Goal: Information Seeking & Learning: Learn about a topic

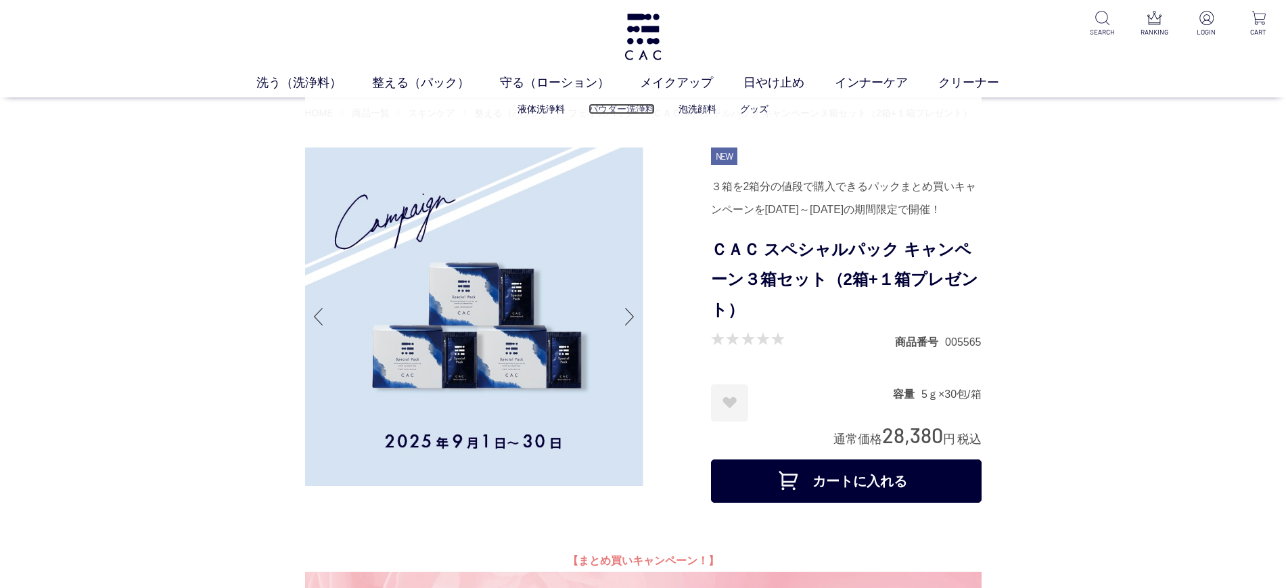
click at [611, 106] on link "パウダー洗浄料" at bounding box center [622, 109] width 66 height 11
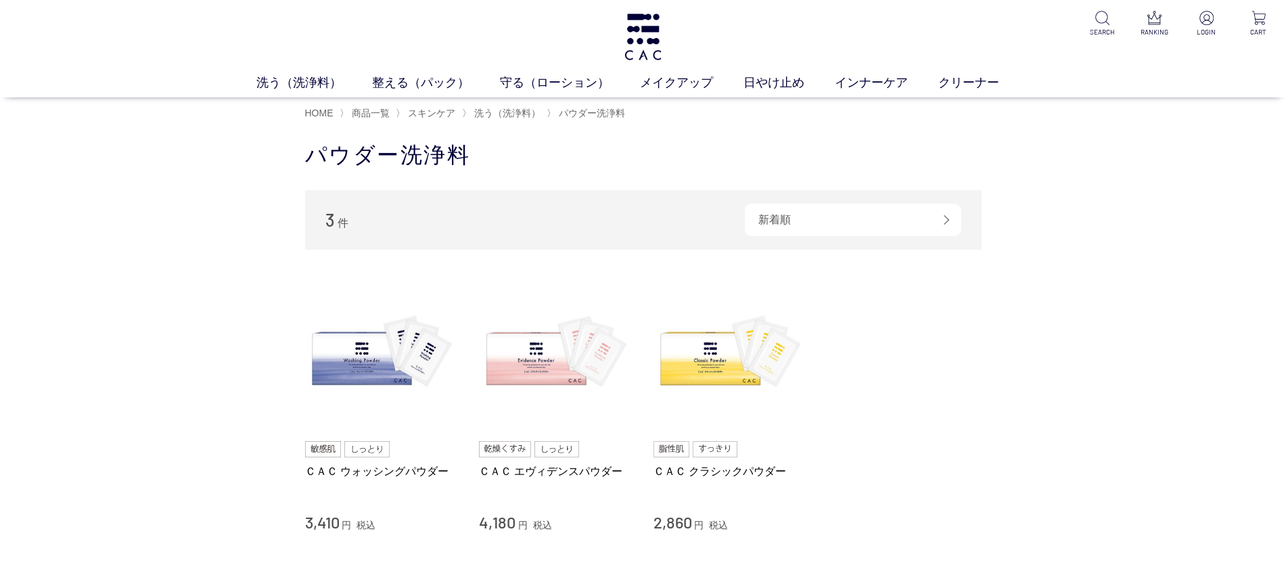
click at [91, 309] on div "買い物かご 買い物かご内の商品 買い物かごは空です... カテゴリから探す 商品一覧 スキンケア 洗う（洗浄料） 液体洗浄料 パウダー洗浄料 泡洗顔料 グッズ…" at bounding box center [643, 391] width 1286 height 528
click at [1135, 450] on div "買い物かご 買い物かご内の商品 買い物かごは空です... カテゴリから探す 商品一覧 スキンケア 洗う（洗浄料） 液体洗浄料 パウダー洗浄料 泡洗顔料 グッズ…" at bounding box center [643, 391] width 1286 height 528
click at [905, 371] on li "ＣＡＣ ウォッシングパウダー 3,410 円 税込 ＣＡＣ エヴィデンスパウダー 4,180 円 税込 ＣＡＣ クラシックパウダー 2,860 円 税込" at bounding box center [643, 405] width 676 height 256
click at [116, 313] on div "買い物かご 買い物かご内の商品 買い物かごは空です... カテゴリから探す 商品一覧 スキンケア 洗う（洗浄料） 液体洗浄料 パウダー洗浄料 泡洗顔料 グッズ…" at bounding box center [643, 391] width 1286 height 528
click at [21, 375] on div "買い物かご 買い物かご内の商品 買い物かごは空です... カテゴリから探す 商品一覧 スキンケア 洗う（洗浄料） 液体洗浄料 パウダー洗浄料 泡洗顔料 グッズ…" at bounding box center [643, 391] width 1286 height 528
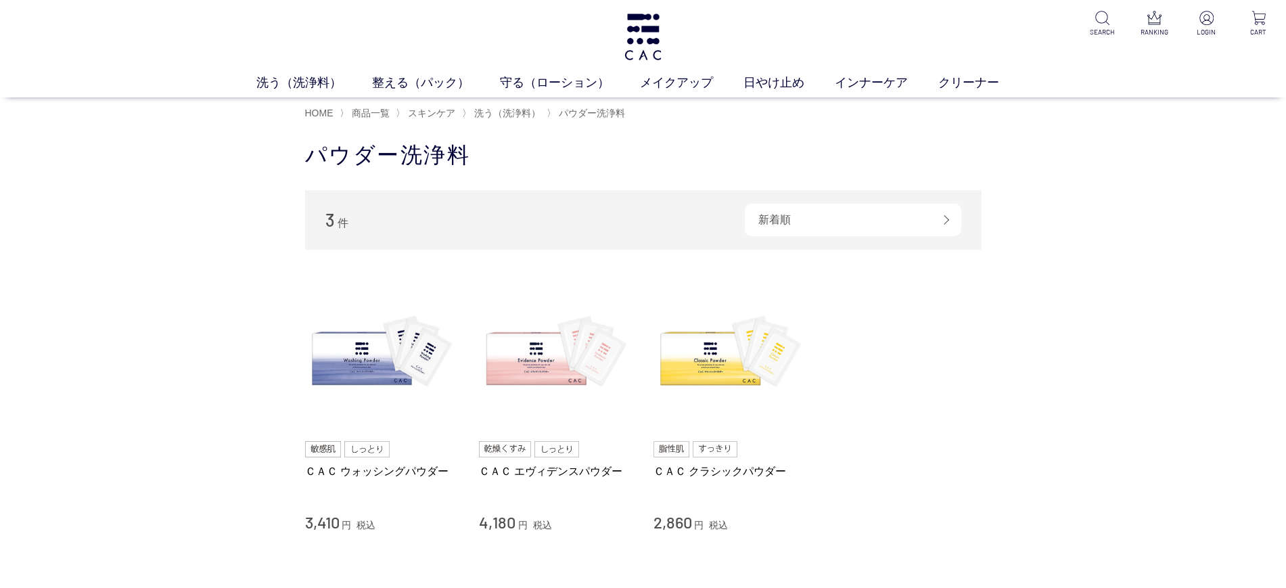
click at [1125, 258] on div "買い物かご 買い物かご内の商品 買い物かごは空です... カテゴリから探す 商品一覧 スキンケア 洗う（洗浄料） 液体洗浄料 パウダー洗浄料 泡洗顔料 グッズ…" at bounding box center [643, 391] width 1286 height 528
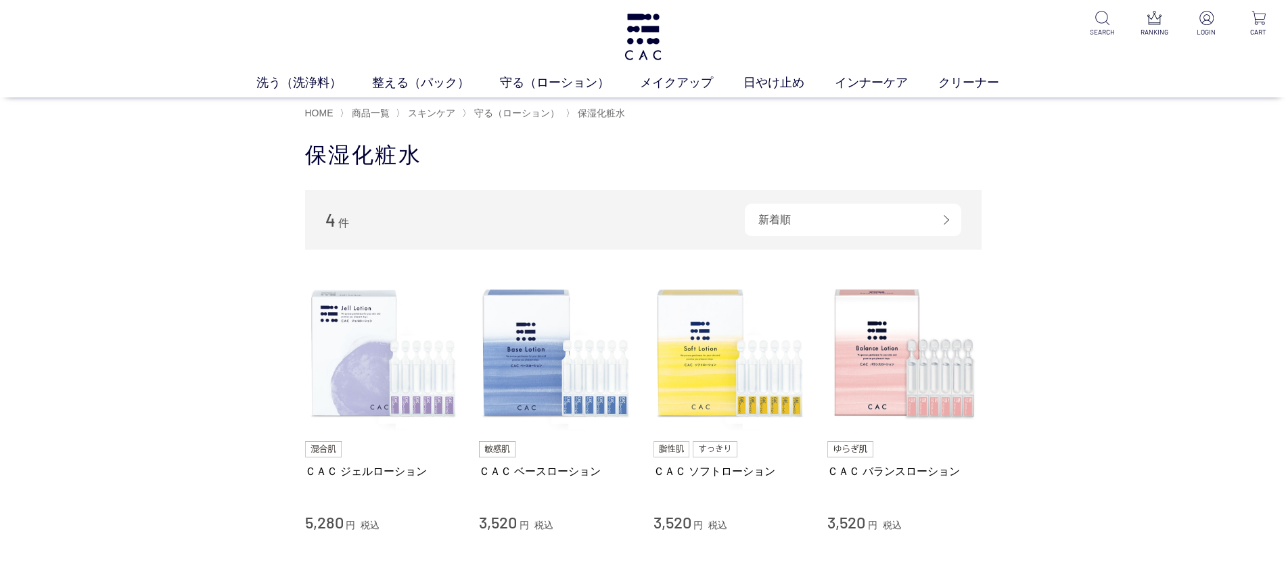
click at [39, 354] on div "買い物かご 買い物かご内の商品 買い物かごは空です... カテゴリから探す 商品一覧 スキンケア 洗う（洗浄料） 整える（パック） 守る（ローション） 保湿化…" at bounding box center [643, 391] width 1286 height 528
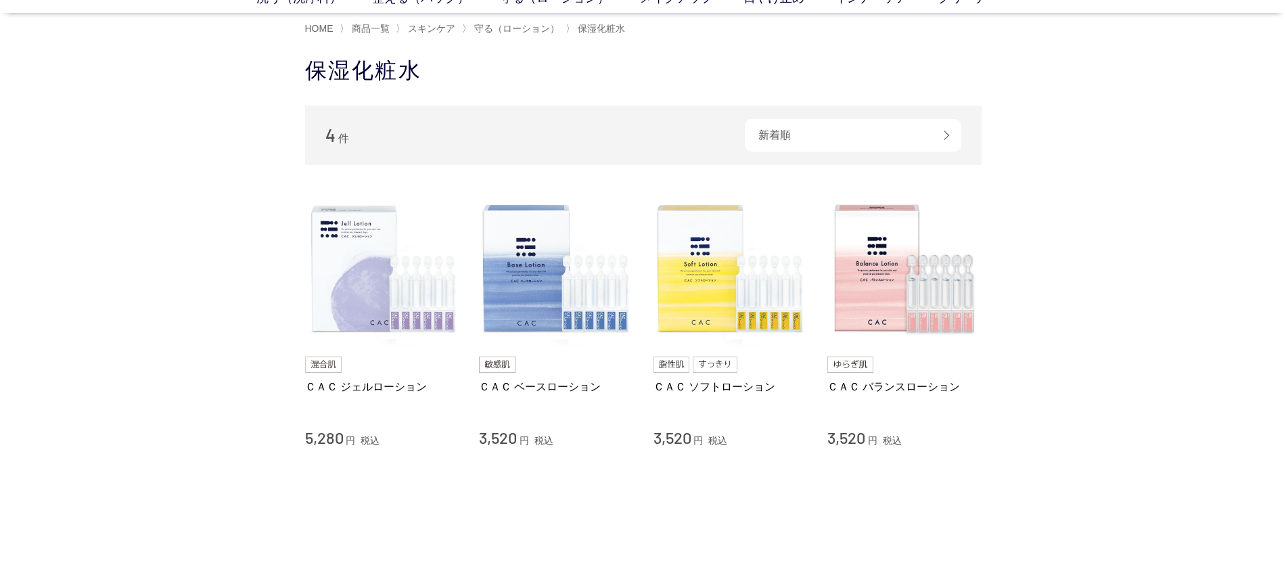
click at [1118, 359] on div "買い物かご 買い物かご内の商品 買い物かごは空です... カテゴリから探す 商品一覧 スキンケア 洗う（洗浄料） 整える（パック） 守る（ローション） 保湿化…" at bounding box center [643, 307] width 1286 height 528
click at [1126, 400] on div "買い物かご 買い物かご内の商品 買い物かごは空です... カテゴリから探す 商品一覧 スキンケア 洗う（洗浄料） 整える（パック） 守る（ローション） 保湿化…" at bounding box center [643, 307] width 1286 height 528
click at [0, 277] on div "買い物かご 買い物かご内の商品 買い物かごは空です... カテゴリから探す 商品一覧 スキンケア 洗う（洗浄料） 整える（パック） 守る（ローション） 保湿化…" at bounding box center [643, 307] width 1286 height 528
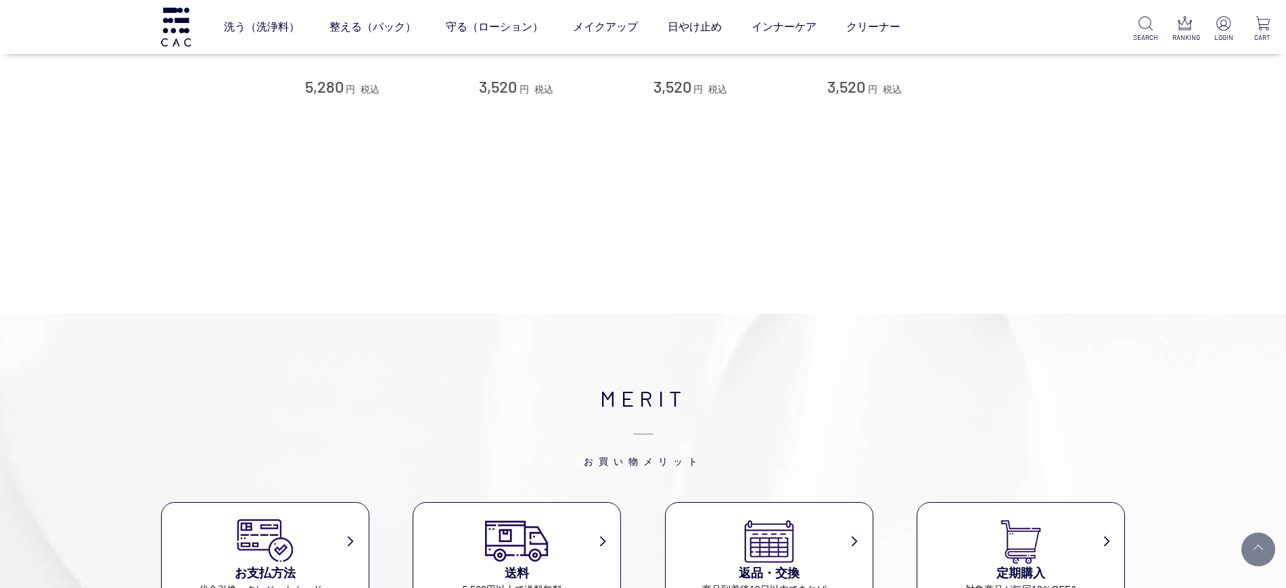
scroll to position [0, 0]
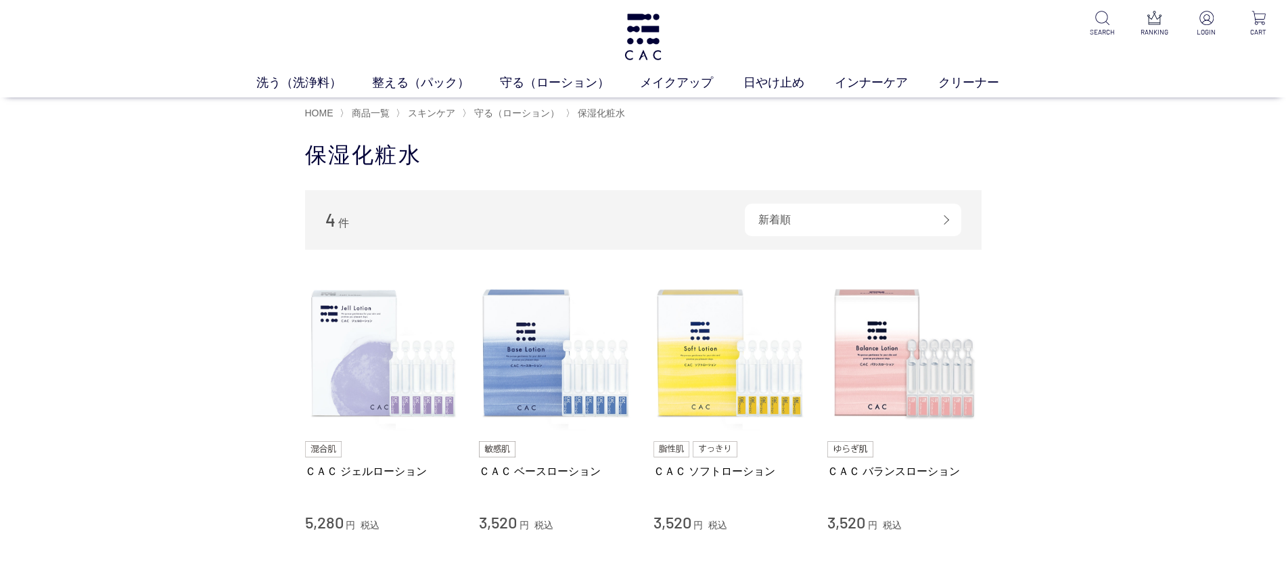
click at [1145, 363] on div "買い物かご 買い物かご内の商品 買い物かごは空です... カテゴリから探す 商品一覧 スキンケア 洗う（洗浄料） 整える（パック） 守る（ローション） 保湿化…" at bounding box center [643, 391] width 1286 height 528
click at [1137, 367] on div "買い物かご 買い物かご内の商品 買い物かごは空です... カテゴリから探す 商品一覧 スキンケア 洗う（洗浄料） 整える（パック） 守る（ローション） 保湿化…" at bounding box center [643, 391] width 1286 height 528
click at [656, 11] on h1 at bounding box center [642, 37] width 41 height 74
click at [634, 25] on img at bounding box center [642, 37] width 41 height 47
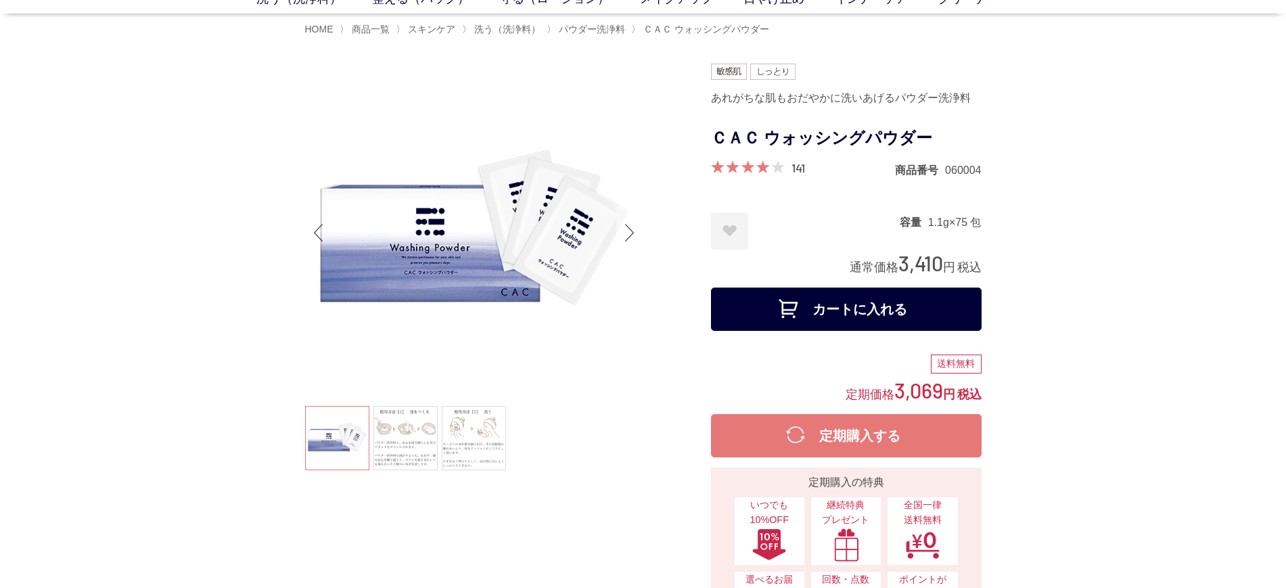
click at [618, 224] on div "Next slide" at bounding box center [629, 233] width 27 height 54
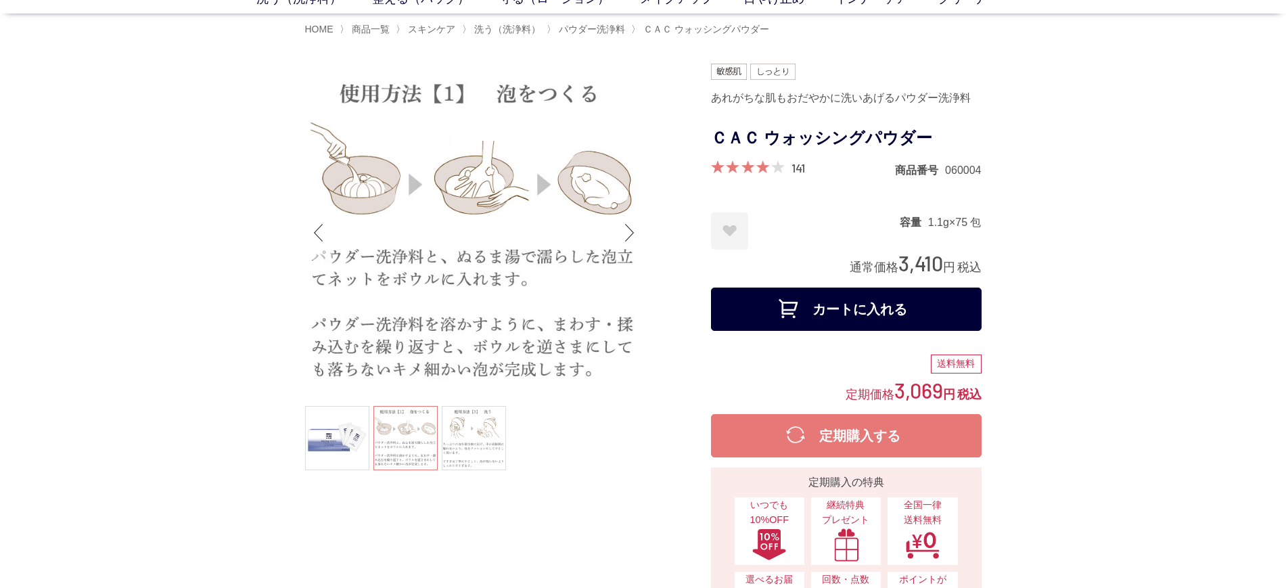
click at [322, 229] on div "Previous slide" at bounding box center [318, 233] width 27 height 54
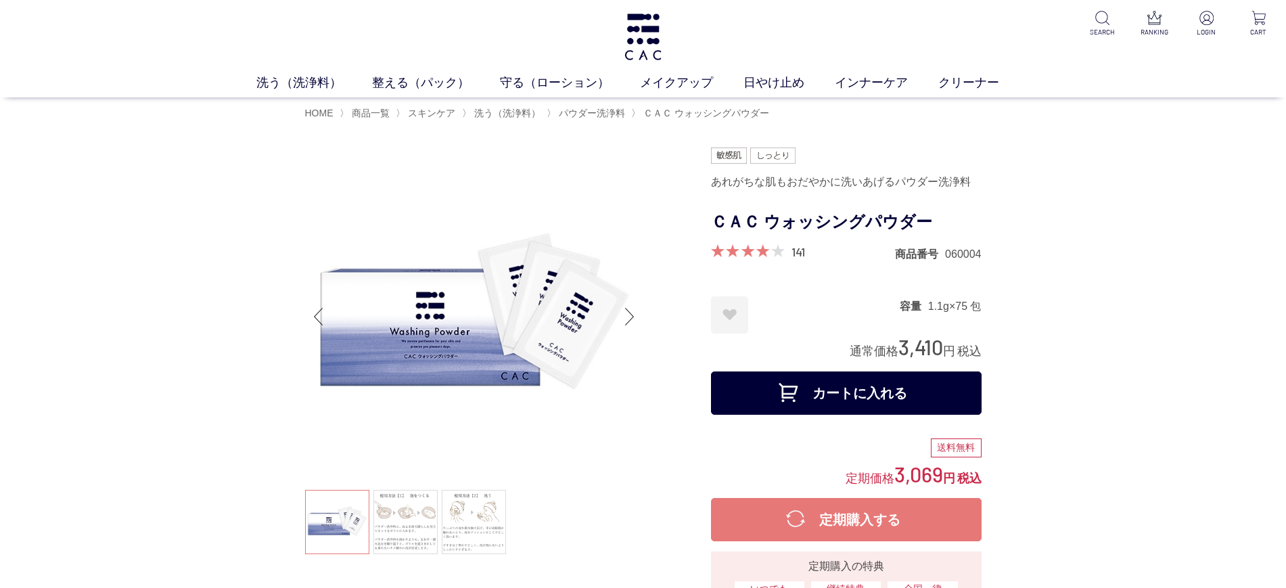
drag, startPoint x: 0, startPoint y: 101, endPoint x: 1, endPoint y: 120, distance: 19.6
click at [0, 100] on div "HOME 〉 商品一覧 〉 スキンケア 〉 洗う（洗浄料） 〉 パウダー洗浄料 〉 ＣＡＣ ウォッシングパウダー" at bounding box center [643, 112] width 1286 height 30
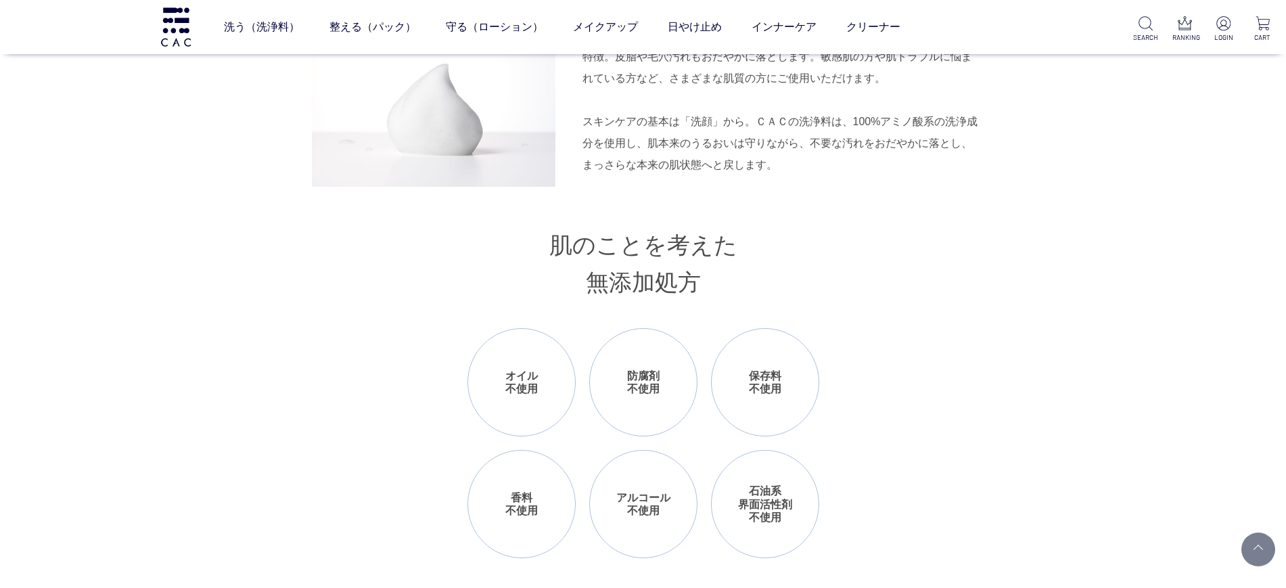
scroll to position [1015, 0]
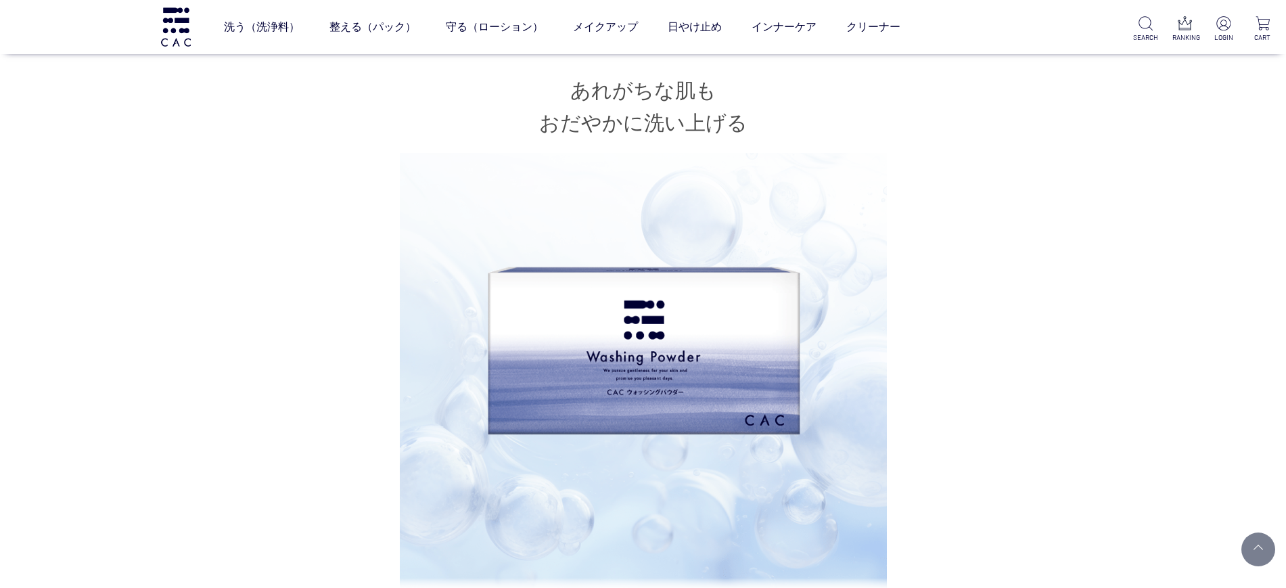
scroll to position [507, 0]
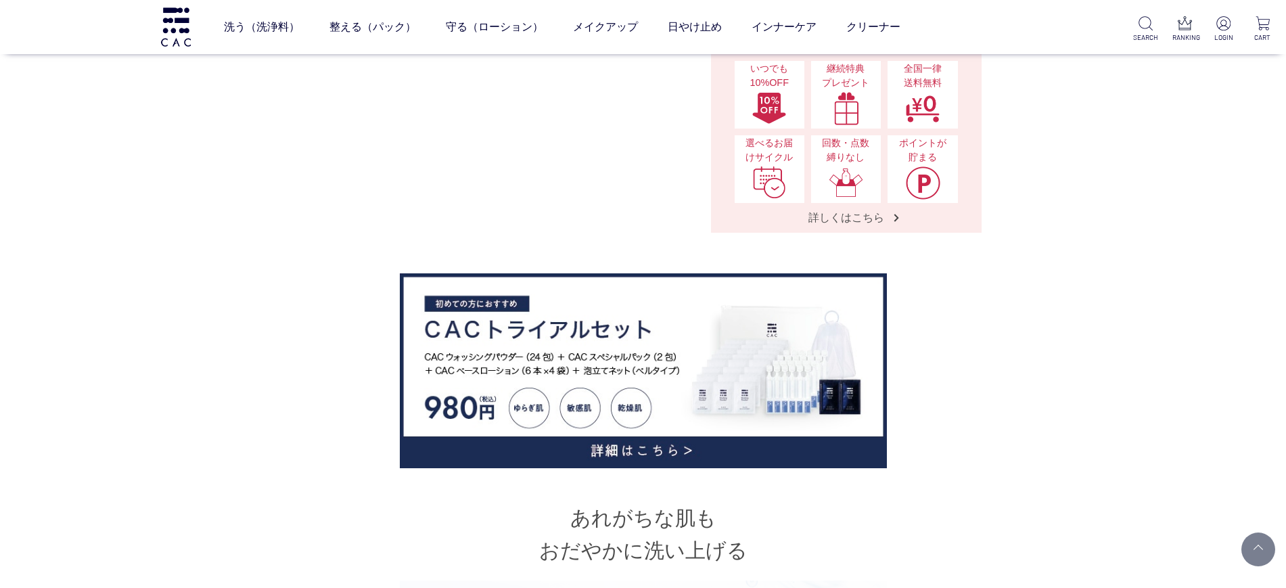
scroll to position [85, 0]
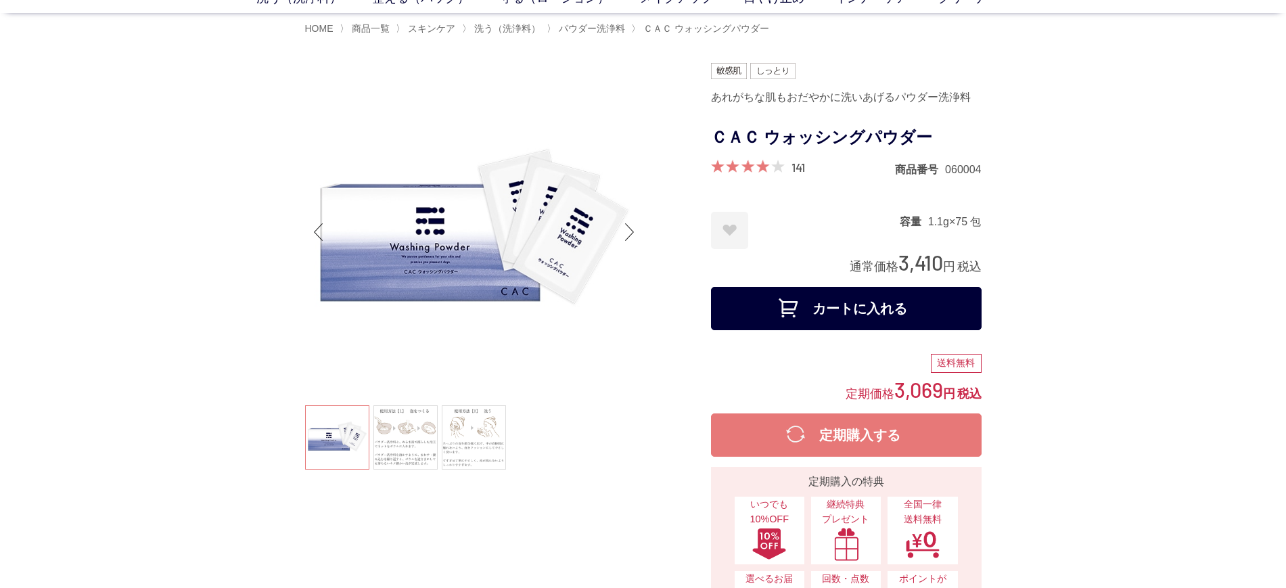
drag, startPoint x: 1070, startPoint y: 261, endPoint x: 1079, endPoint y: 255, distance: 11.3
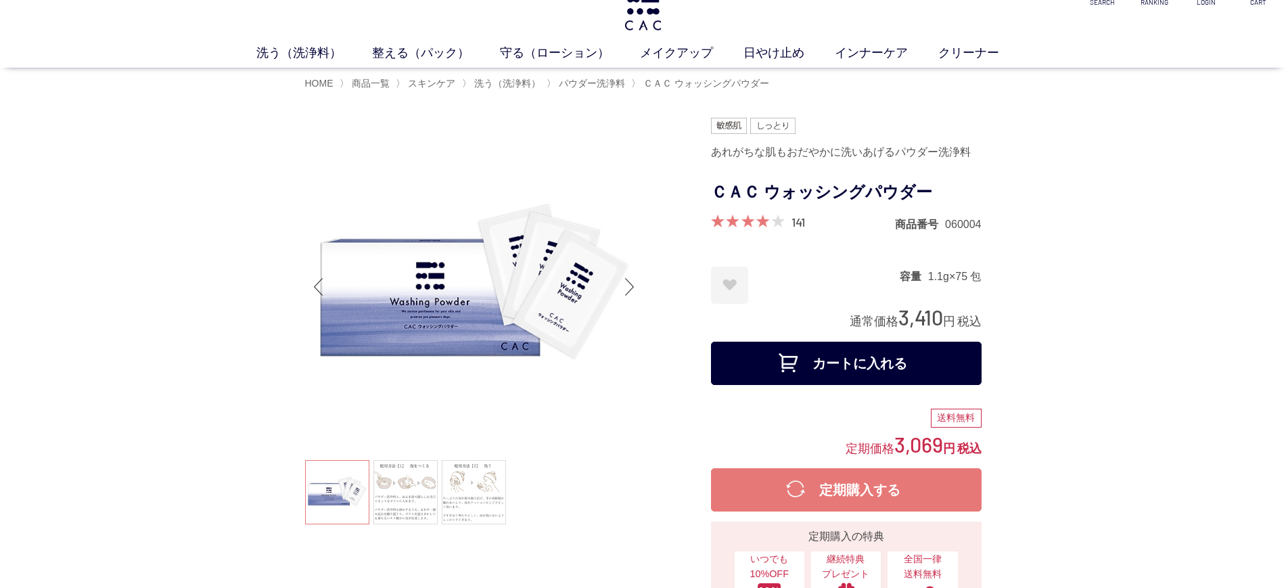
scroll to position [0, 0]
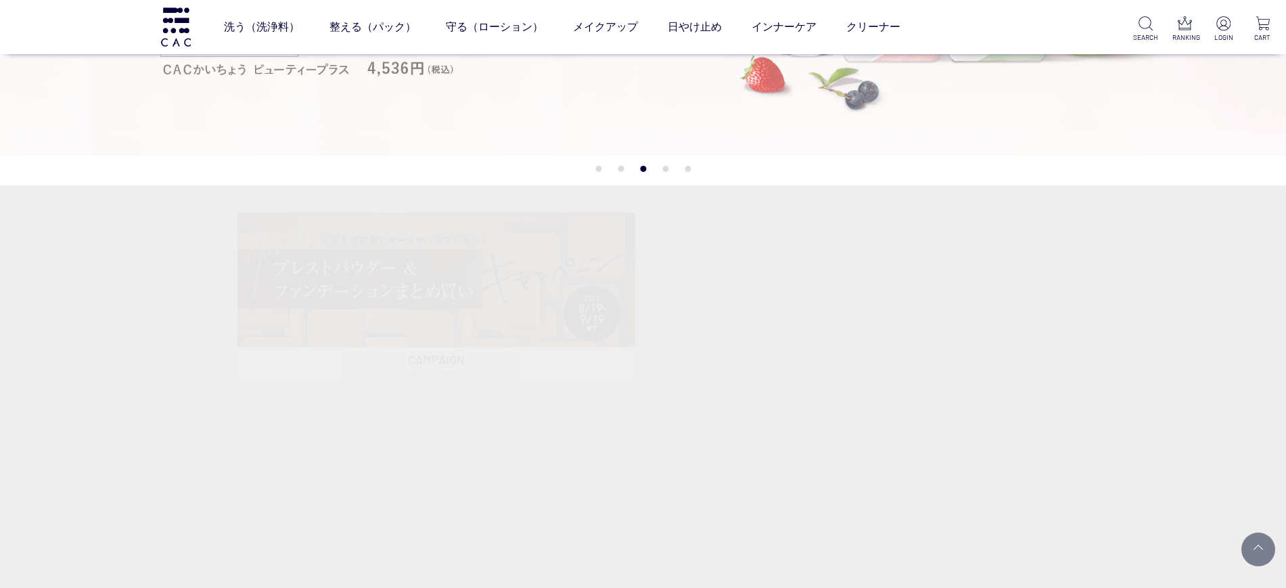
scroll to position [338, 0]
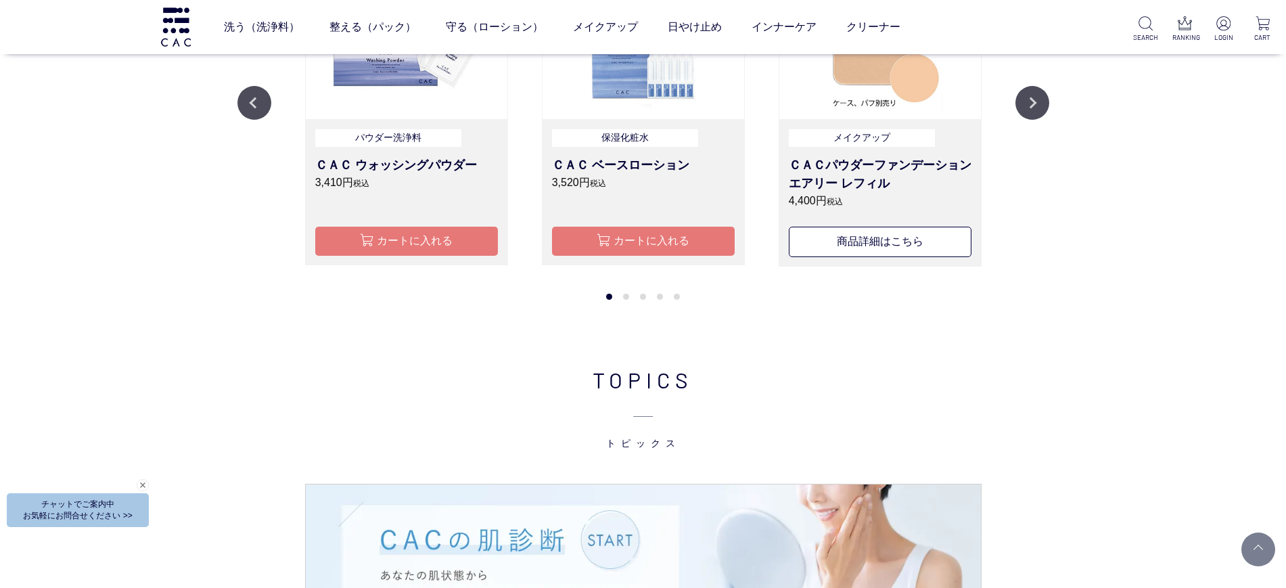
scroll to position [1691, 0]
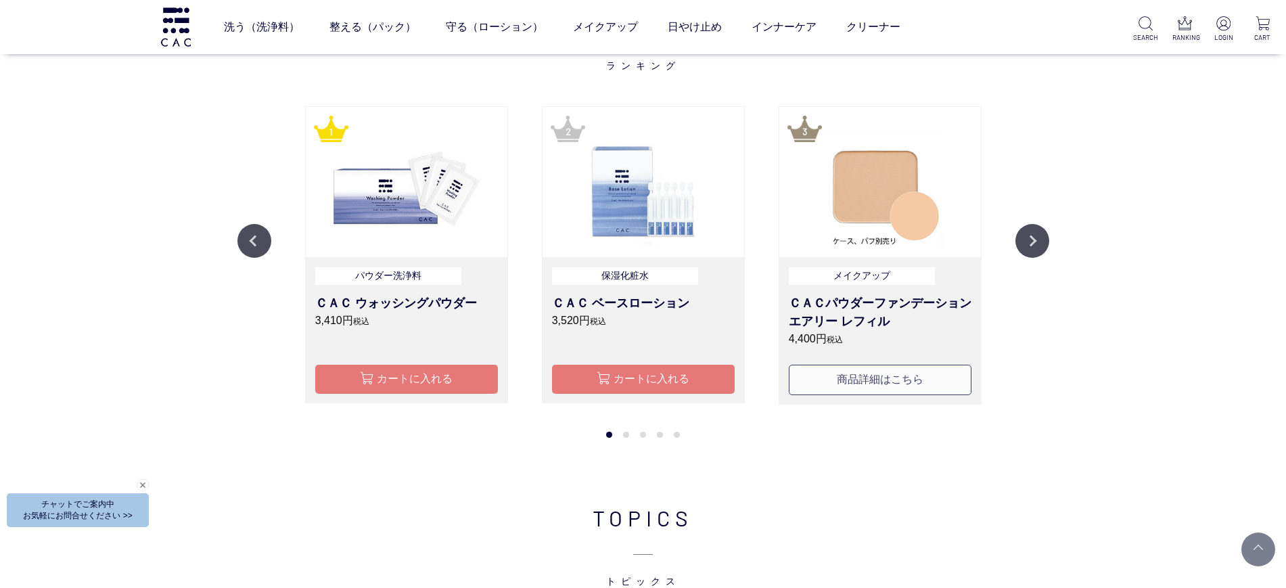
click at [932, 376] on button "商品詳細はこちら" at bounding box center [880, 380] width 183 height 30
click at [427, 382] on button "カートに入れる" at bounding box center [406, 379] width 183 height 29
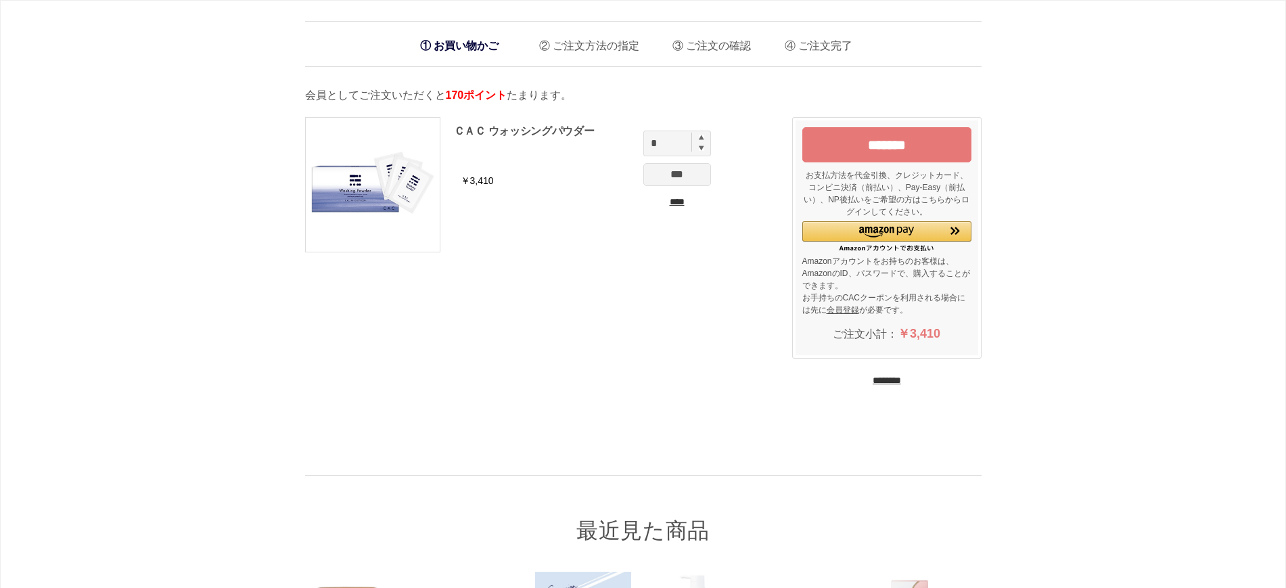
click at [677, 203] on input "****" at bounding box center [677, 202] width 68 height 14
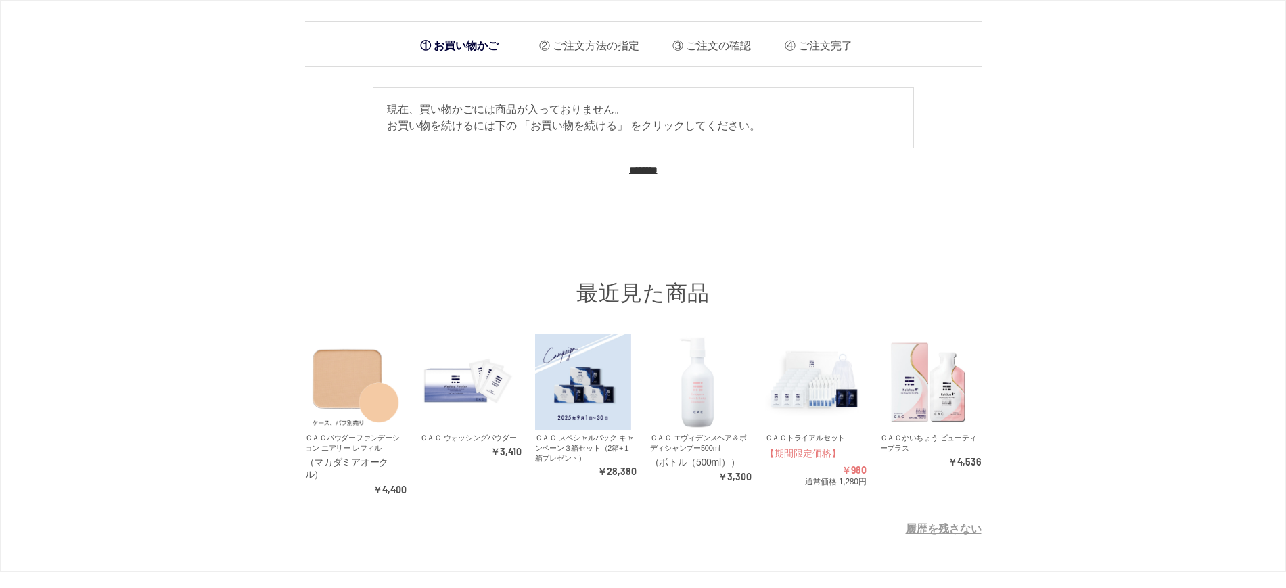
click at [658, 166] on input "********" at bounding box center [643, 170] width 28 height 13
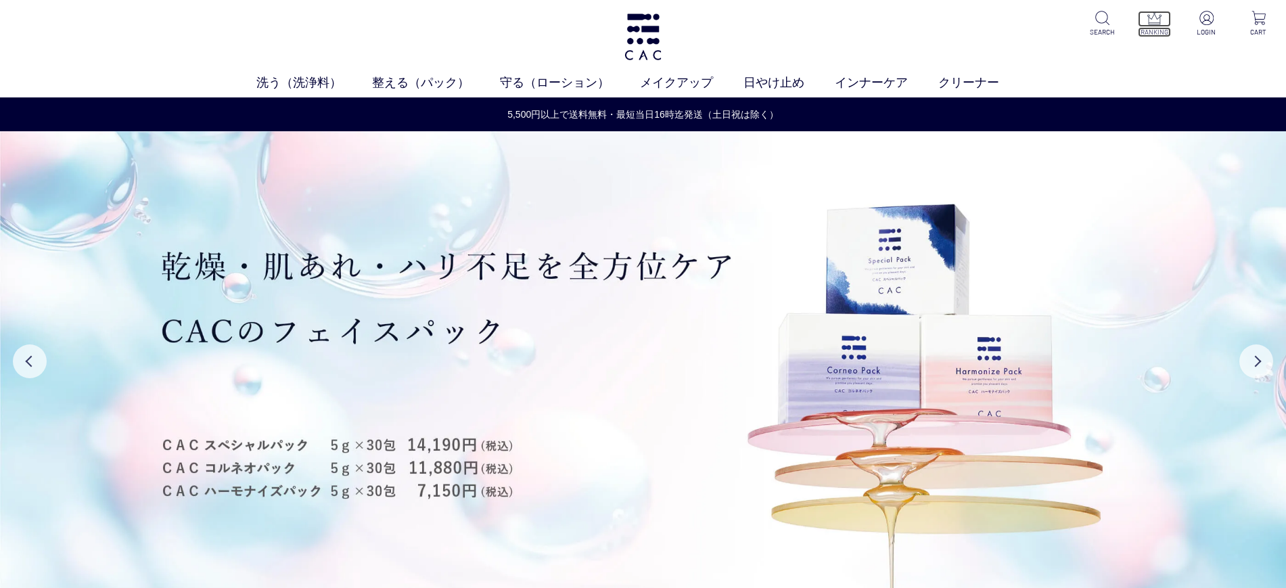
click at [1168, 21] on p at bounding box center [1154, 19] width 33 height 16
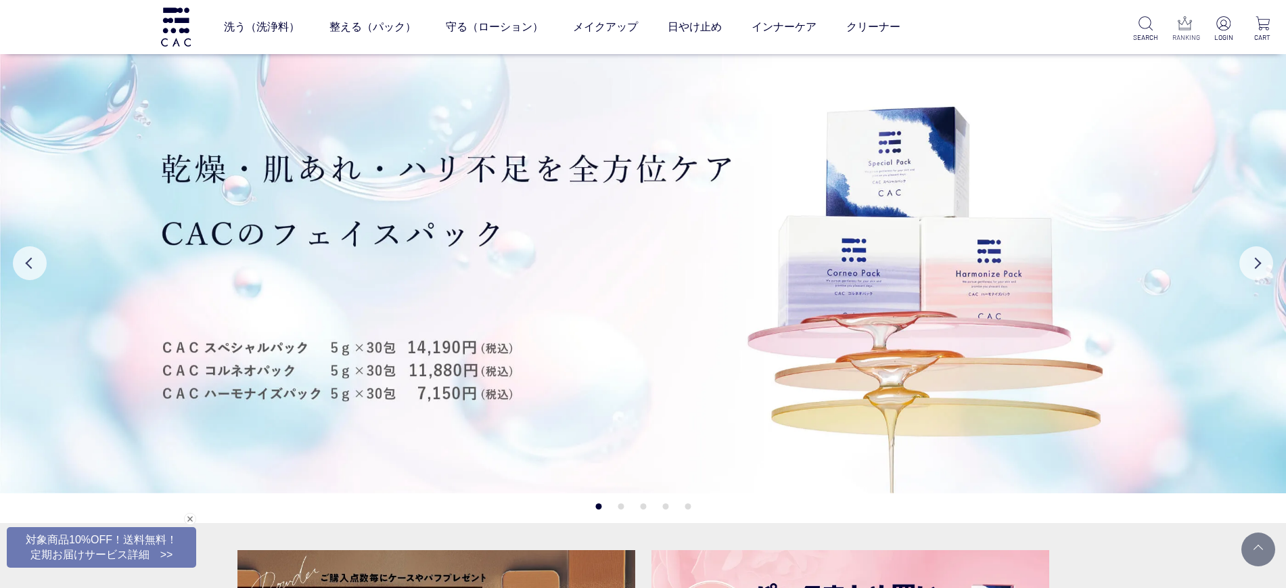
scroll to position [1707, 0]
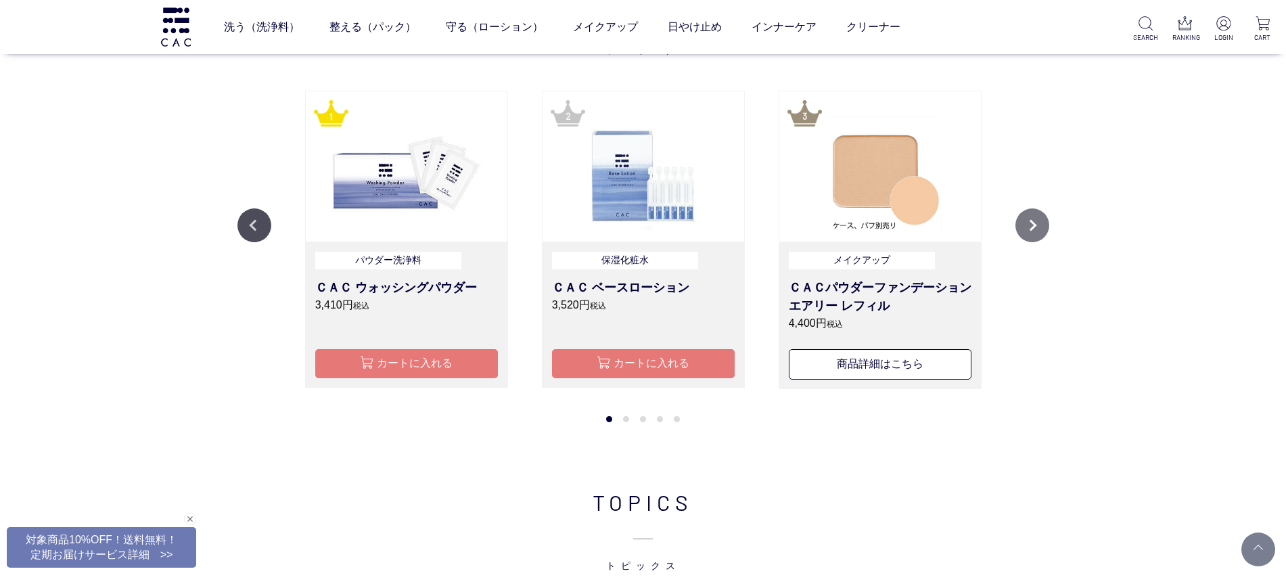
click at [1037, 234] on button "Next" at bounding box center [1032, 225] width 34 height 34
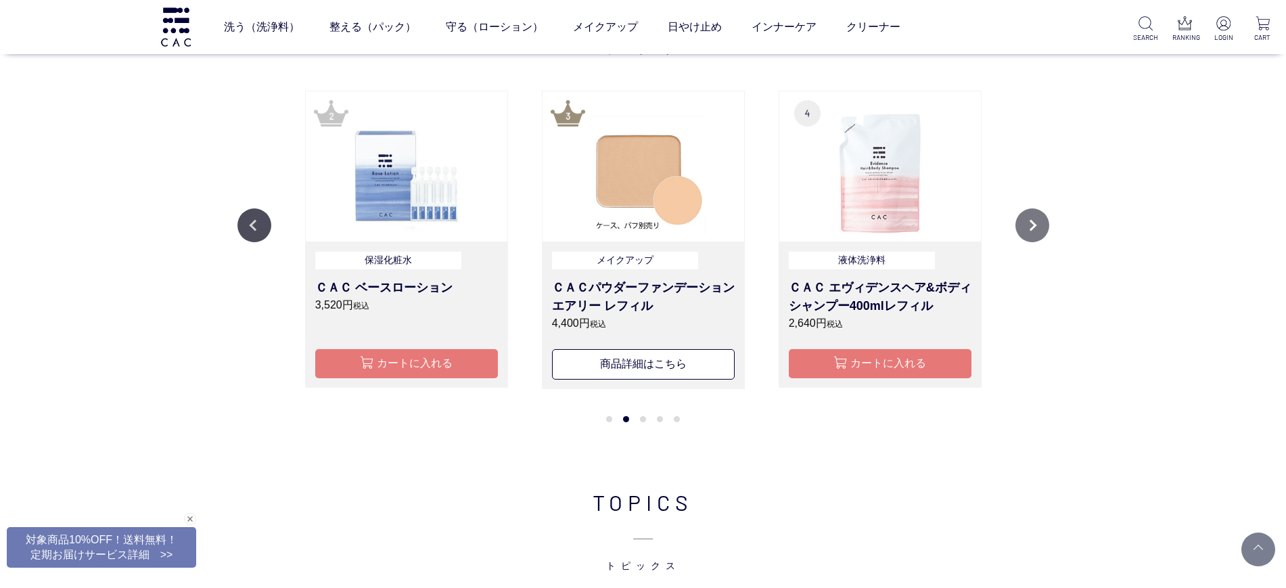
click at [1037, 234] on button "Next" at bounding box center [1032, 225] width 34 height 34
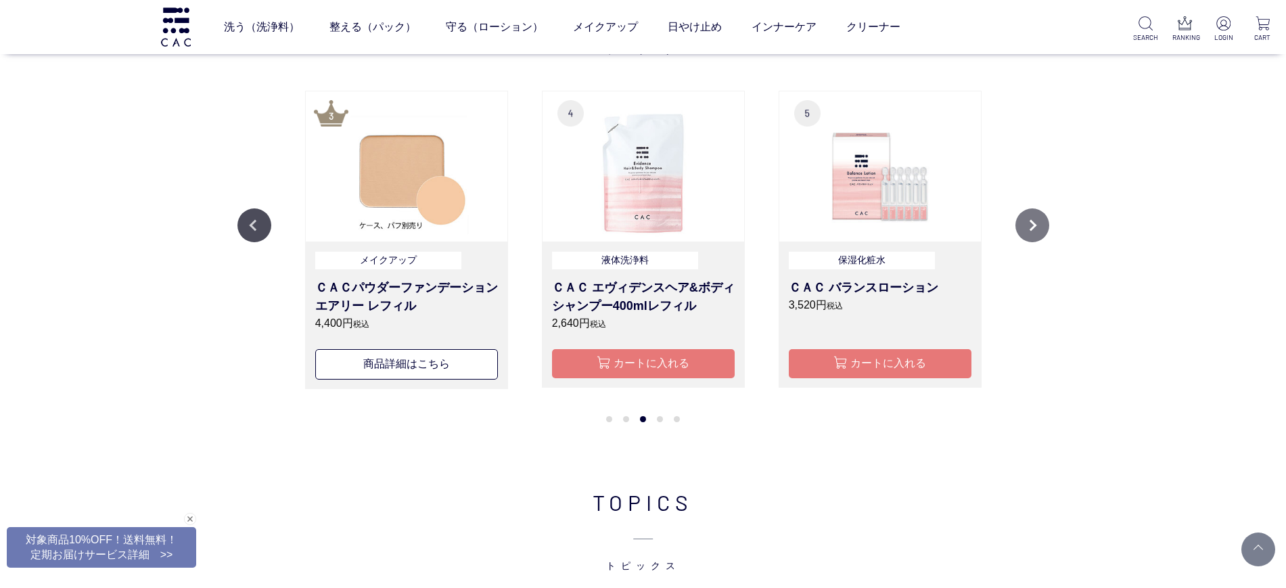
click at [1037, 234] on button "Next" at bounding box center [1032, 225] width 34 height 34
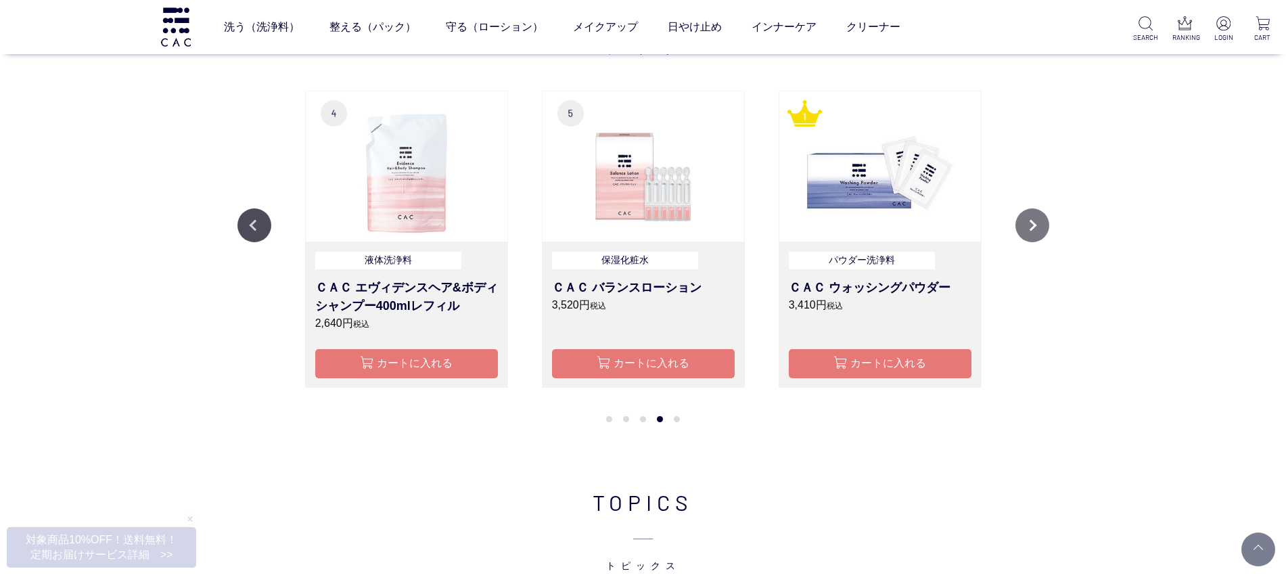
click at [1037, 234] on button "Next" at bounding box center [1032, 225] width 34 height 34
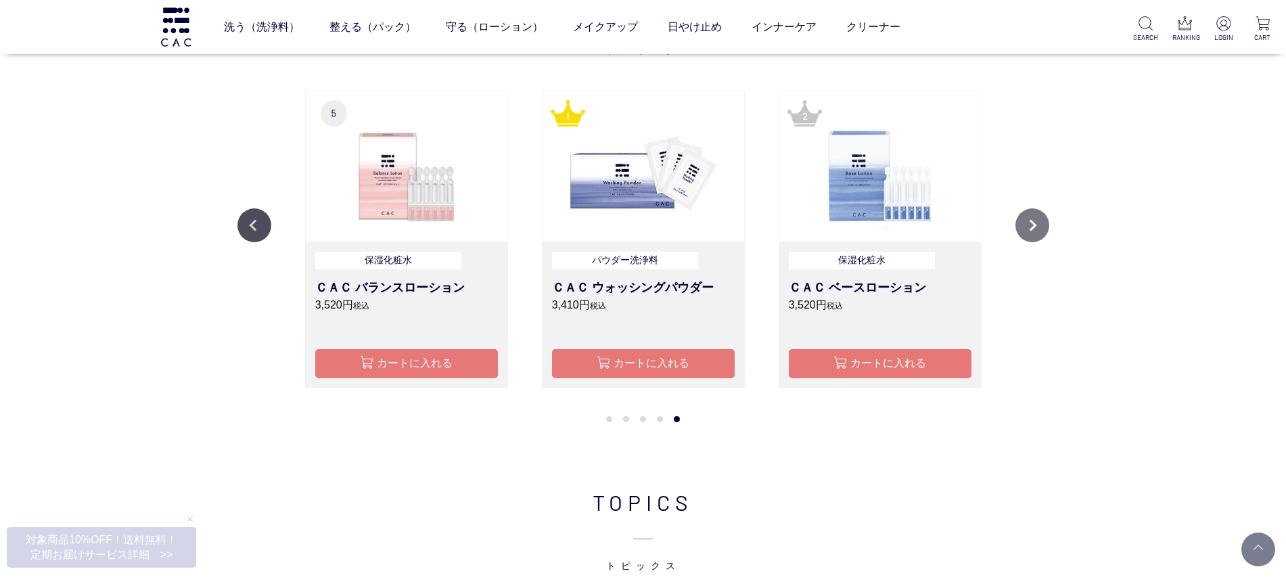
click at [1037, 234] on button "Next" at bounding box center [1032, 225] width 34 height 34
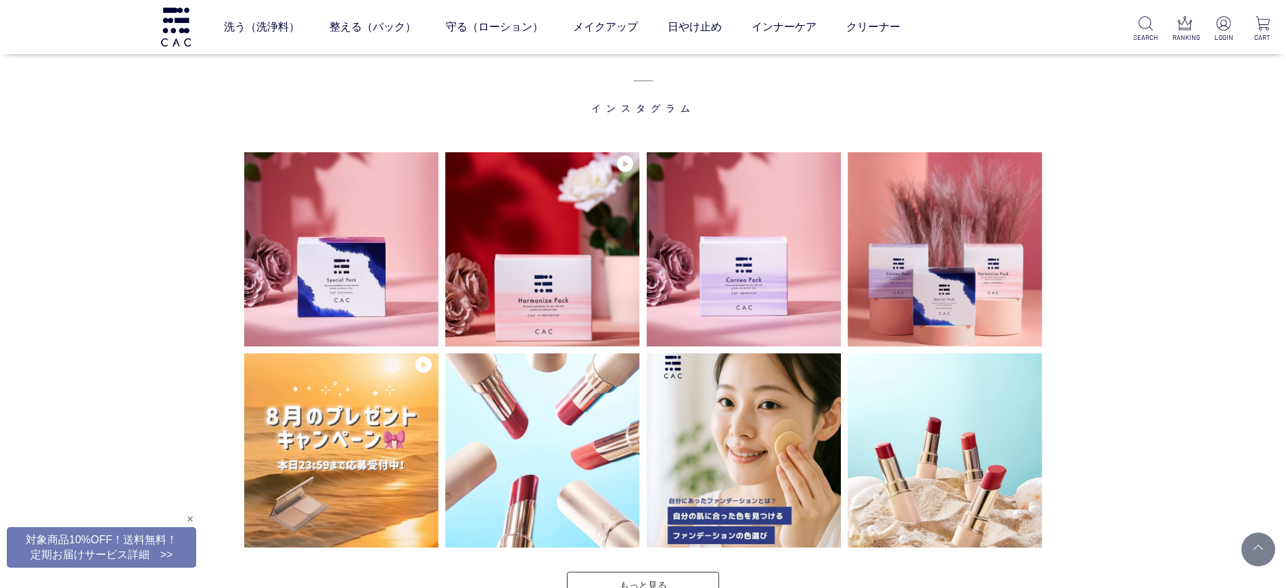
scroll to position [3652, 0]
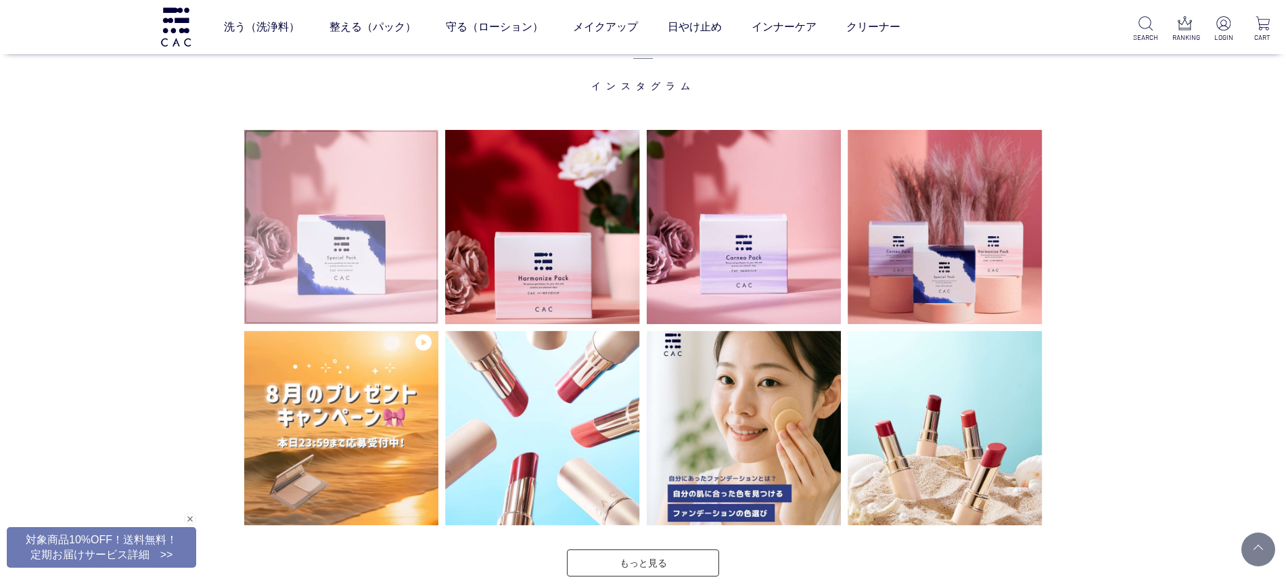
click at [298, 214] on img at bounding box center [341, 227] width 195 height 195
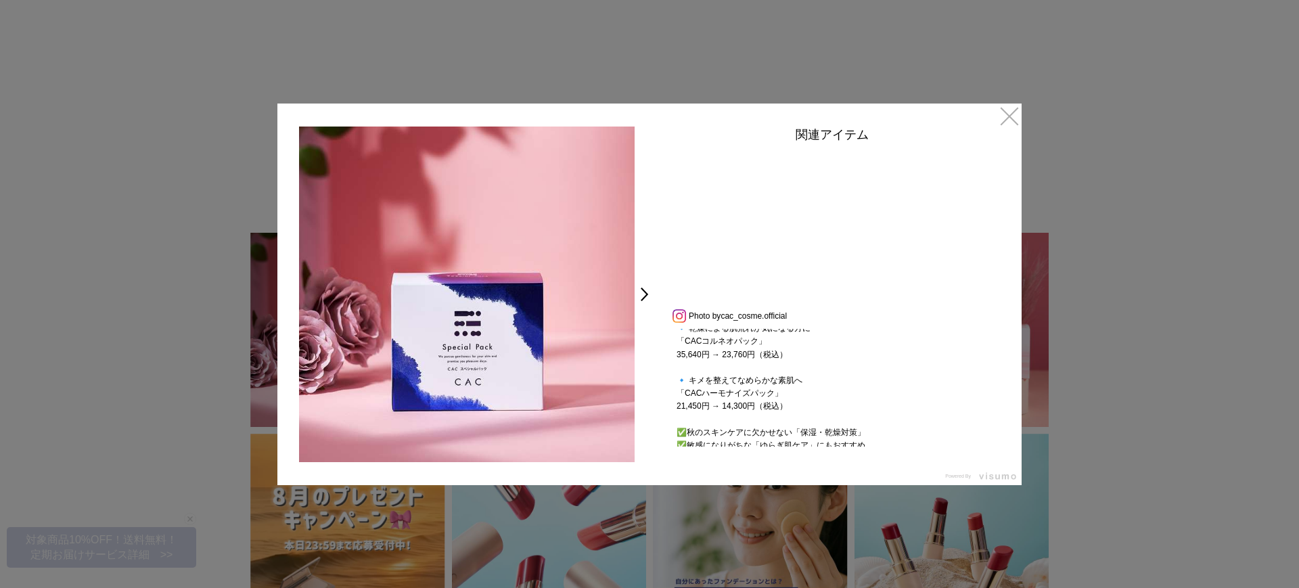
scroll to position [85, 0]
click at [1023, 101] on div at bounding box center [649, 294] width 1299 height 588
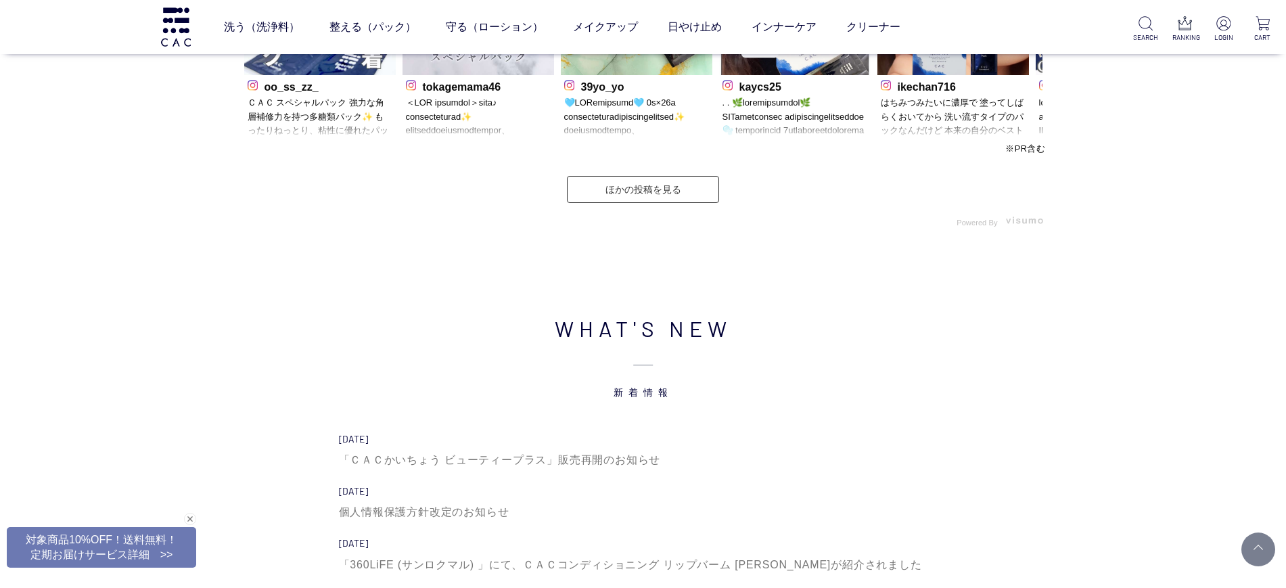
scroll to position [4662, 0]
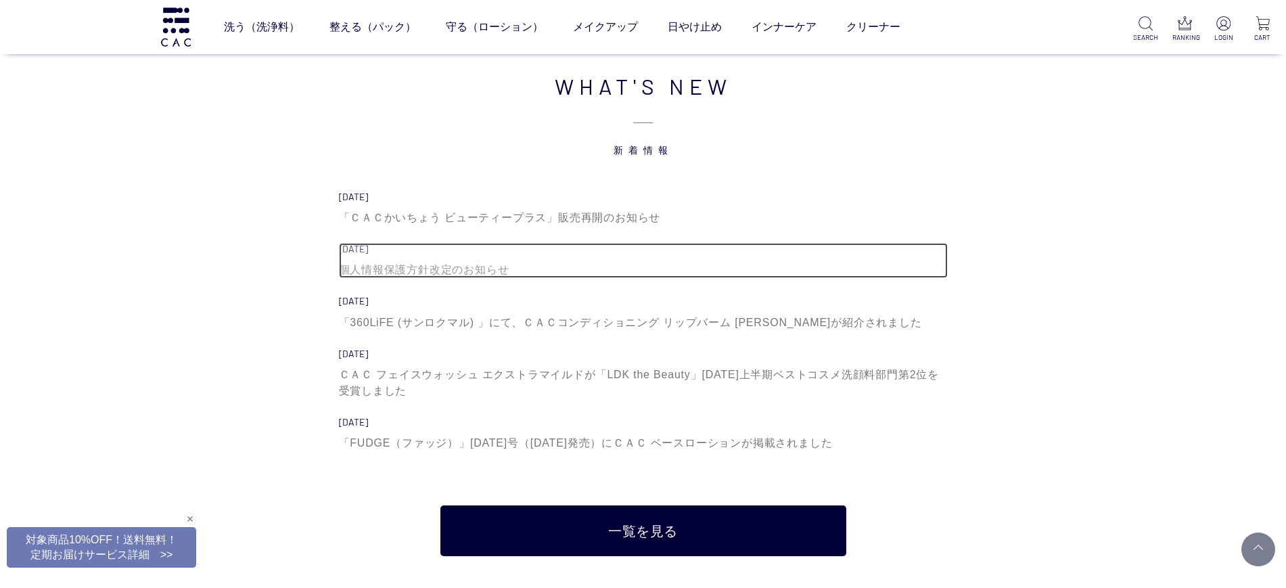
click at [442, 269] on div "個人情報保護方針改定のお知らせ" at bounding box center [643, 270] width 609 height 16
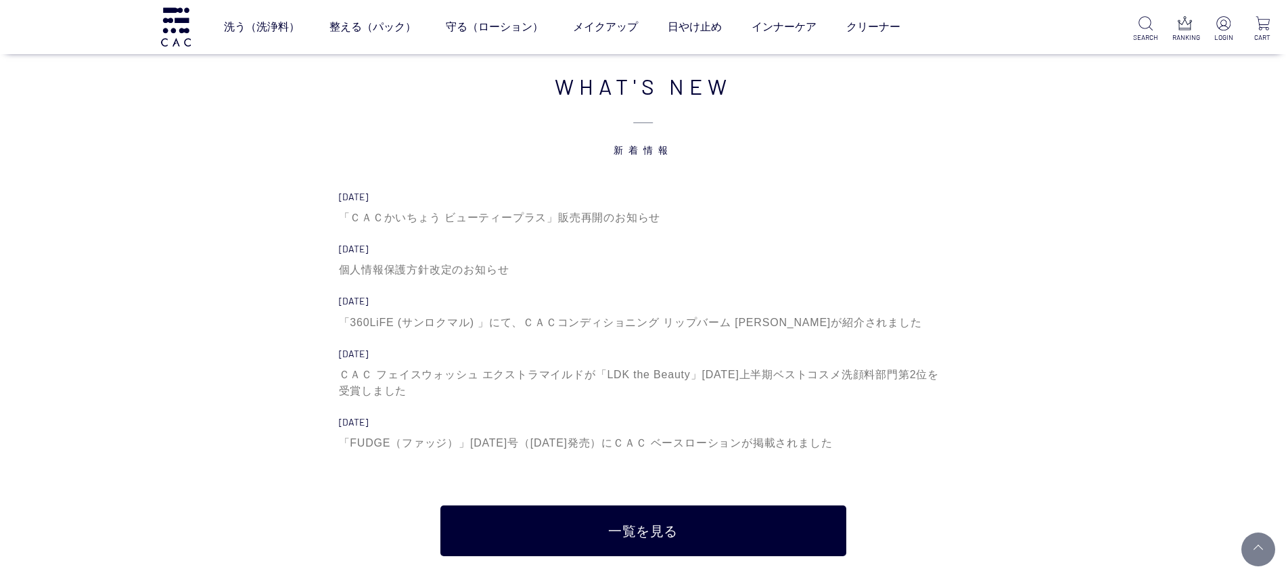
scroll to position [4747, 0]
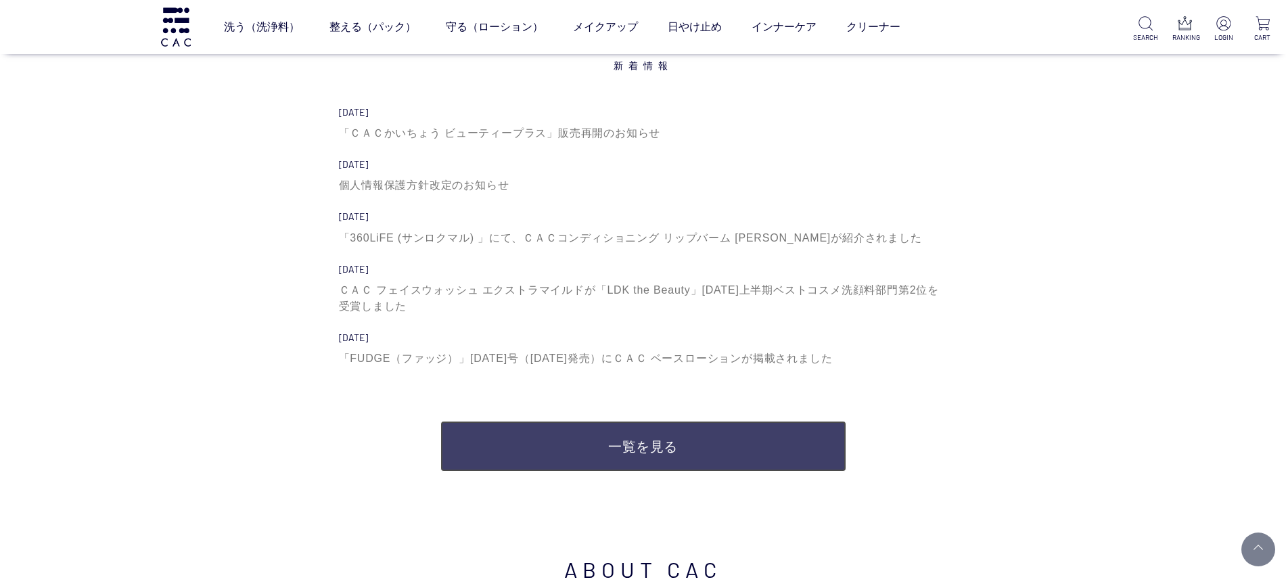
click at [538, 429] on link "一覧を見る" at bounding box center [643, 446] width 406 height 51
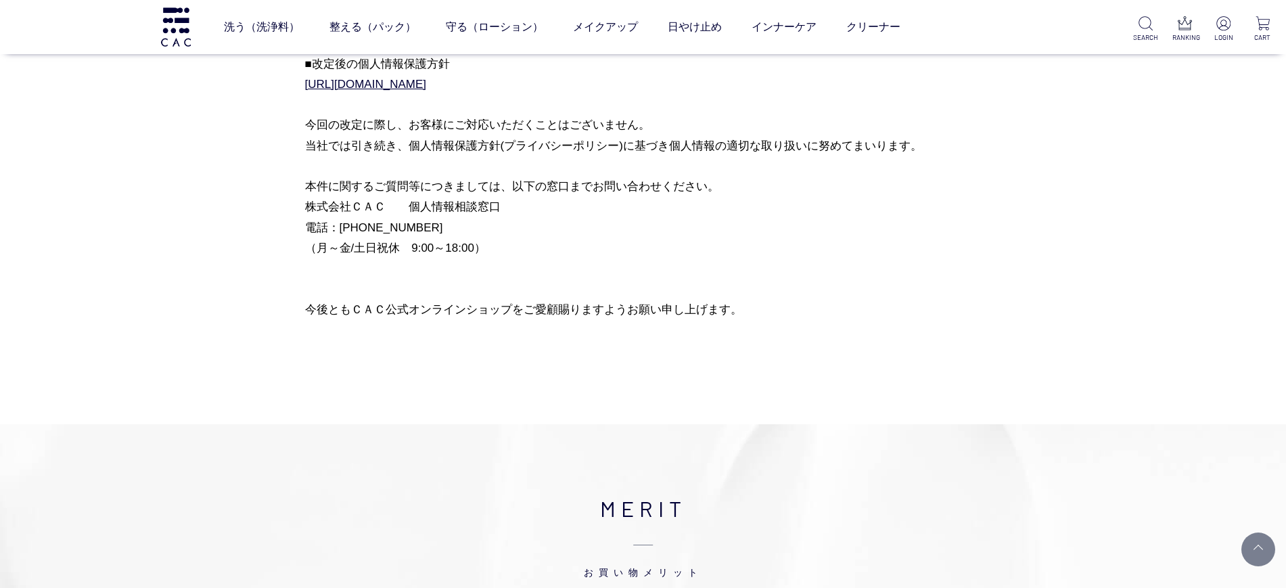
scroll to position [254, 0]
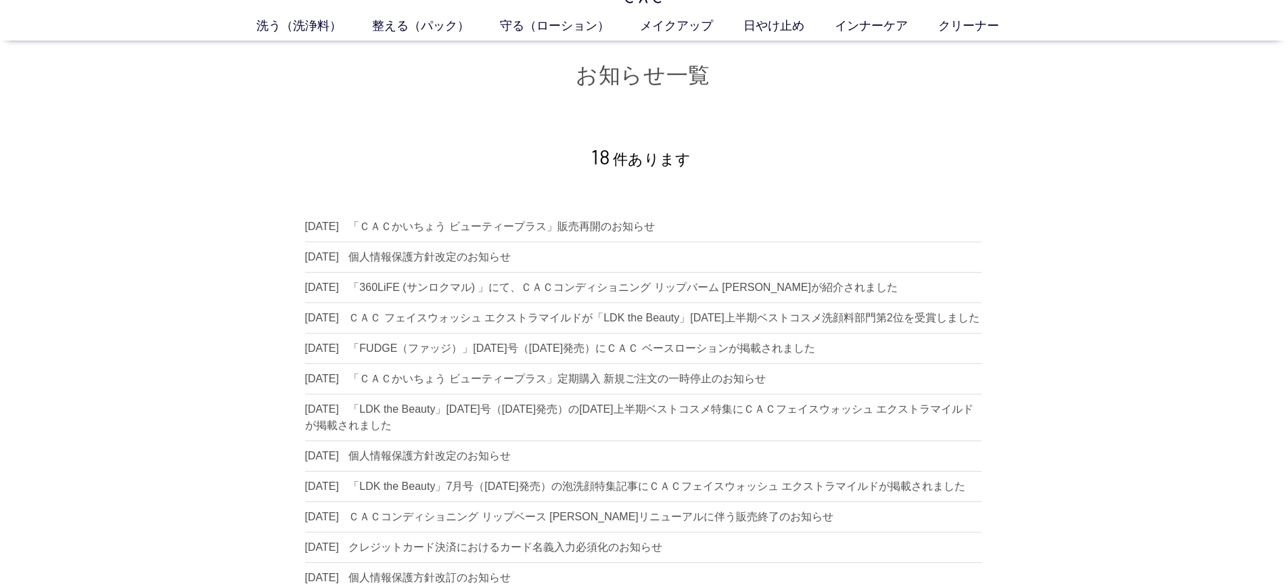
scroll to position [85, 0]
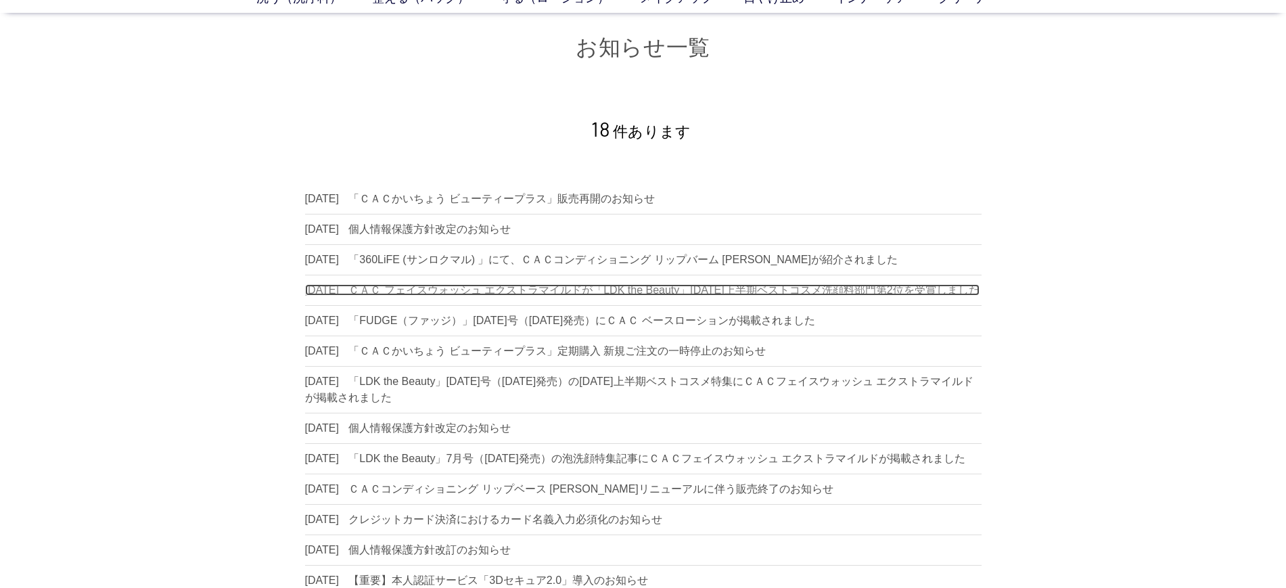
click at [651, 295] on dd "ＣＡＣ フェイスウォッシュ エクストラマイルドが「LDK the Beauty」[DATE]上半期ベストコスメ洗顔料部門第2位を受賞しました" at bounding box center [663, 290] width 630 height 12
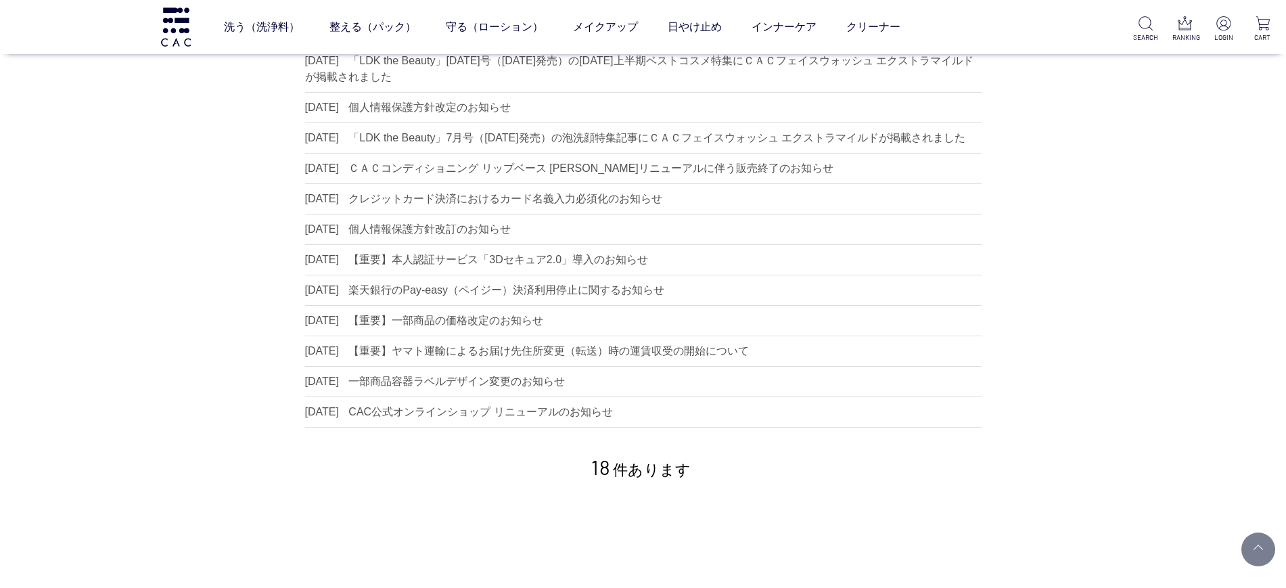
scroll to position [338, 0]
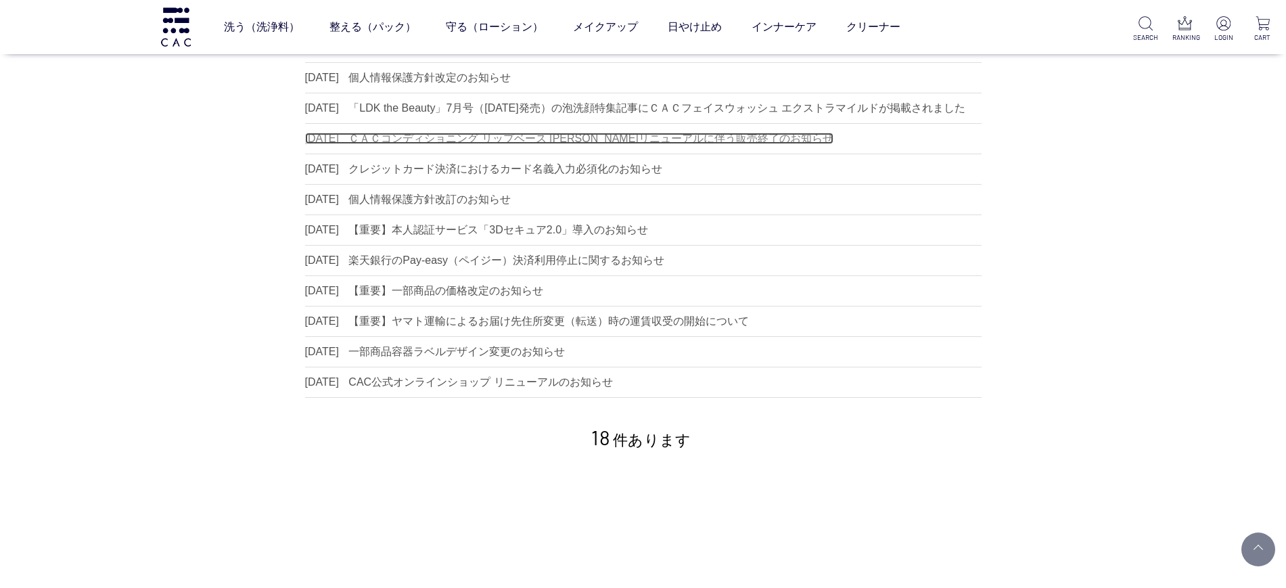
click at [655, 144] on dd "ＣＡＣコンディショニング リップベース [PERSON_NAME]リニューアルに伴う販売終了のお知らせ" at bounding box center [590, 139] width 484 height 12
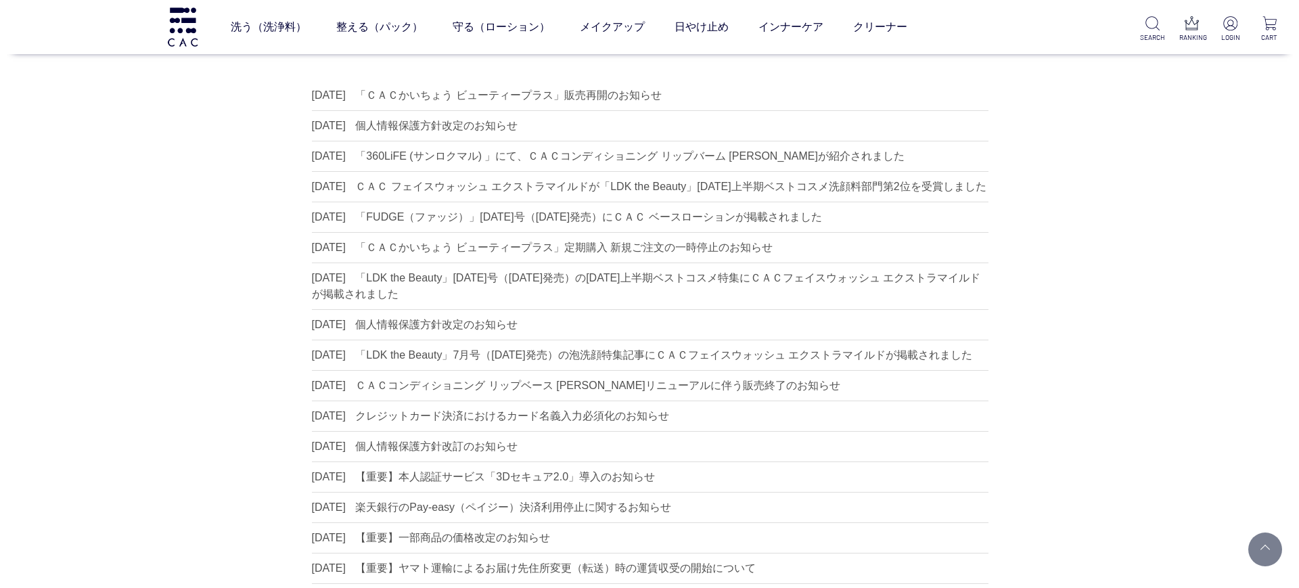
scroll to position [0, 0]
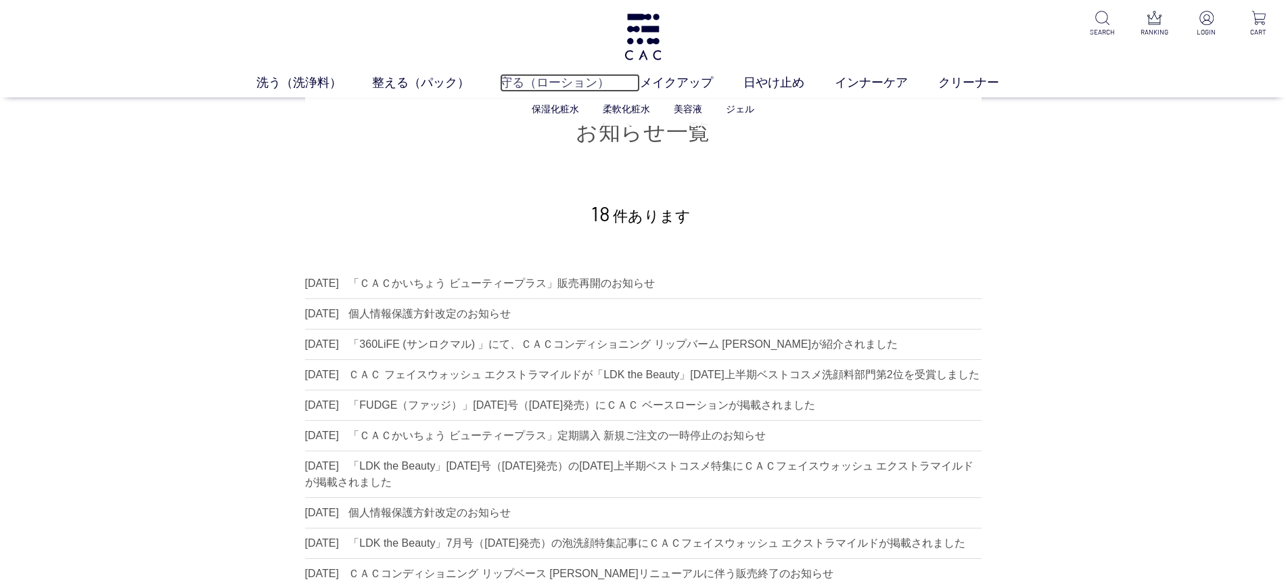
click at [567, 76] on link "守る（ローション）" at bounding box center [570, 83] width 140 height 18
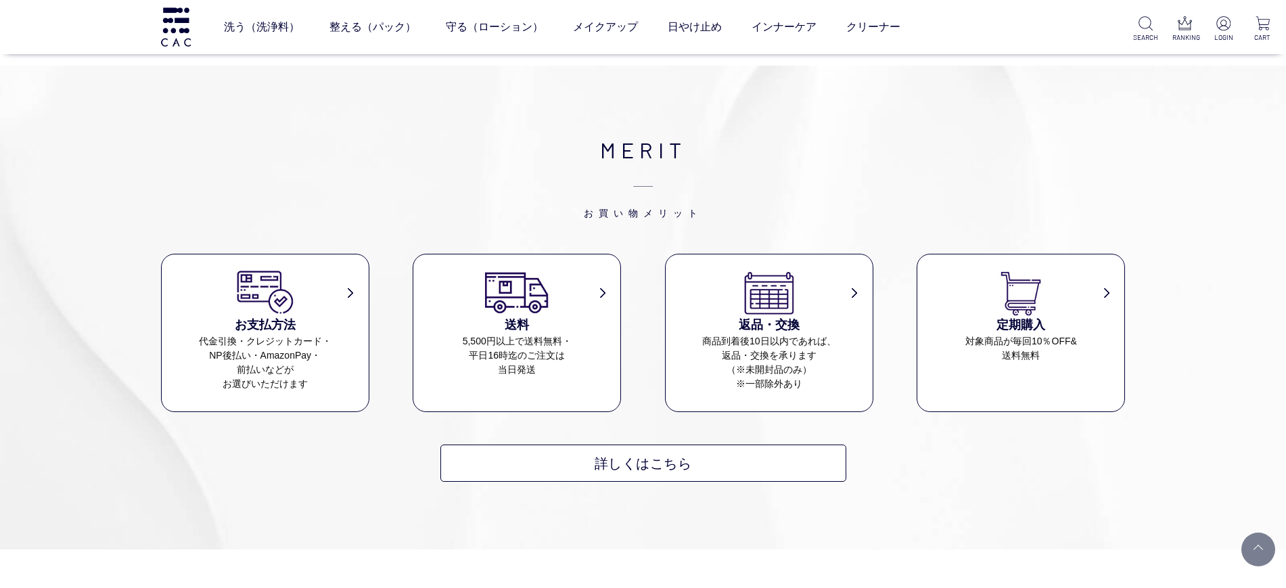
scroll to position [1099, 0]
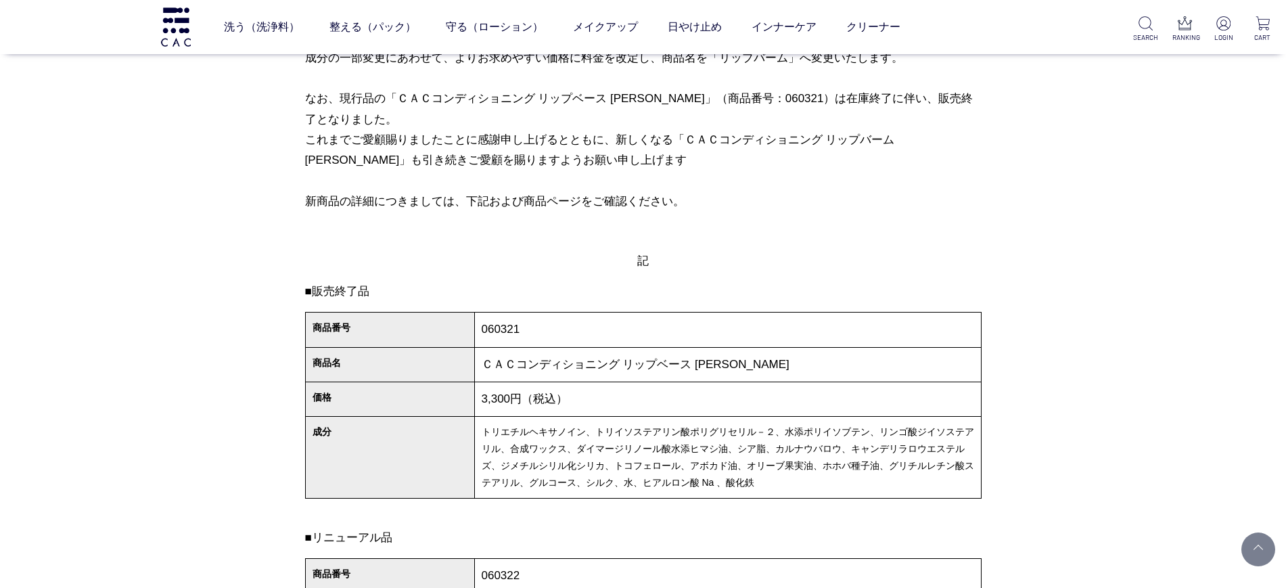
scroll to position [676, 0]
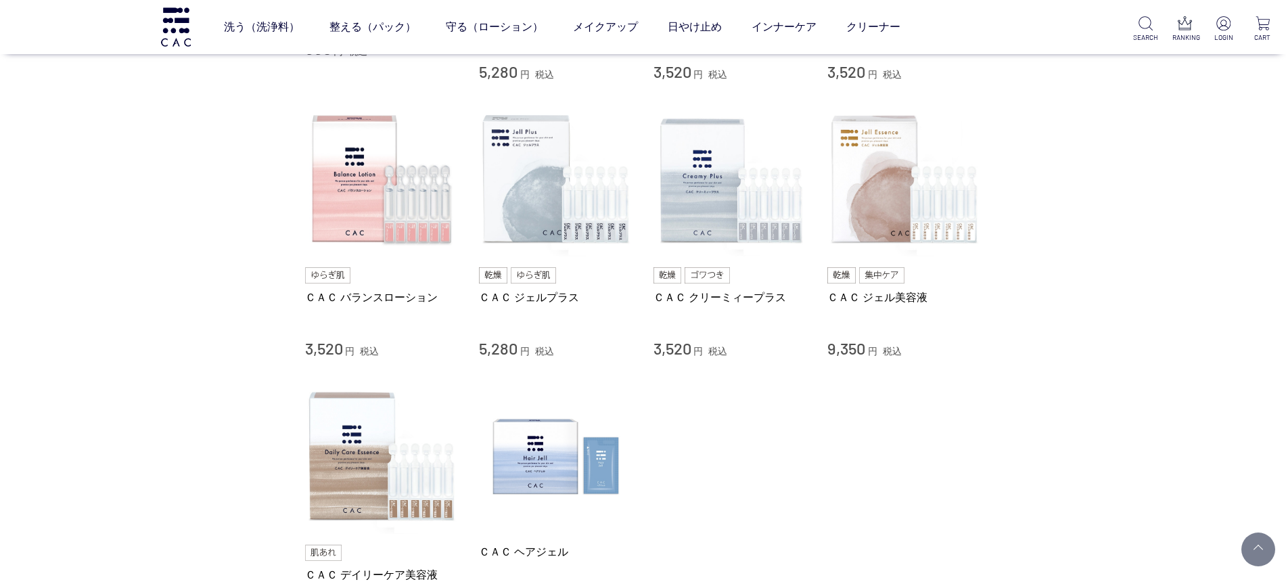
scroll to position [423, 0]
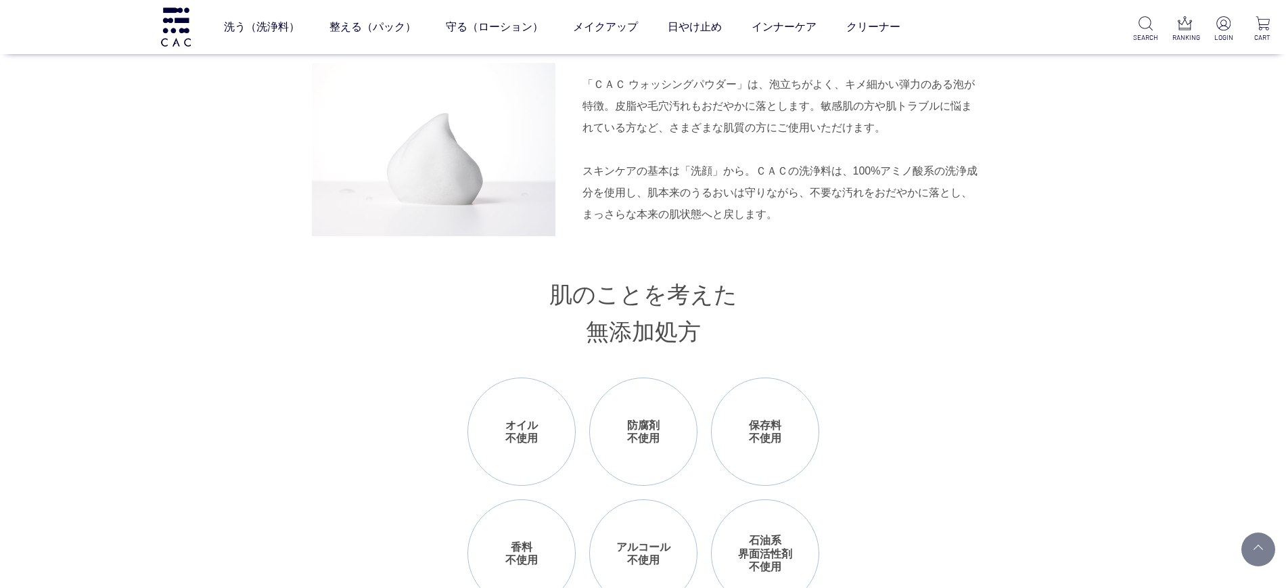
scroll to position [1691, 0]
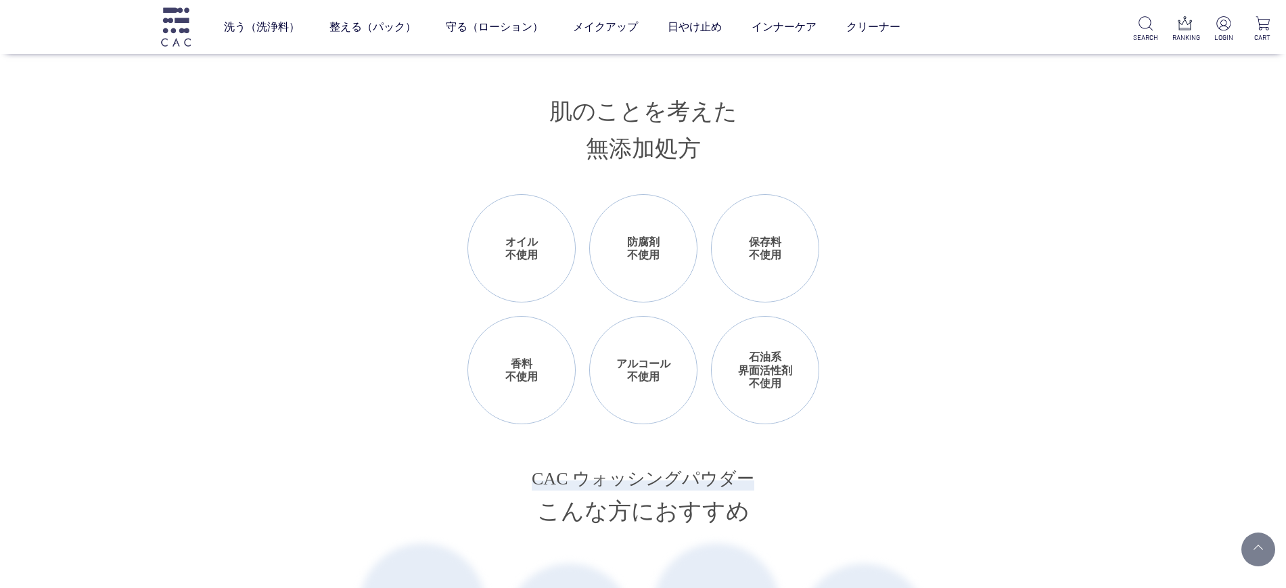
scroll to position [1353, 0]
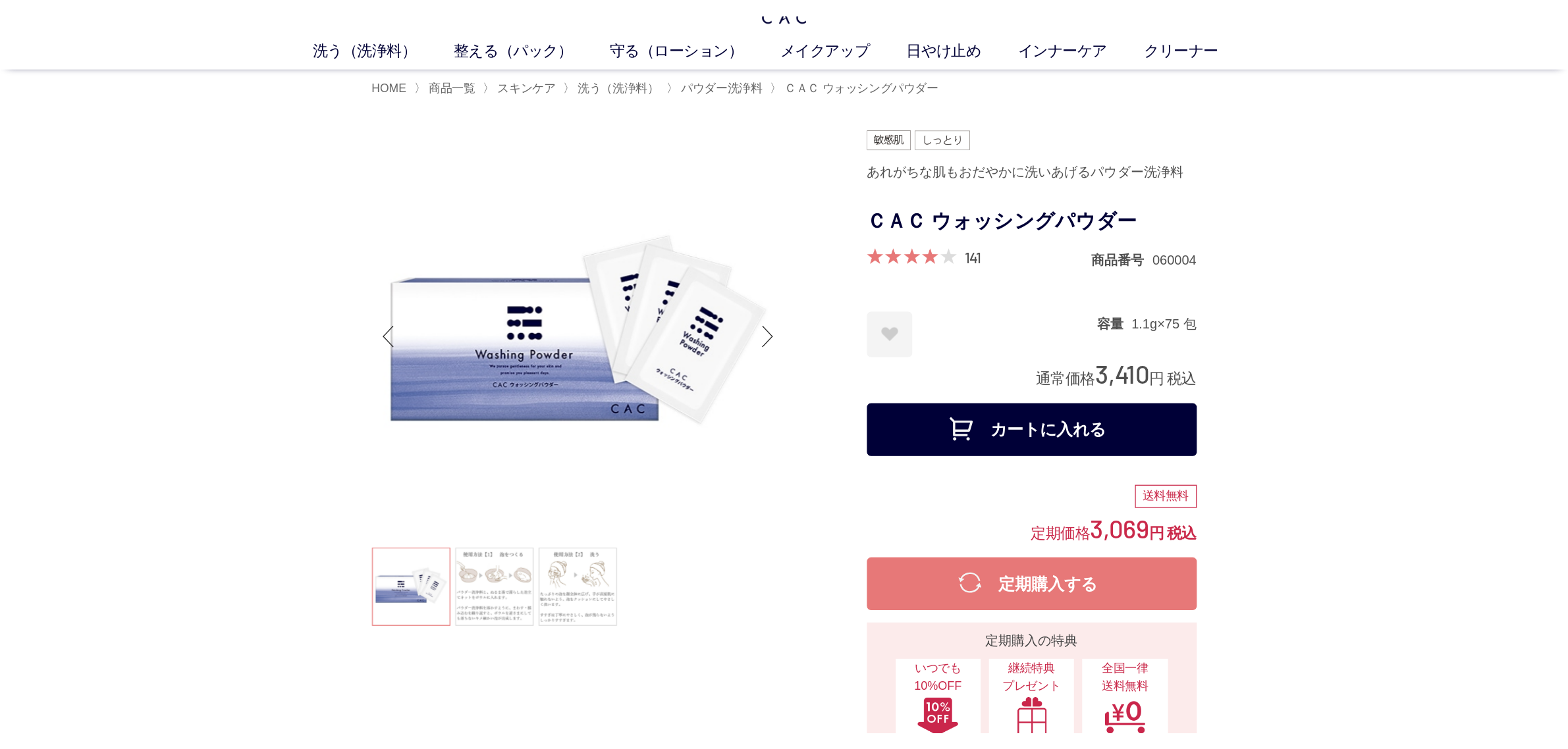
scroll to position [0, 0]
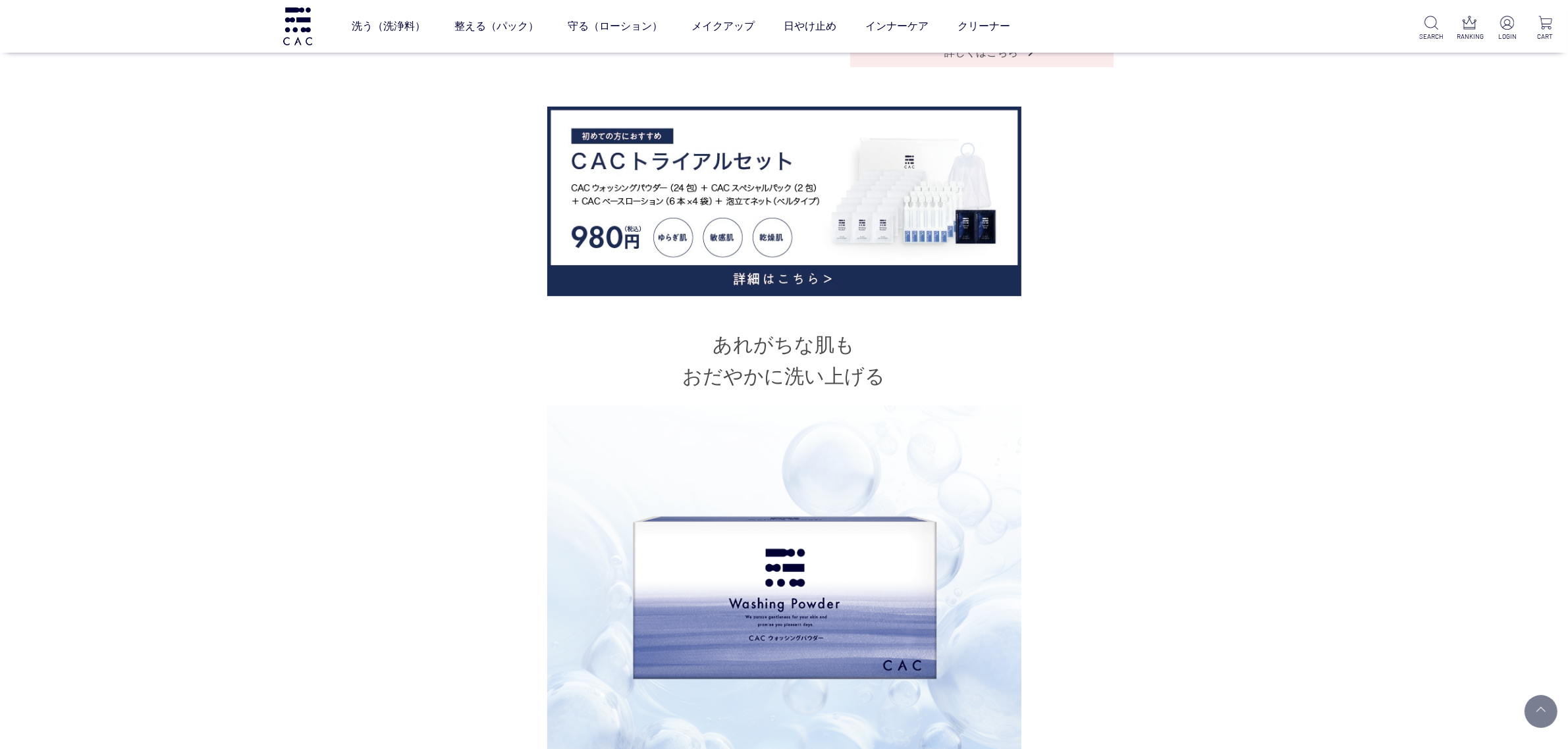
scroll to position [658, 0]
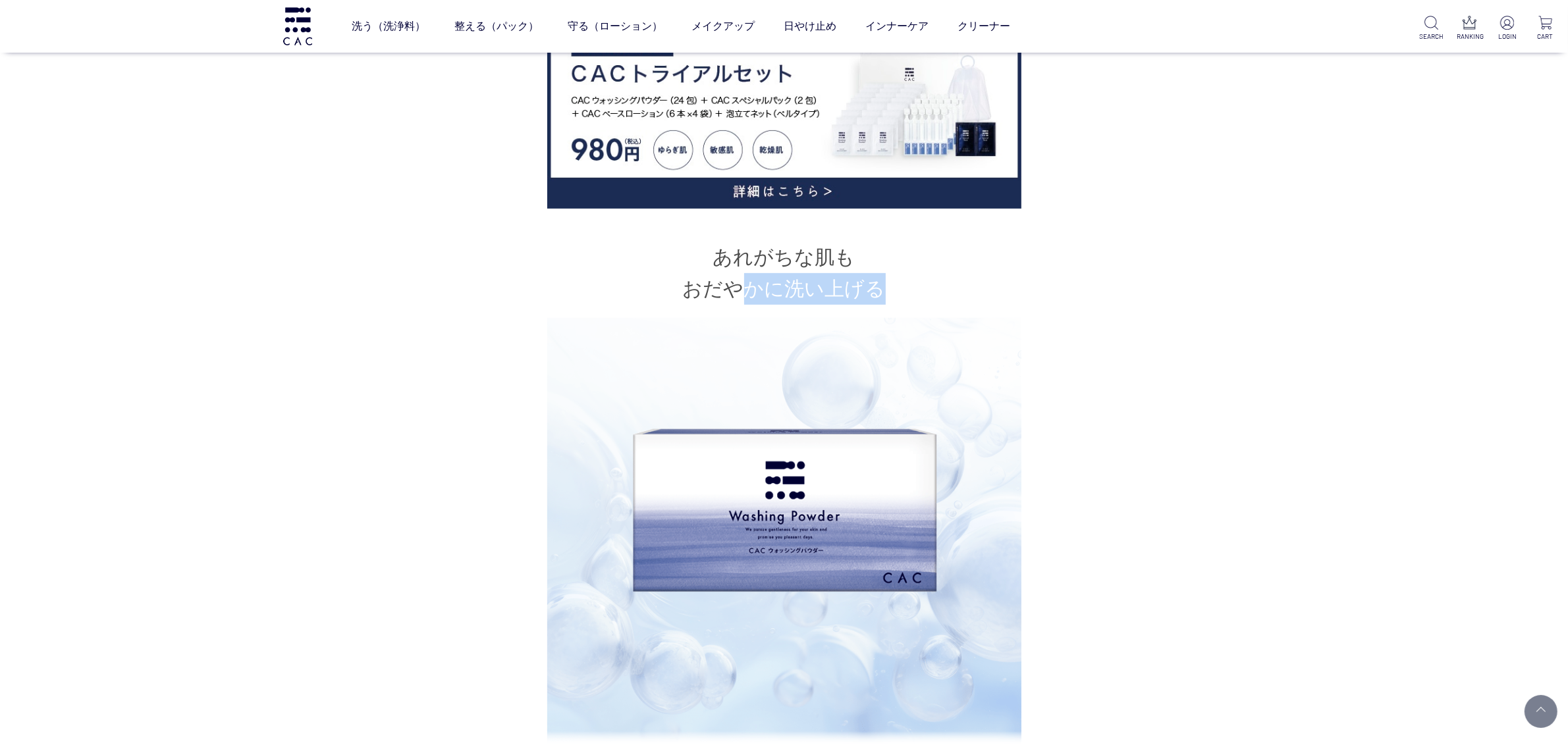
drag, startPoint x: 880, startPoint y: 293, endPoint x: 743, endPoint y: 287, distance: 137.1
click at [743, 287] on h2 "あれがちな肌も おだやかに洗い上げる" at bounding box center [784, 272] width 658 height 63
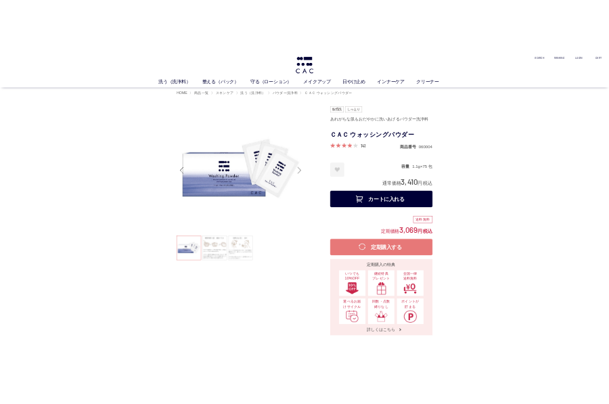
scroll to position [0, 0]
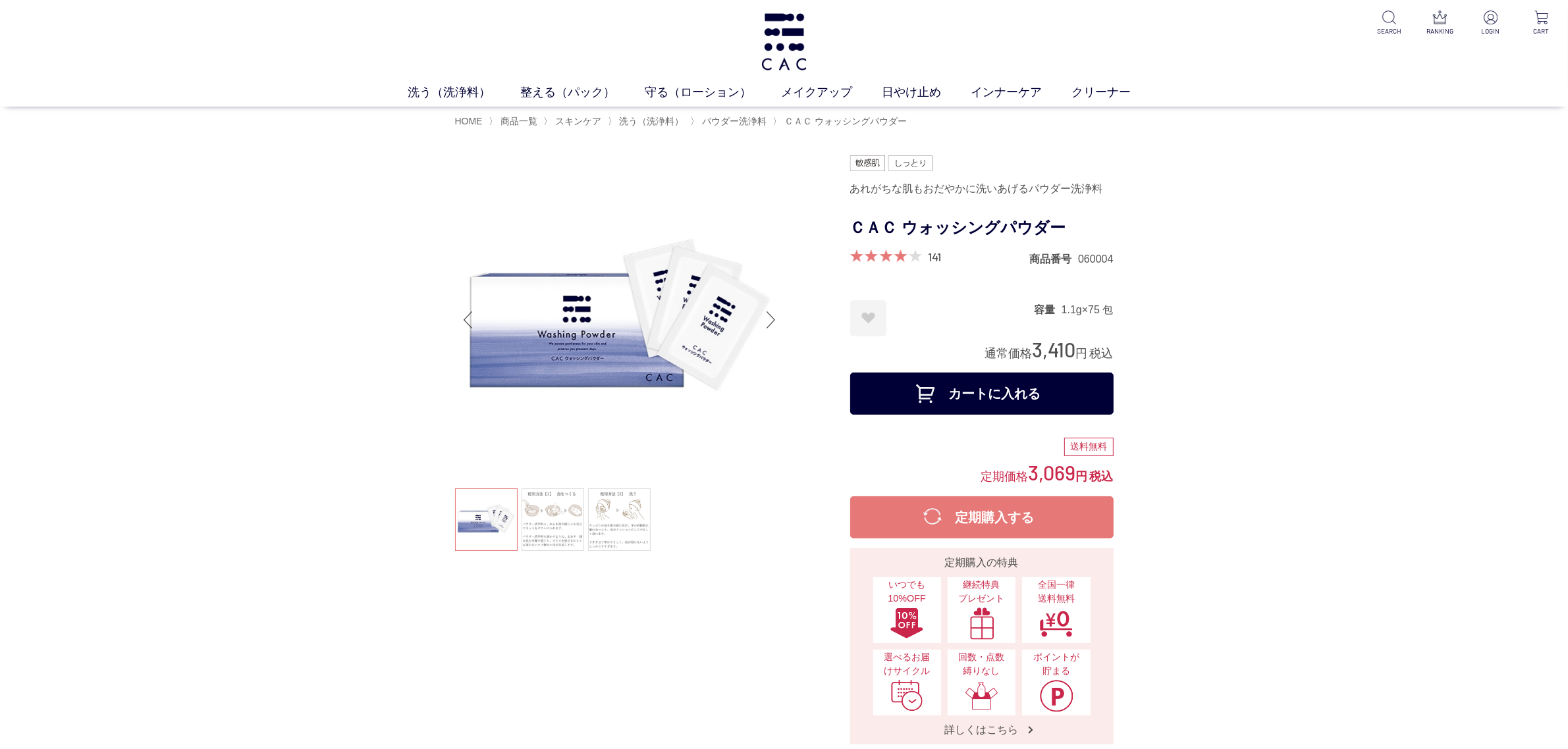
drag, startPoint x: 1101, startPoint y: 234, endPoint x: 855, endPoint y: 226, distance: 246.1
click at [855, 226] on h1 "ＣＡＣ ウォッシングパウダー" at bounding box center [981, 228] width 264 height 29
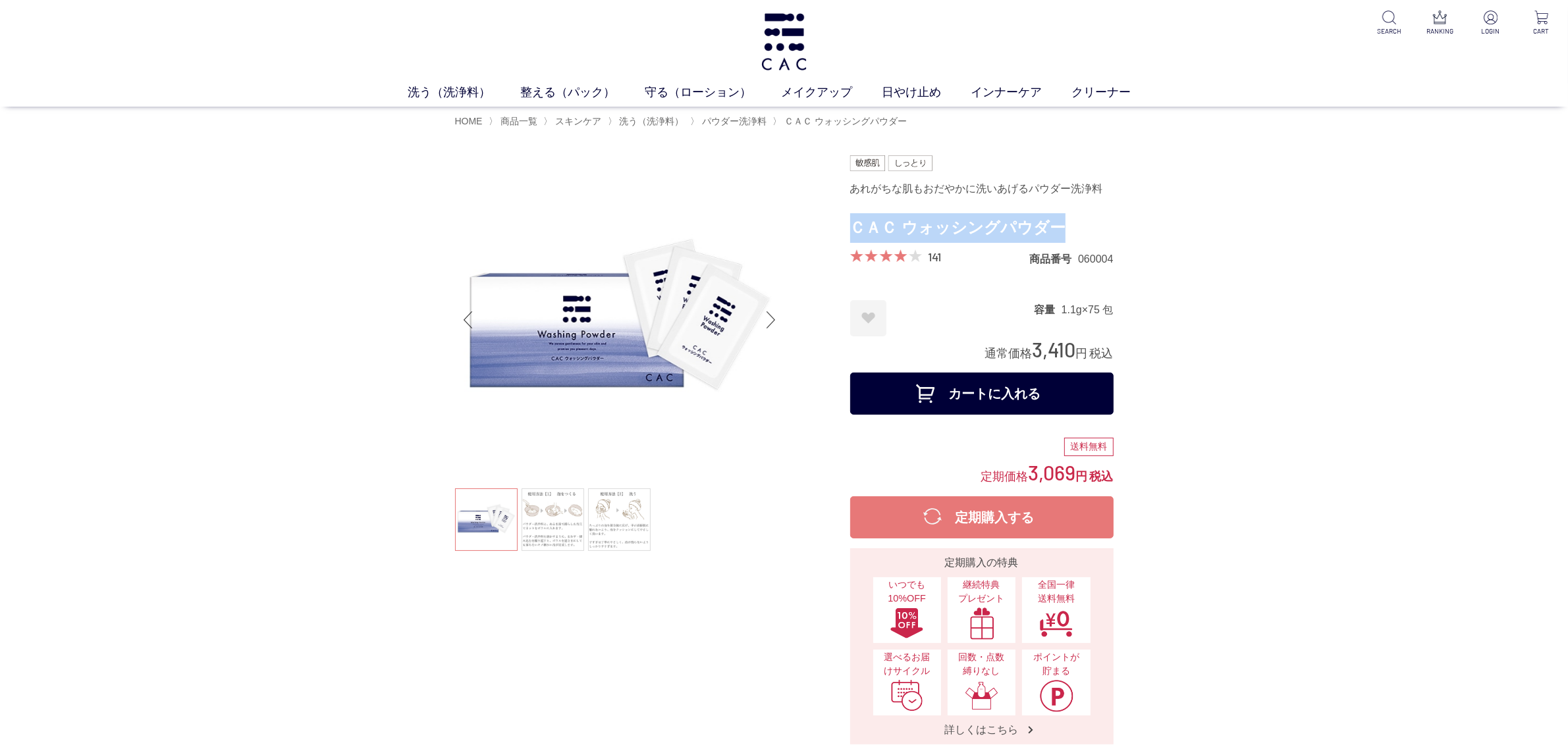
drag, startPoint x: 857, startPoint y: 225, endPoint x: 1068, endPoint y: 219, distance: 211.1
click at [1068, 219] on h1 "ＣＡＣ ウォッシングパウダー" at bounding box center [981, 228] width 264 height 29
copy h1 "ＣＡＣ ウォッシングパウダー"
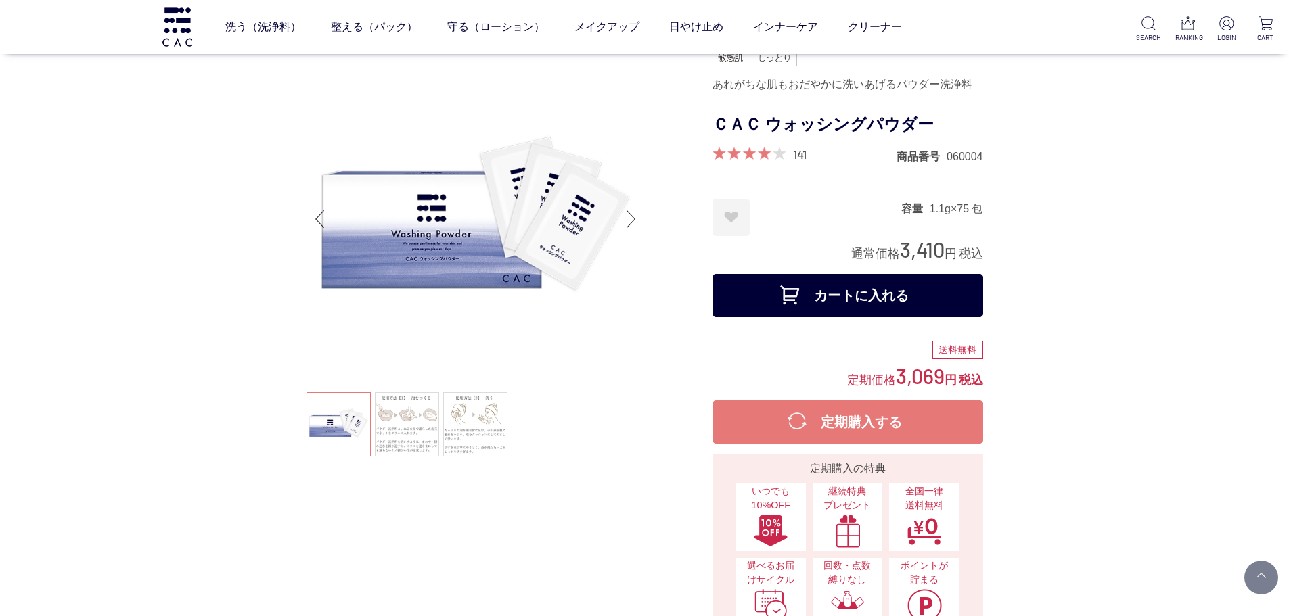
scroll to position [474, 0]
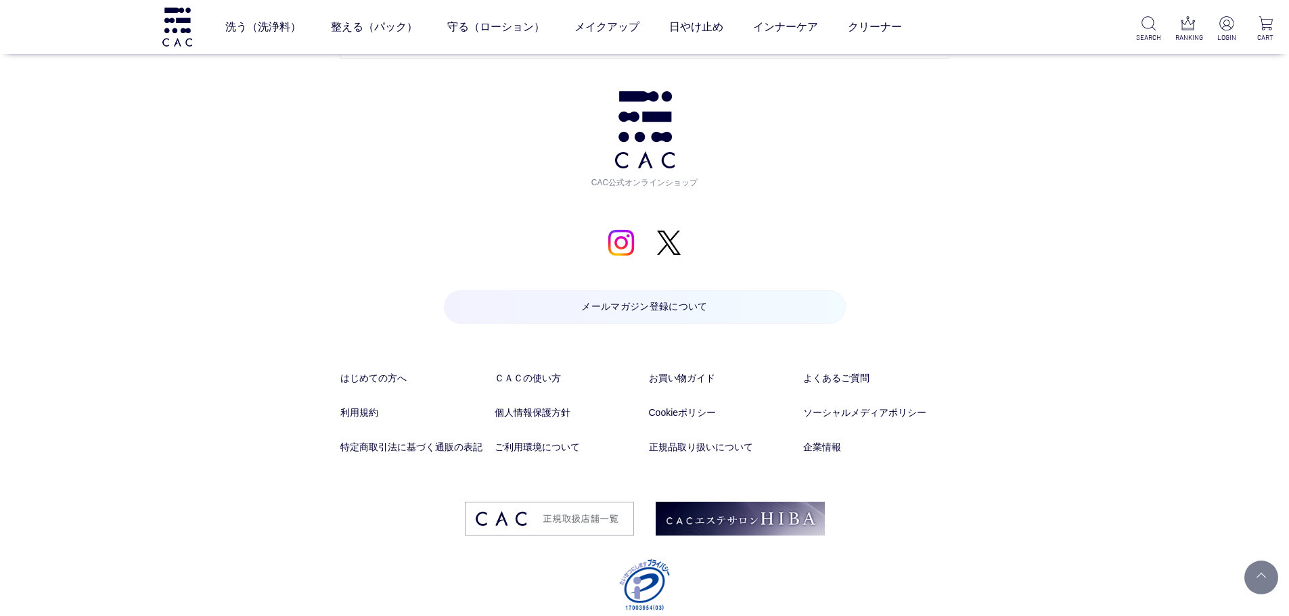
drag, startPoint x: 1193, startPoint y: 139, endPoint x: 959, endPoint y: 533, distance: 458.3
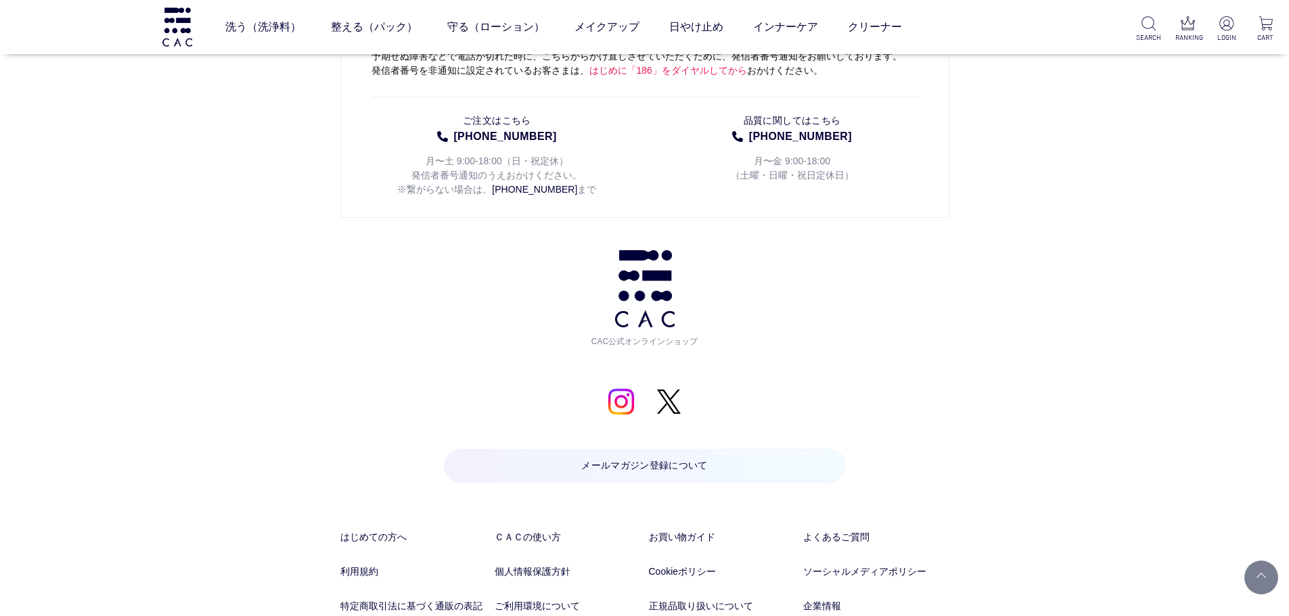
scroll to position [10257, 0]
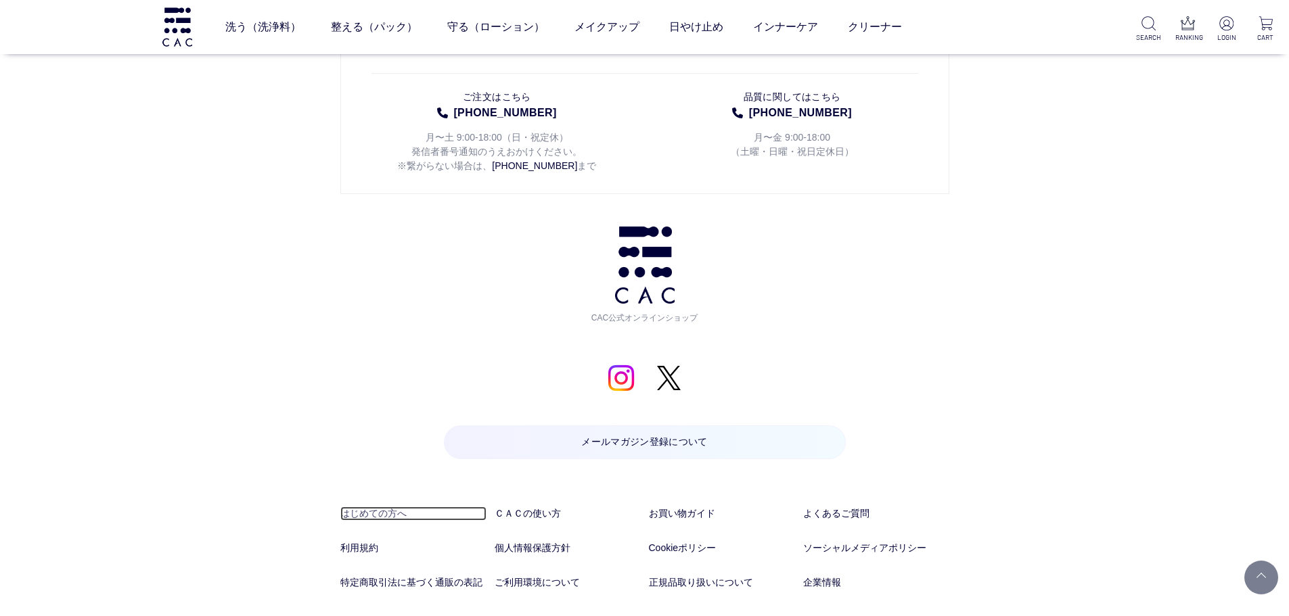
click at [360, 507] on link "はじめての方へ" at bounding box center [413, 514] width 146 height 14
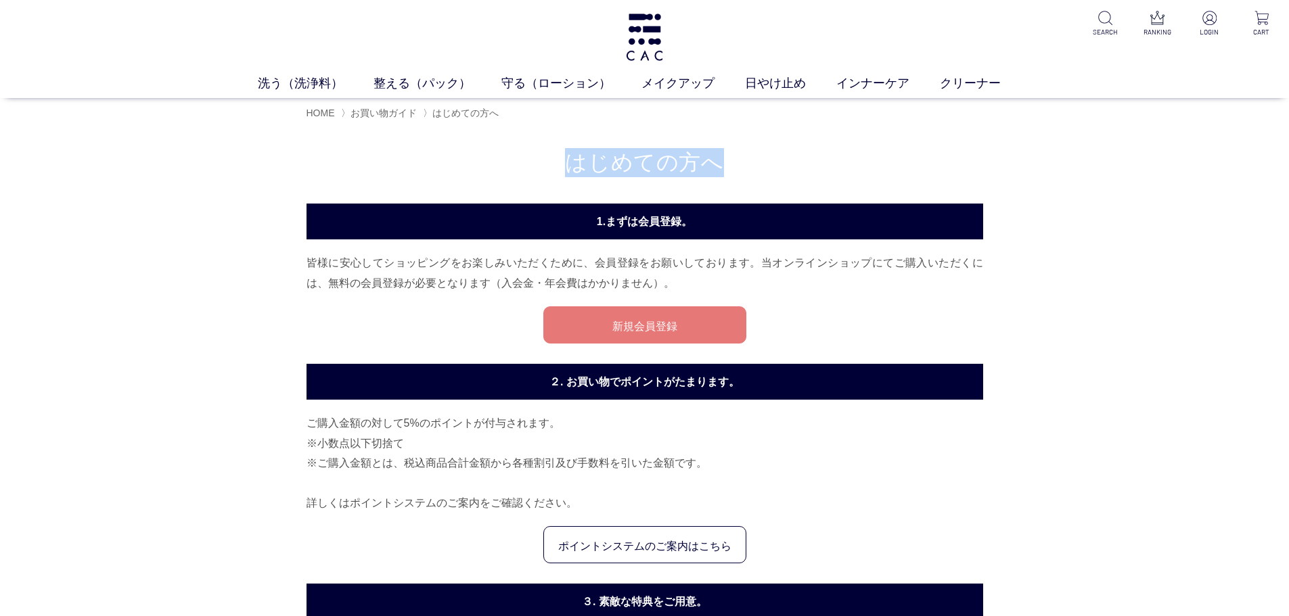
drag, startPoint x: 574, startPoint y: 168, endPoint x: 853, endPoint y: 168, distance: 278.7
click at [853, 168] on h1 "はじめての方へ" at bounding box center [644, 162] width 676 height 29
drag, startPoint x: 524, startPoint y: 93, endPoint x: 568, endPoint y: 42, distance: 67.6
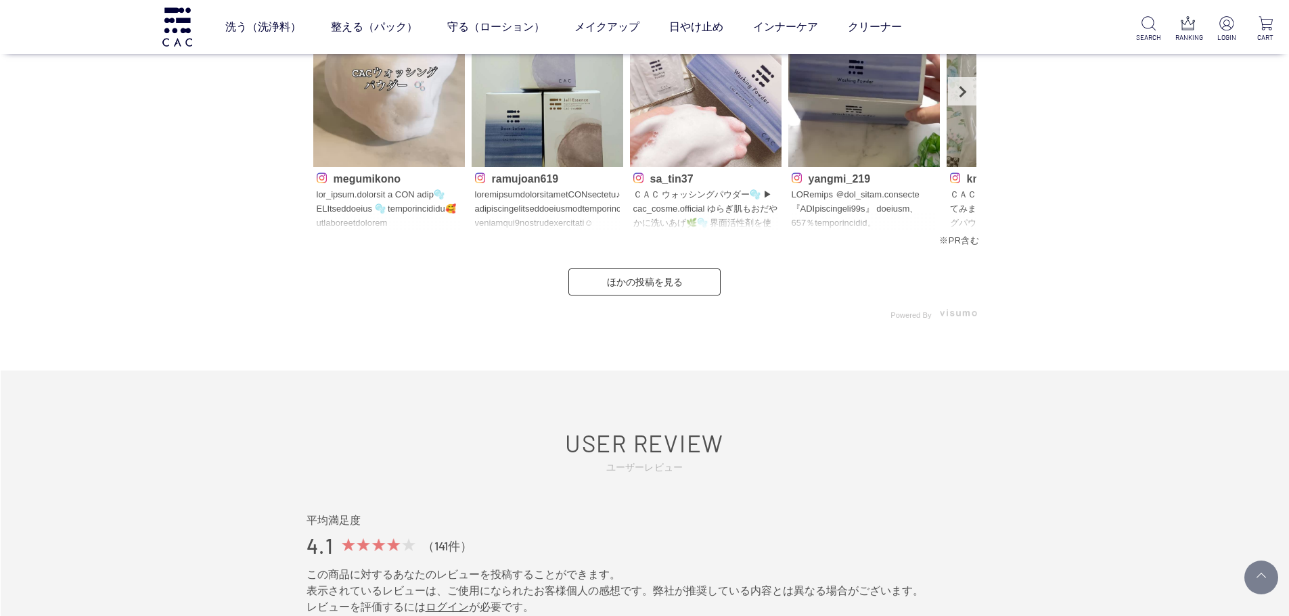
scroll to position [6334, 0]
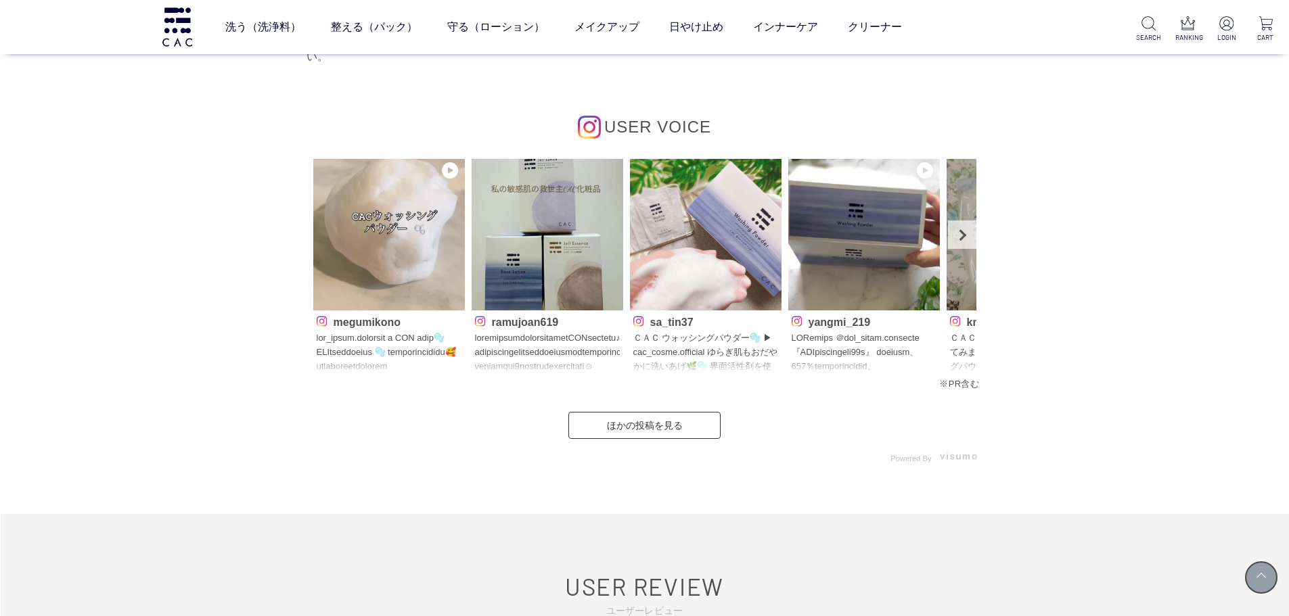
click at [1264, 580] on link at bounding box center [1261, 578] width 34 height 34
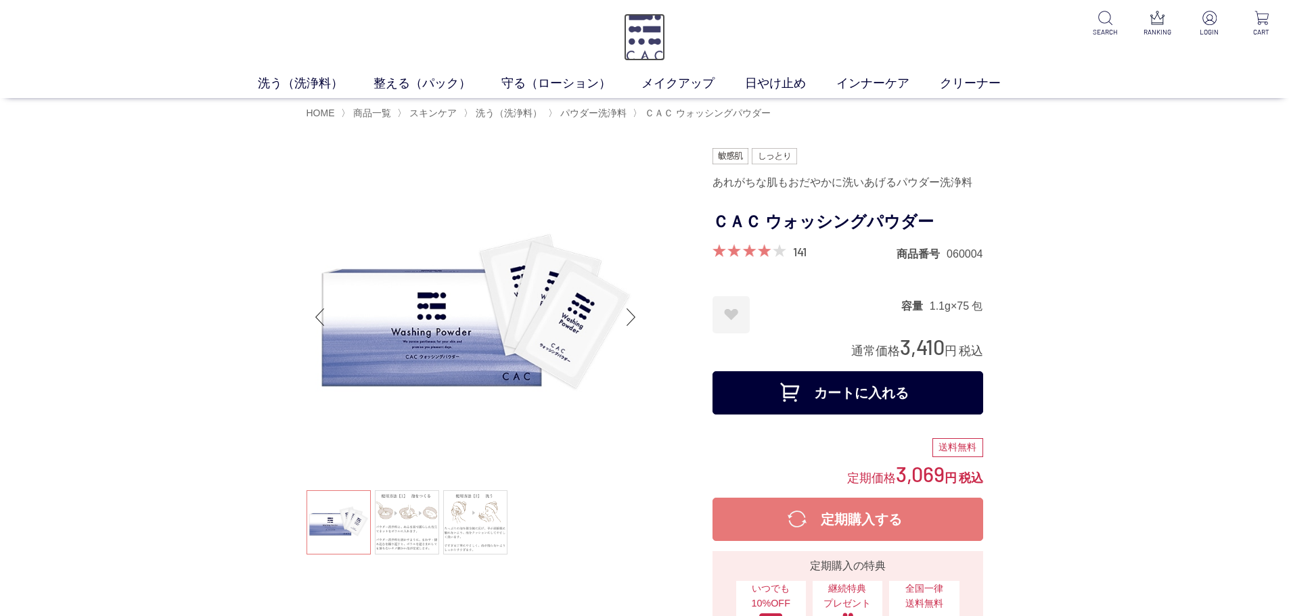
click at [649, 49] on img at bounding box center [644, 37] width 41 height 47
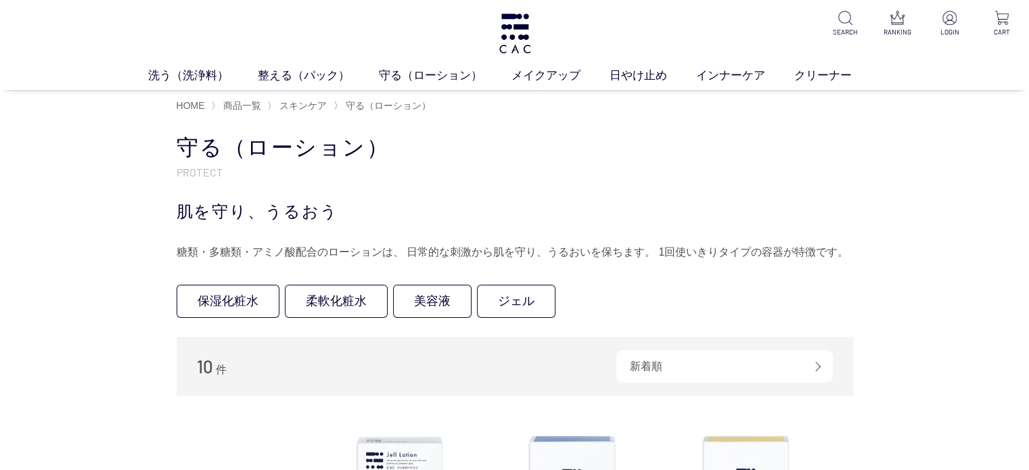
drag, startPoint x: 611, startPoint y: 33, endPoint x: 605, endPoint y: -1, distance: 34.3
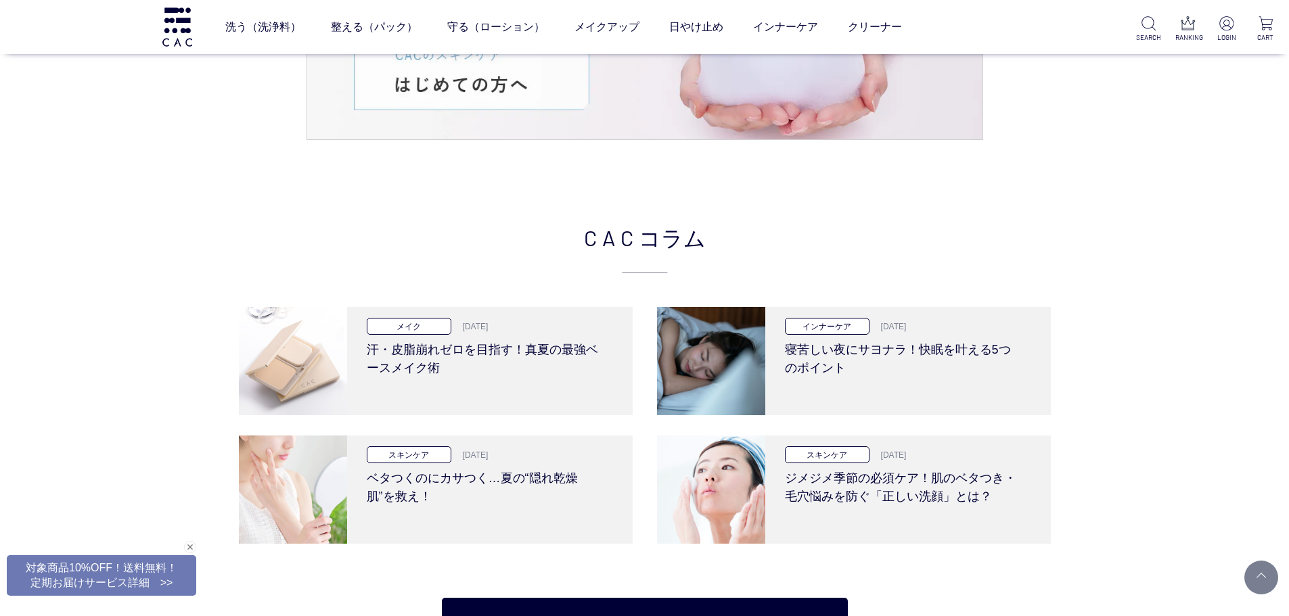
scroll to position [2997, 0]
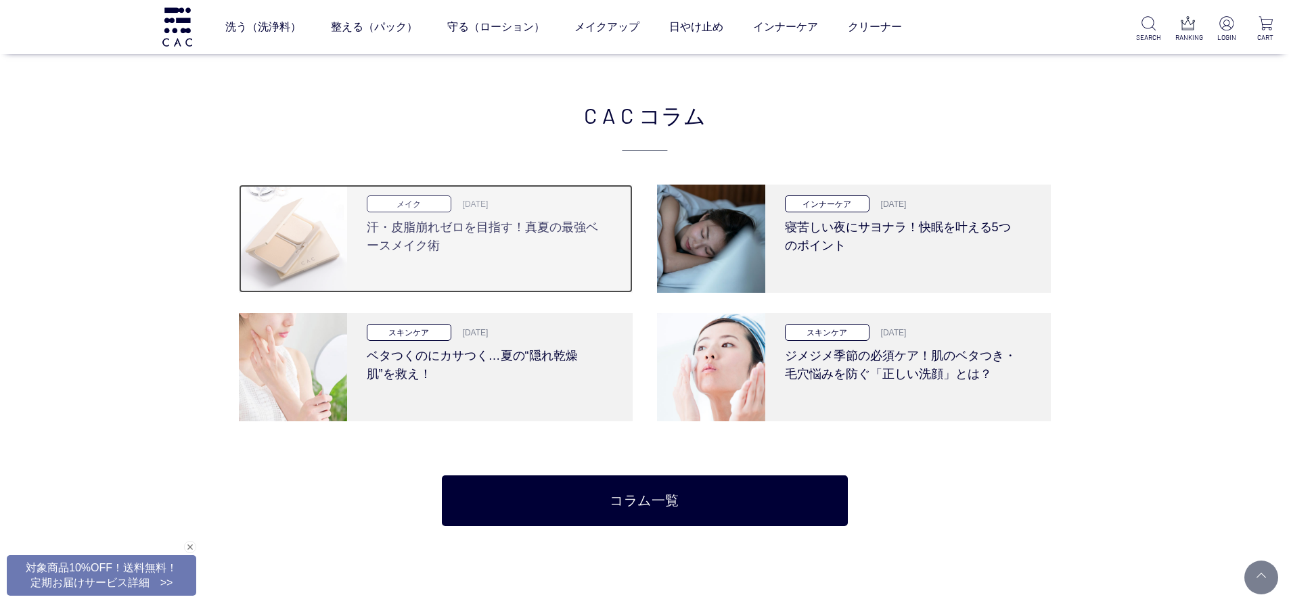
click at [472, 258] on div "メイク [DATE] 汗・皮脂崩れゼロを目指す！真夏の最強ベースメイク術" at bounding box center [484, 239] width 275 height 108
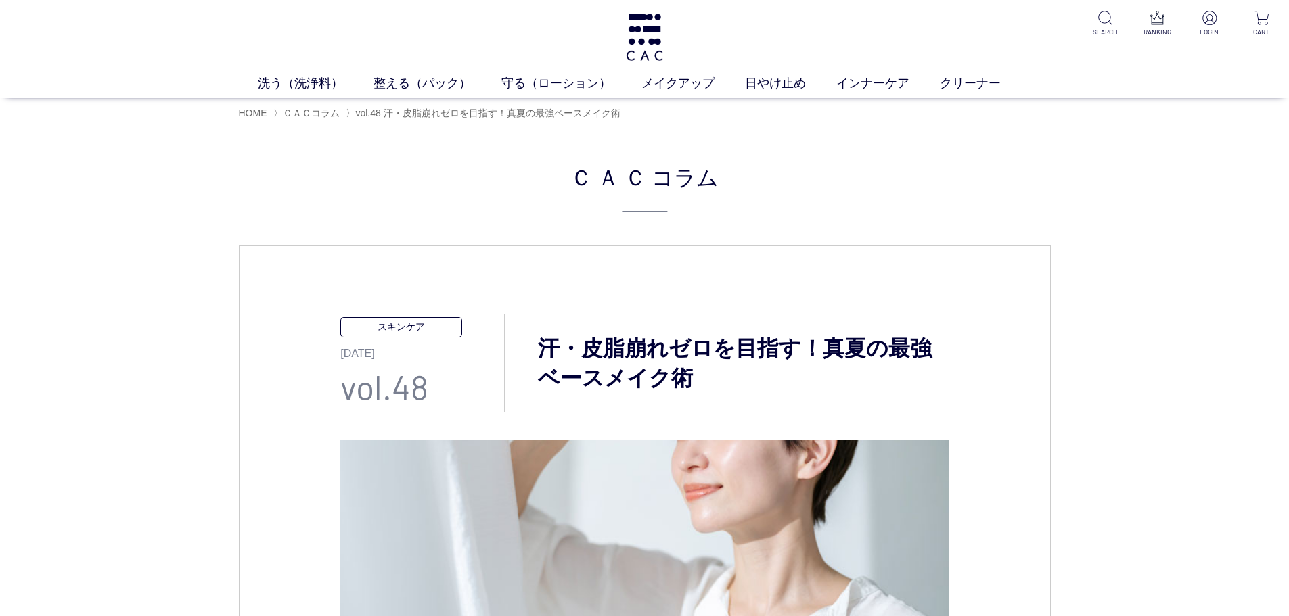
drag, startPoint x: 49, startPoint y: 269, endPoint x: 47, endPoint y: 257, distance: 11.7
click at [298, 113] on span "ＣＡＣコラム" at bounding box center [311, 113] width 57 height 11
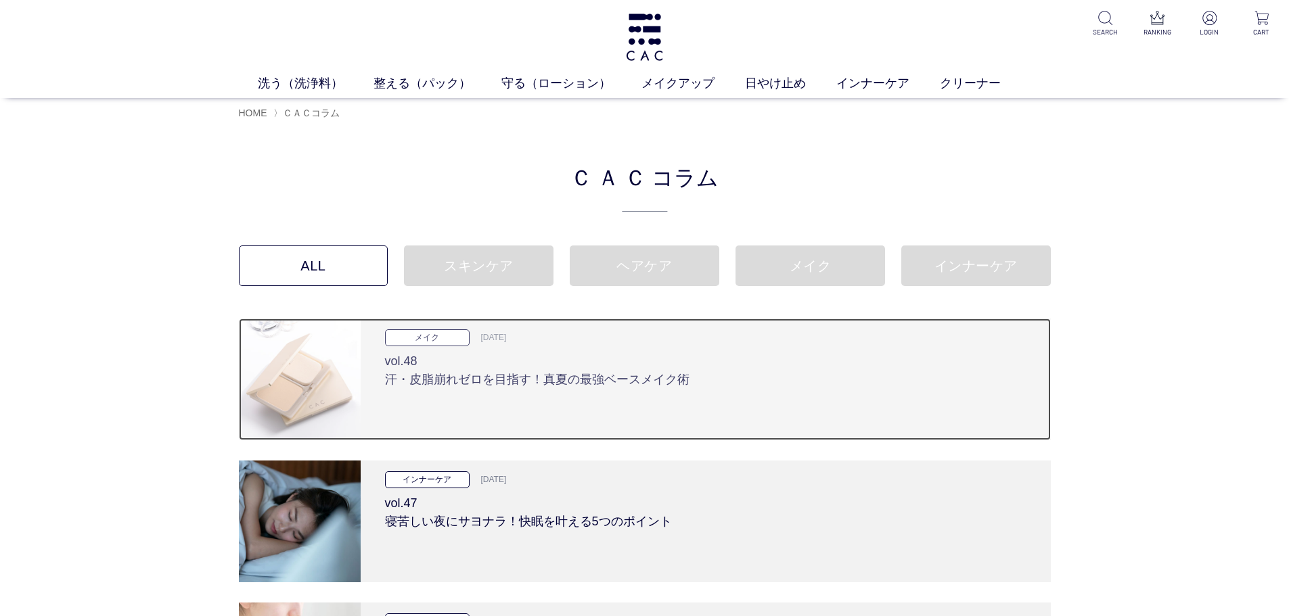
drag, startPoint x: 687, startPoint y: 383, endPoint x: 647, endPoint y: 412, distance: 49.4
click at [687, 383] on h3 "vol.48 汗・皮脂崩れゼロを目指す！真夏の最強ベースメイク術" at bounding box center [705, 367] width 641 height 43
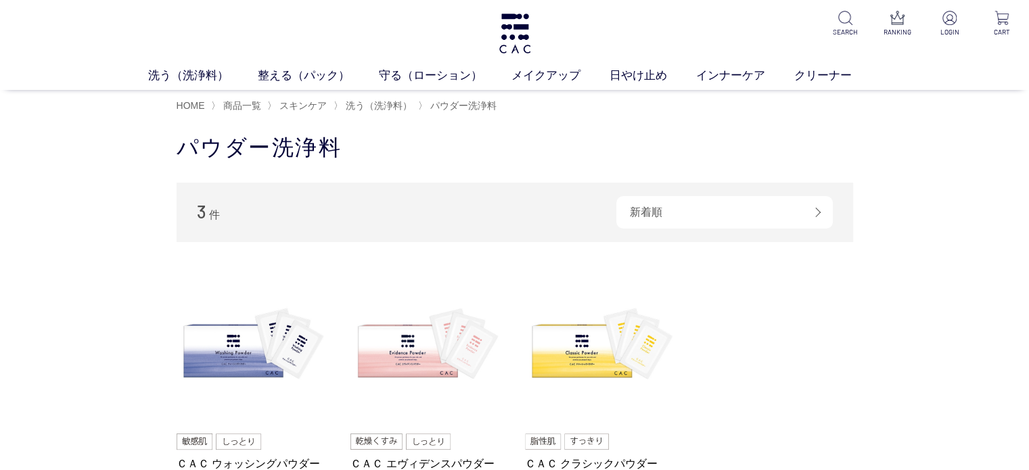
click at [167, 65] on div "洗う（洗浄料） 液体洗浄料 パウダー洗浄料 泡洗顔料 グッズ 整える（パック） フェイスパック ヘアパック 守る（ローション） 保湿化粧水 柔軟化粧水 美容液…" at bounding box center [514, 45] width 1029 height 90
click at [168, 68] on link "洗う（洗浄料）" at bounding box center [203, 76] width 110 height 18
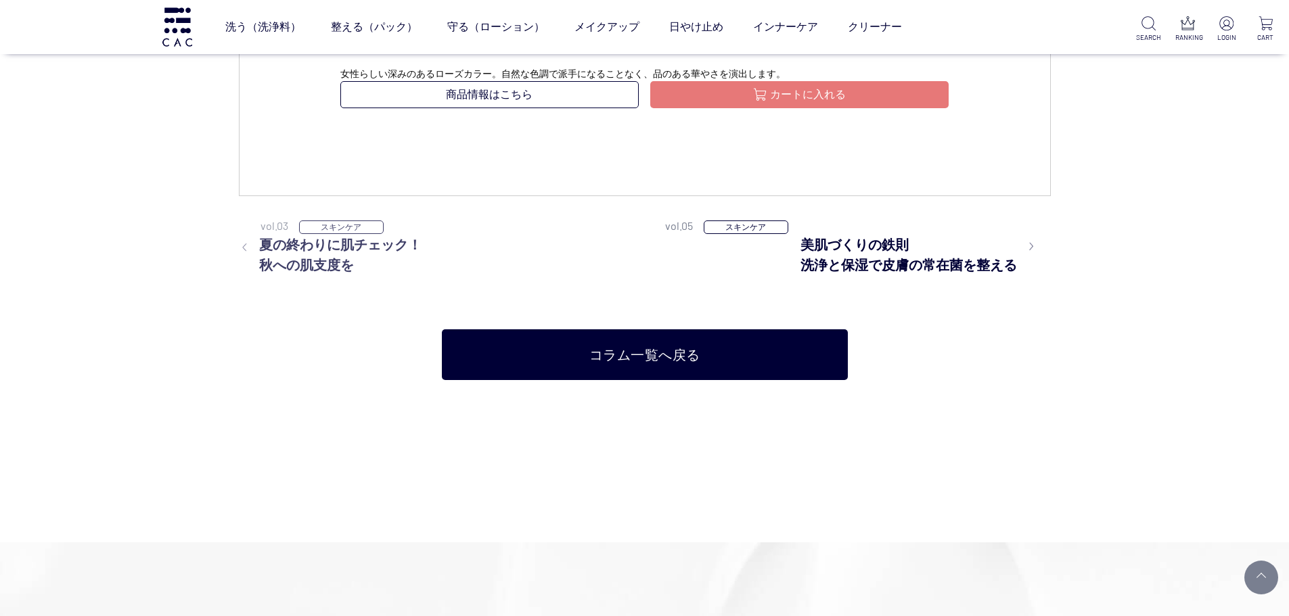
scroll to position [3247, 0]
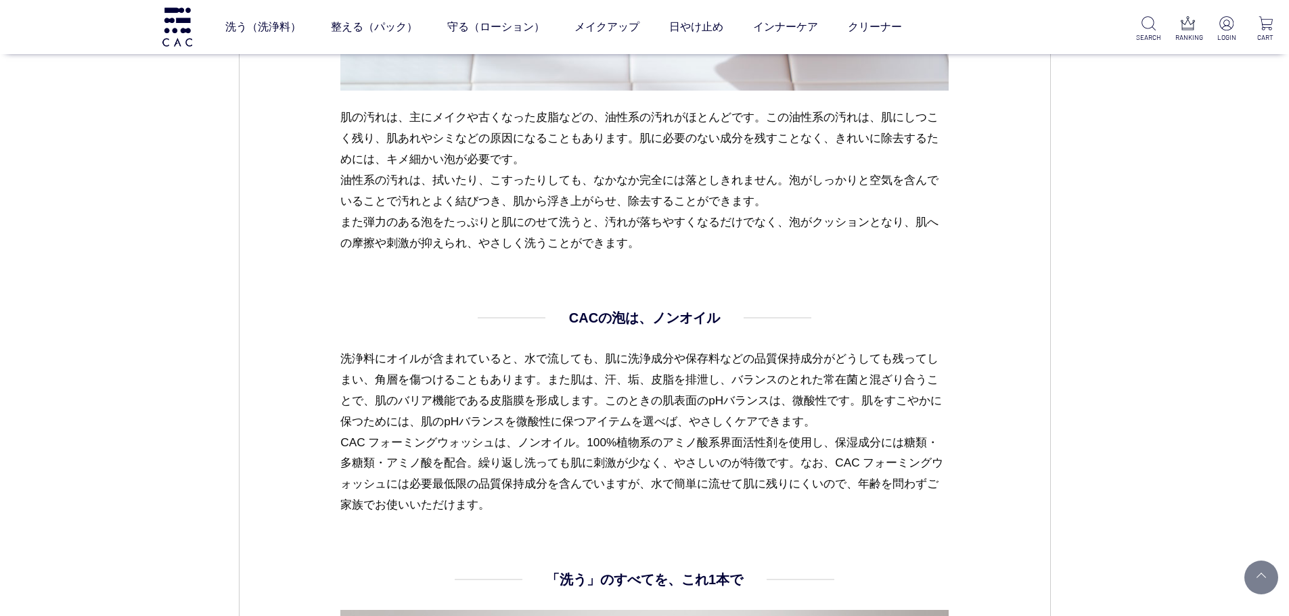
scroll to position [1353, 0]
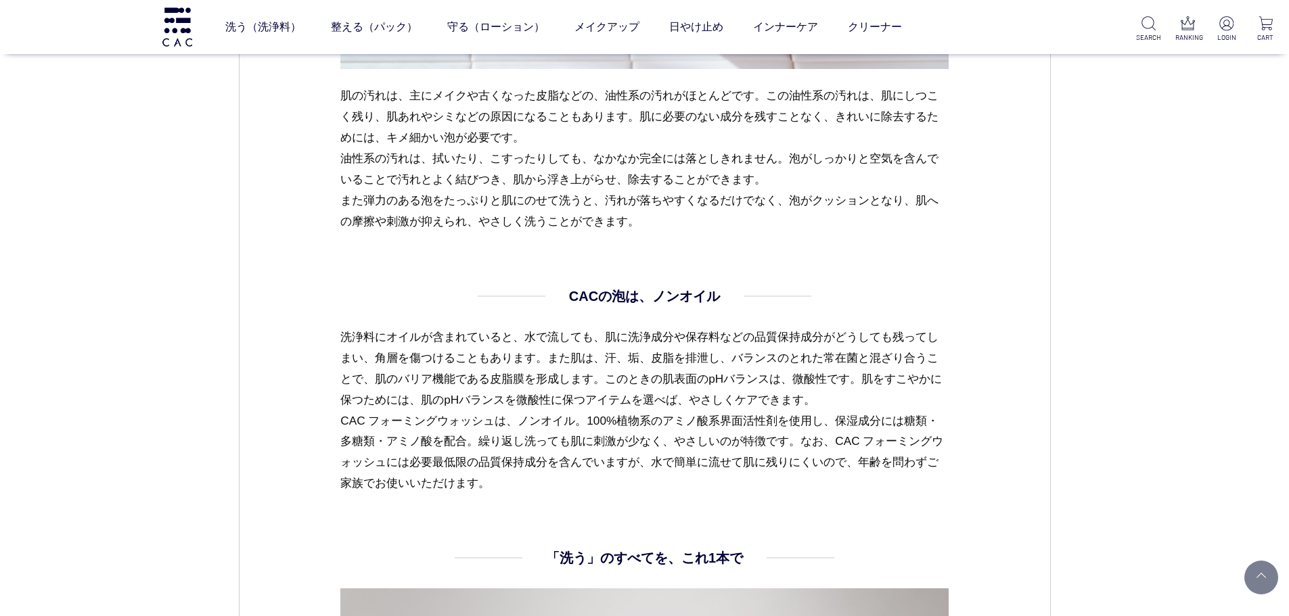
click at [1184, 359] on div "CAC コラム スキンケア [DATE] vol.06 泡といっしょに暮らそう！ 美しい肌のためには、泡で洗うことが基本です。けれども泡立てが苦手という方はた…" at bounding box center [644, 301] width 1289 height 3248
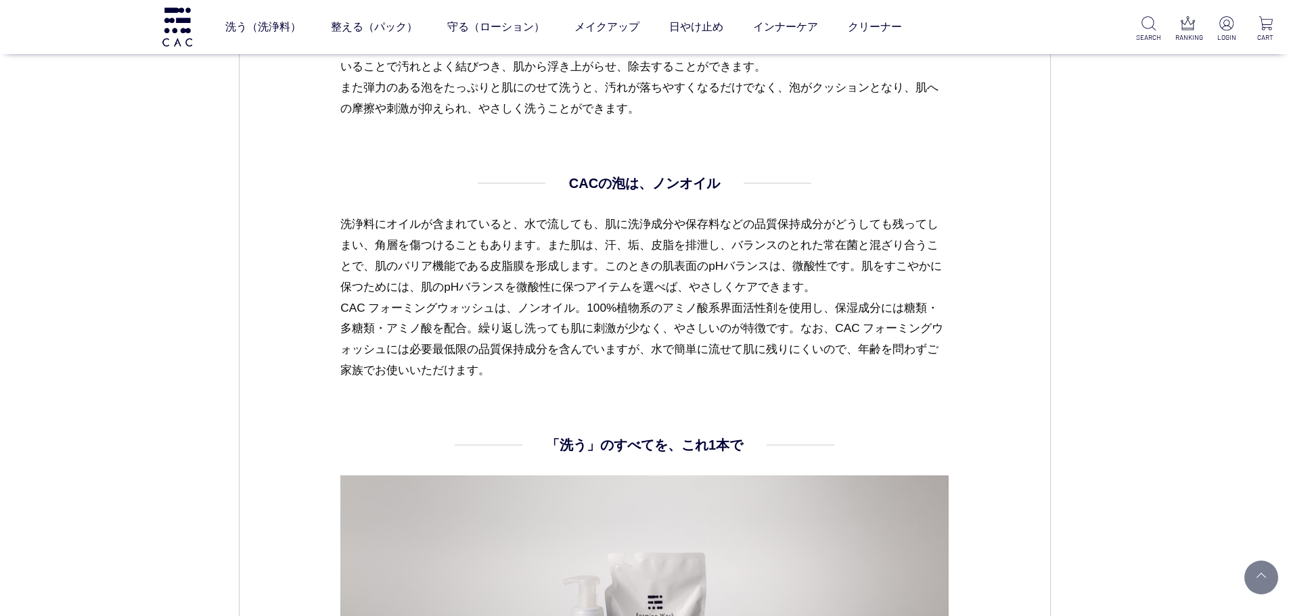
scroll to position [1488, 0]
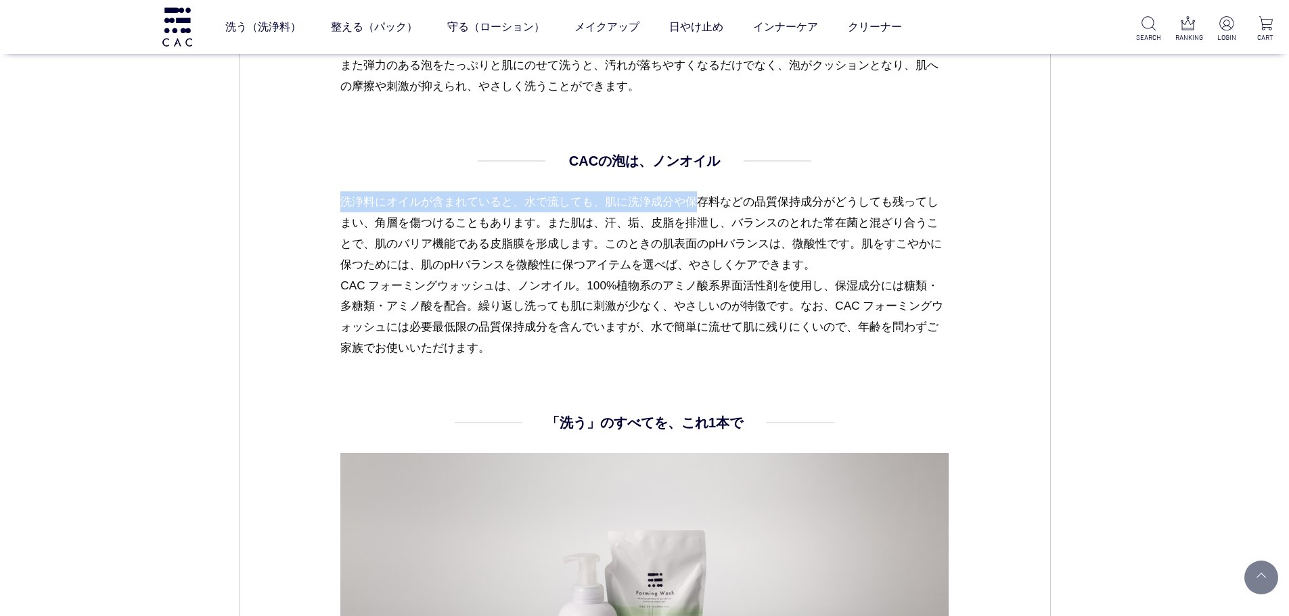
drag, startPoint x: 341, startPoint y: 202, endPoint x: 702, endPoint y: 197, distance: 361.3
click at [702, 197] on p "洗浄料にオイルが含まれていると、水で流しても、肌に洗浄成分や保存料などの品質保持成分がどうしても残ってしまい、角層を傷つけることもあります。また肌は、汗、垢、…" at bounding box center [644, 275] width 608 height 168
click at [704, 198] on p "洗浄料にオイルが含まれていると、水で流しても、肌に洗浄成分や保存料などの品質保持成分がどうしても残ってしまい、角層を傷つけることもあります。また肌は、汗、垢、…" at bounding box center [644, 275] width 608 height 168
click at [513, 219] on p "洗浄料にオイルが含まれていると、水で流しても、肌に洗浄成分や保存料などの品質保持成分がどうしても残ってしまい、角層を傷つけることもあります。また肌は、汗、垢、…" at bounding box center [644, 275] width 608 height 168
drag, startPoint x: 516, startPoint y: 210, endPoint x: 616, endPoint y: 400, distance: 214.5
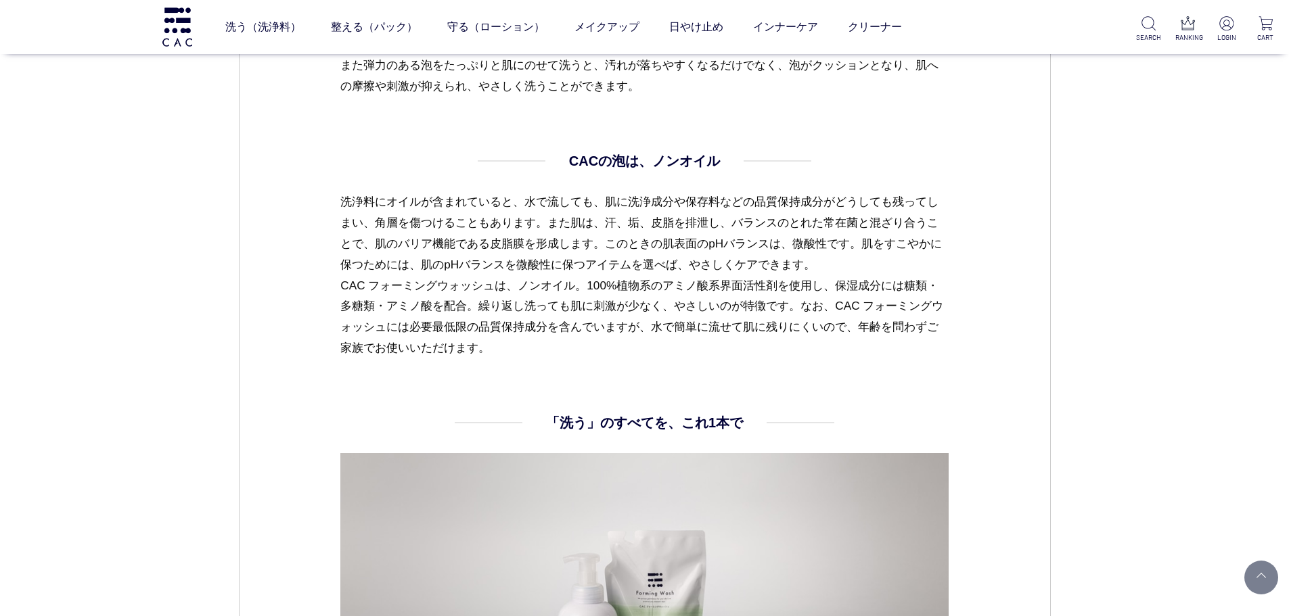
click at [896, 352] on p "洗浄料にオイルが含まれていると、水で流しても、肌に洗浄成分や保存料などの品質保持成分がどうしても残ってしまい、角層を傷つけることもあります。また肌は、汗、垢、…" at bounding box center [644, 275] width 608 height 168
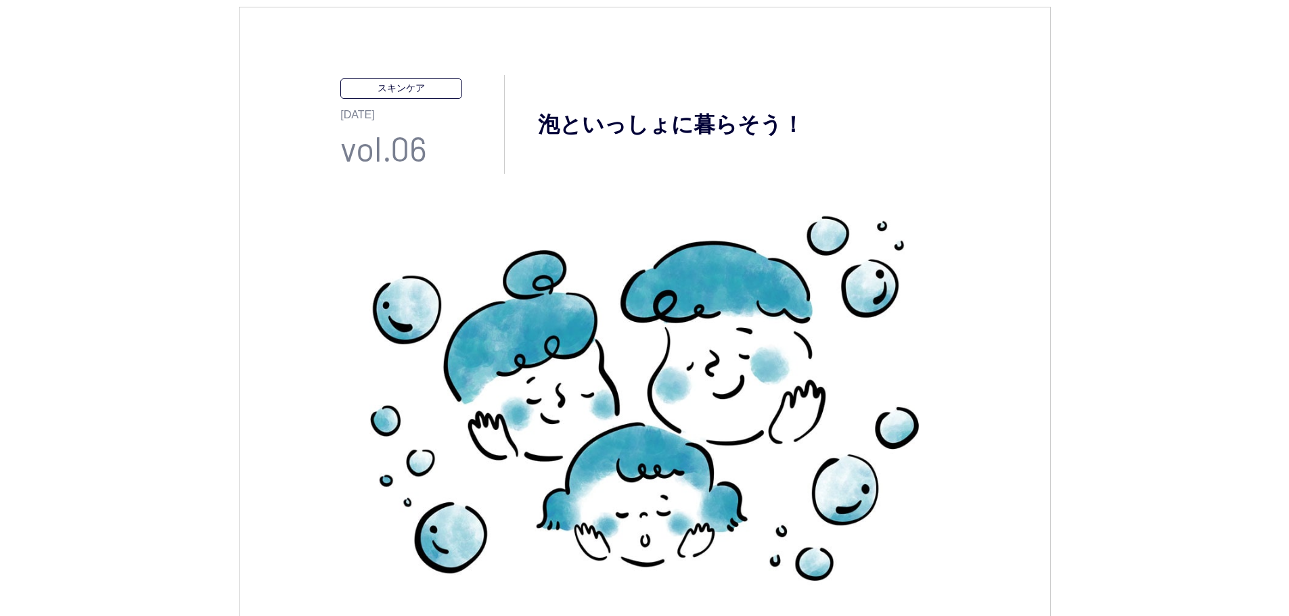
scroll to position [541, 0]
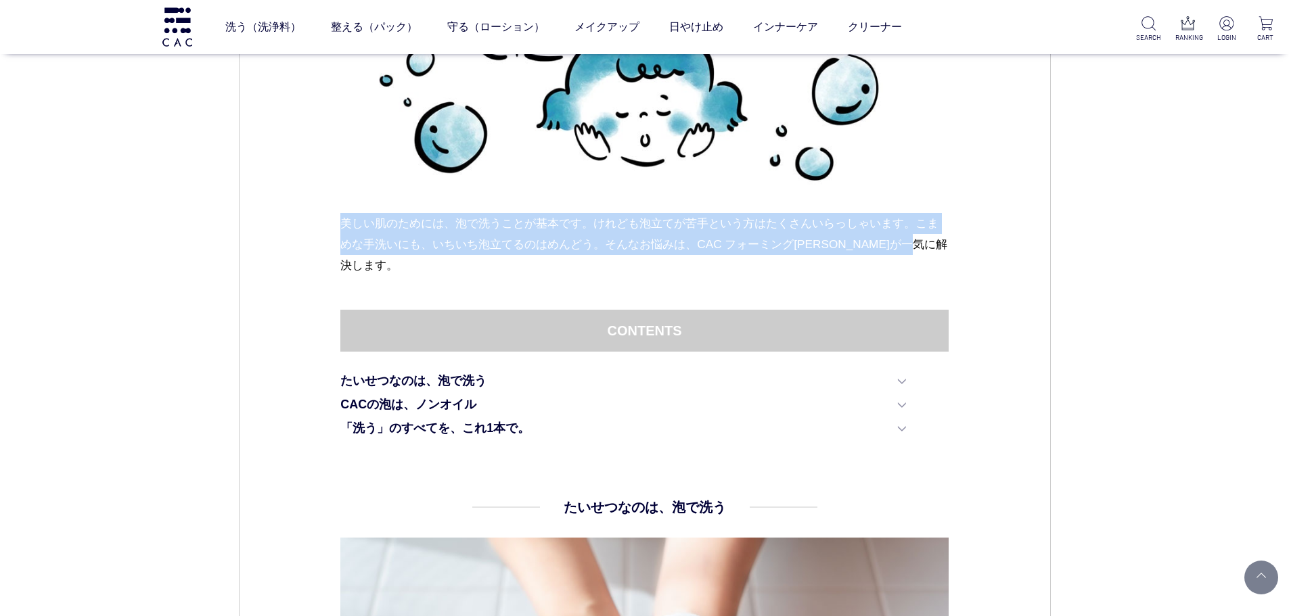
drag, startPoint x: 320, startPoint y: 219, endPoint x: 459, endPoint y: 277, distance: 150.4
click at [459, 277] on div "美しい肌のためには、泡で洗うことが基本です。けれども泡立てが苦手という方はたくさんいらっしゃいます。こまめな手洗いにも、いちいち泡立てるのはめんどう。そんなお…" at bounding box center [644, 55] width 608 height 509
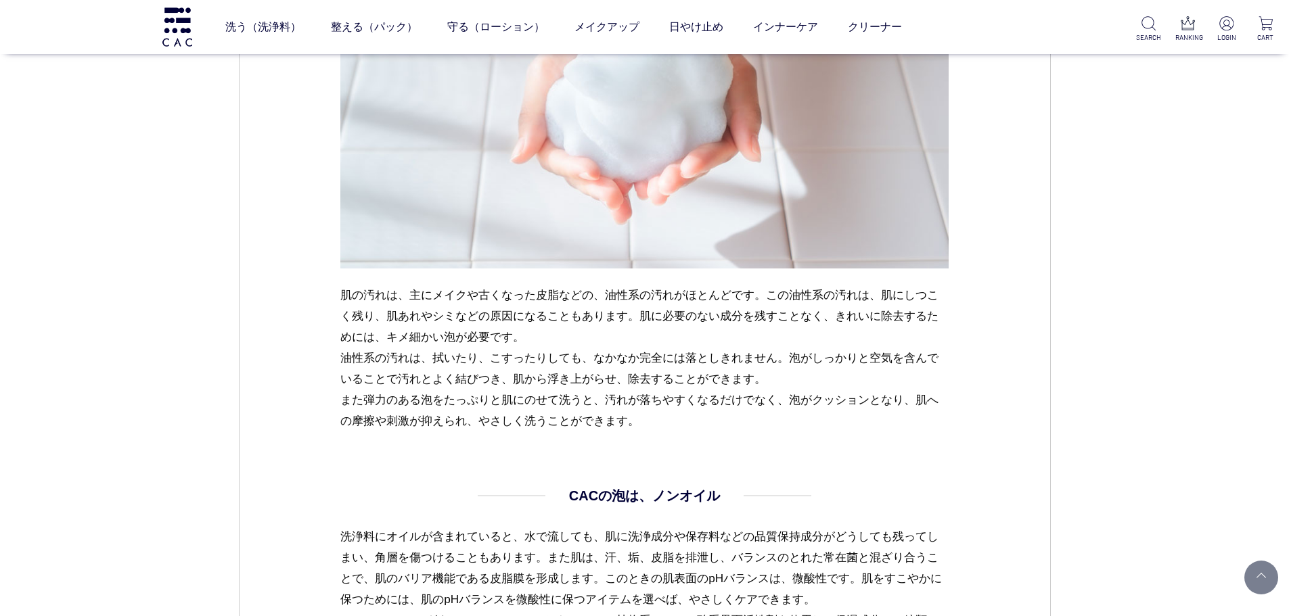
scroll to position [1150, 0]
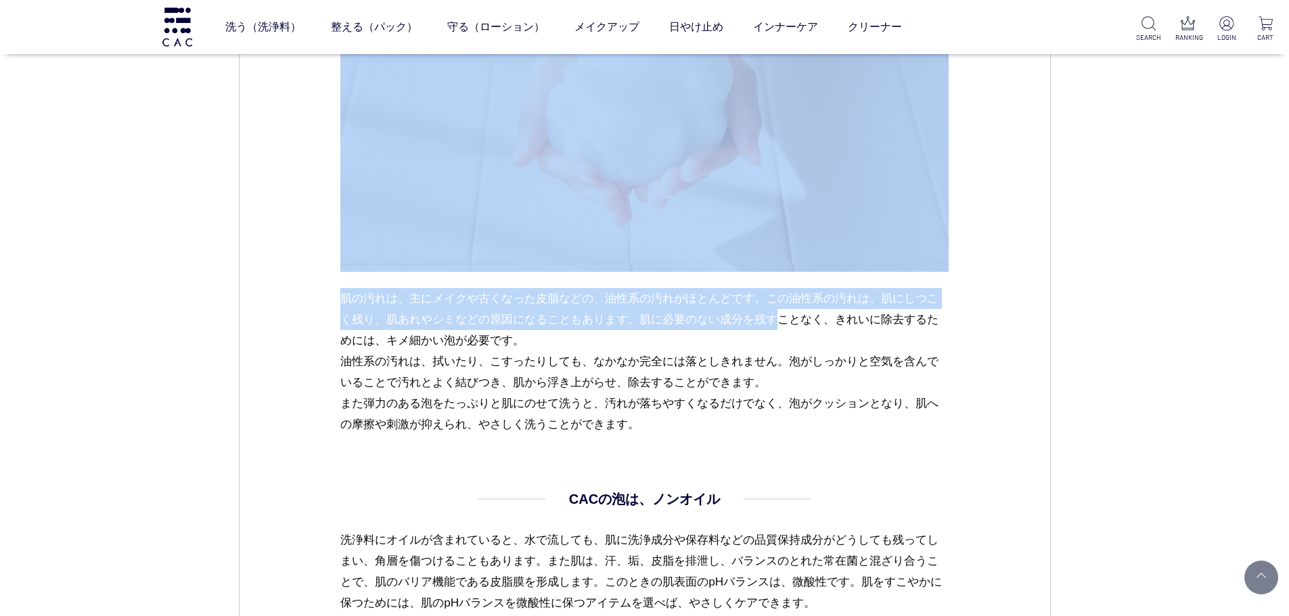
drag, startPoint x: 739, startPoint y: 281, endPoint x: 779, endPoint y: 317, distance: 54.6
click at [779, 317] on dd "たいせつなのは、泡で洗う 肌の汚れは、主にメイクや古くなった皮脂などの、油性系の汚れがほとんどです。この油性系の汚れは、肌にしつこく残り、肌あれやシミなどの原…" at bounding box center [644, 161] width 608 height 546
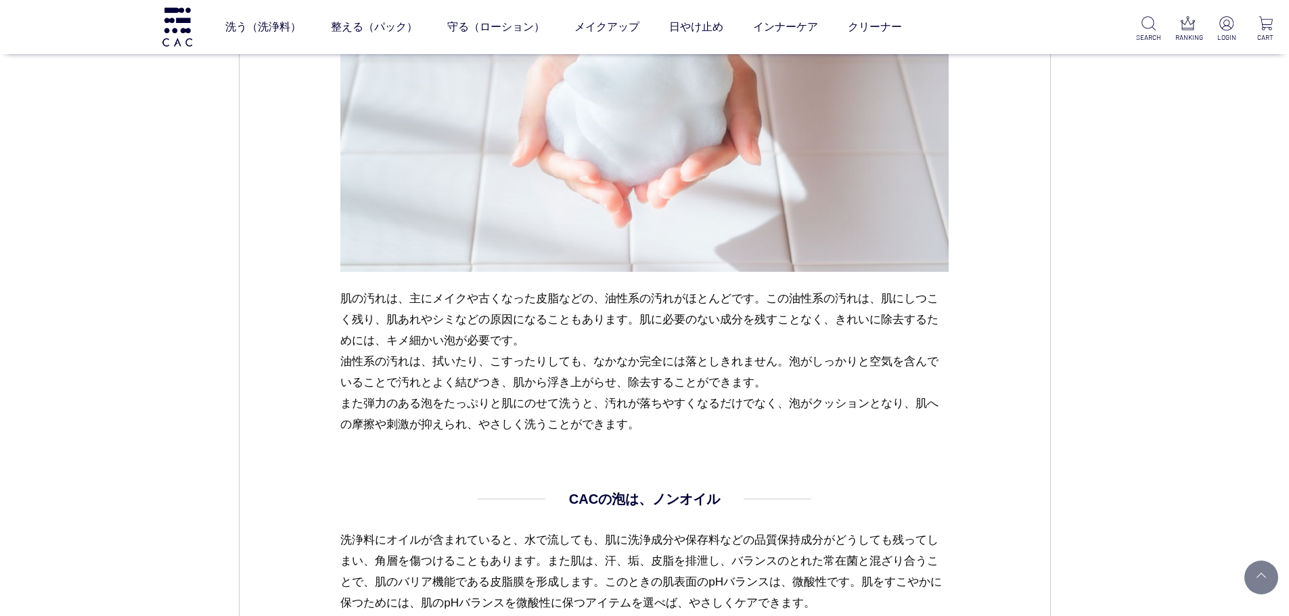
click at [796, 318] on p "肌の汚れは、主にメイクや古くなった皮脂などの、油性系の汚れがほとんどです。この油性系の汚れは、肌にしつこく残り、肌あれやシミなどの原因になることもあります。肌…" at bounding box center [644, 361] width 608 height 147
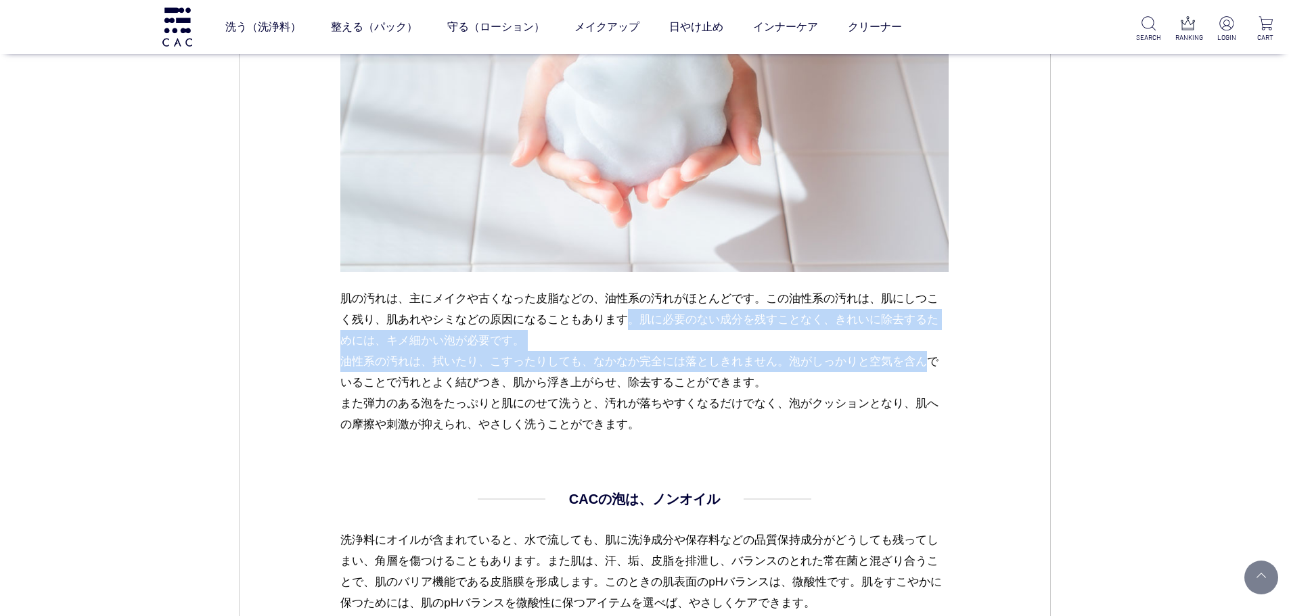
drag, startPoint x: 632, startPoint y: 323, endPoint x: 757, endPoint y: 367, distance: 132.4
click at [757, 367] on p "肌の汚れは、主にメイクや古くなった皮脂などの、油性系の汚れがほとんどです。この油性系の汚れは、肌にしつこく残り、肌あれやシミなどの原因になることもあります。肌…" at bounding box center [644, 361] width 608 height 147
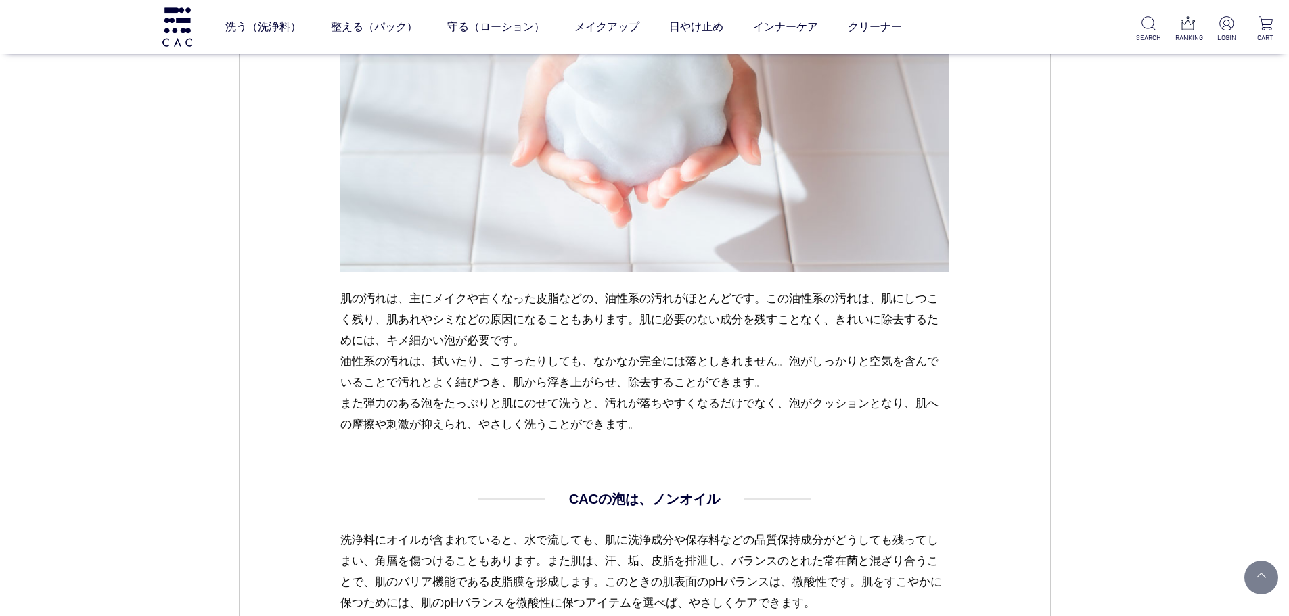
drag, startPoint x: 373, startPoint y: 365, endPoint x: 802, endPoint y: 377, distance: 429.1
click at [802, 377] on div "スキンケア [DATE] vol.06 泡といっしょに暮らそう！ 美しい肌のためには、泡で洗うことが基本です。けれども泡立てが苦手という方はたくさんいらっしゃ…" at bounding box center [645, 158] width 812 height 2320
drag, startPoint x: 526, startPoint y: 434, endPoint x: 419, endPoint y: 431, distance: 107.6
click at [524, 434] on dl "たいせつなのは、泡で洗う 肌の汚れは、主にメイクや古くなった皮脂などの、油性系の汚れがほとんどです。この油性系の汚れは、肌にしつこく残り、肌あれやシミなどの原…" at bounding box center [644, 188] width 608 height 600
drag, startPoint x: 349, startPoint y: 409, endPoint x: 775, endPoint y: 427, distance: 425.9
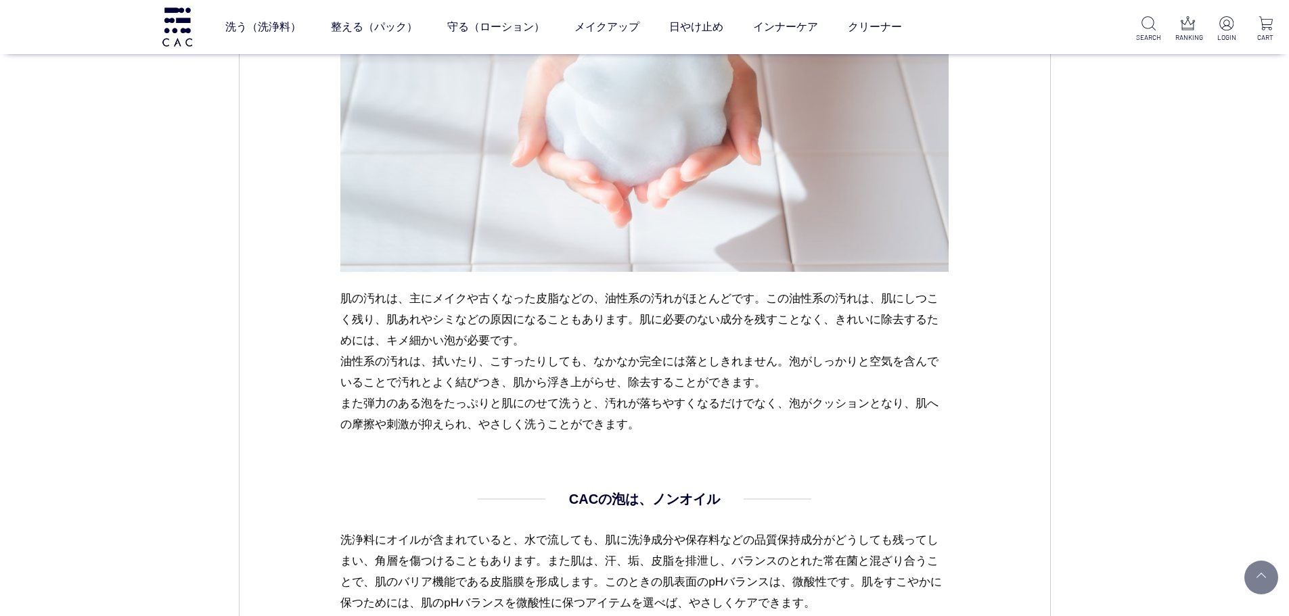
click at [775, 427] on p "肌の汚れは、主にメイクや古くなった皮脂などの、油性系の汚れがほとんどです。この油性系の汚れは、肌にしつこく残り、肌あれやシミなどの原因になることもあります。肌…" at bounding box center [644, 361] width 608 height 147
click at [768, 428] on p "肌の汚れは、主にメイクや古くなった皮脂などの、油性系の汚れがほとんどです。この油性系の汚れは、肌にしつこく残り、肌あれやシミなどの原因になることもあります。肌…" at bounding box center [644, 361] width 608 height 147
drag, startPoint x: 467, startPoint y: 395, endPoint x: 751, endPoint y: 431, distance: 285.7
click at [751, 431] on p "肌の汚れは、主にメイクや古くなった皮脂などの、油性系の汚れがほとんどです。この油性系の汚れは、肌にしつこく残り、肌あれやシミなどの原因になることもあります。肌…" at bounding box center [644, 361] width 608 height 147
click at [749, 434] on p "肌の汚れは、主にメイクや古くなった皮脂などの、油性系の汚れがほとんどです。この油性系の汚れは、肌にしつこく残り、肌あれやシミなどの原因になることもあります。肌…" at bounding box center [644, 361] width 608 height 147
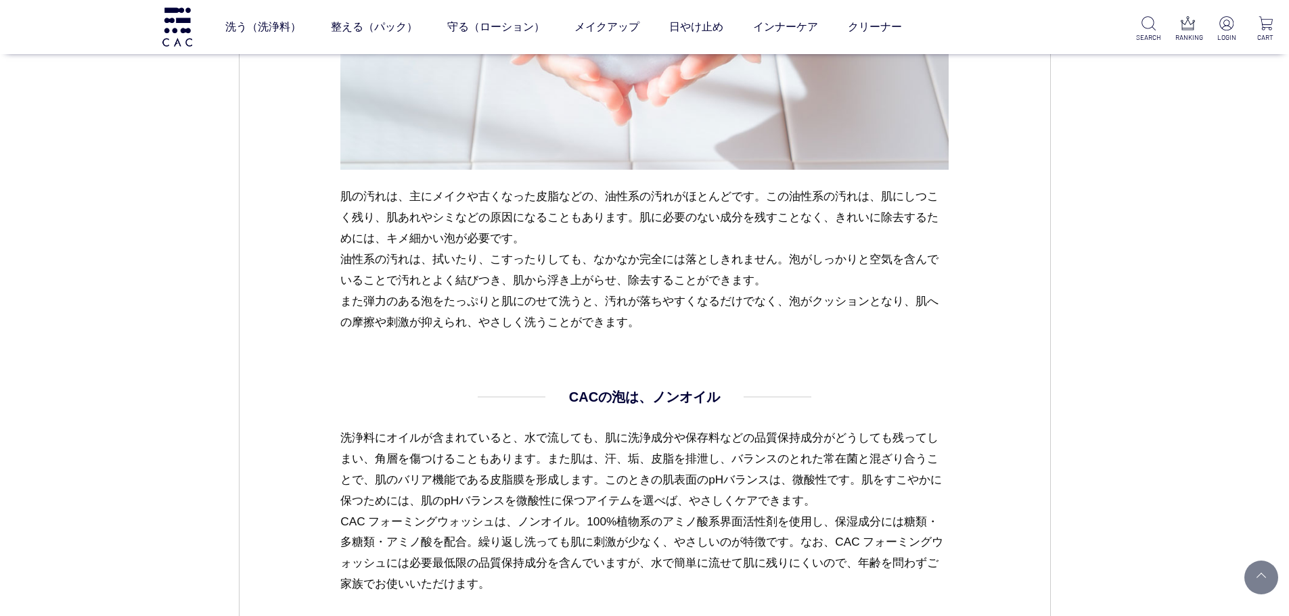
scroll to position [1353, 0]
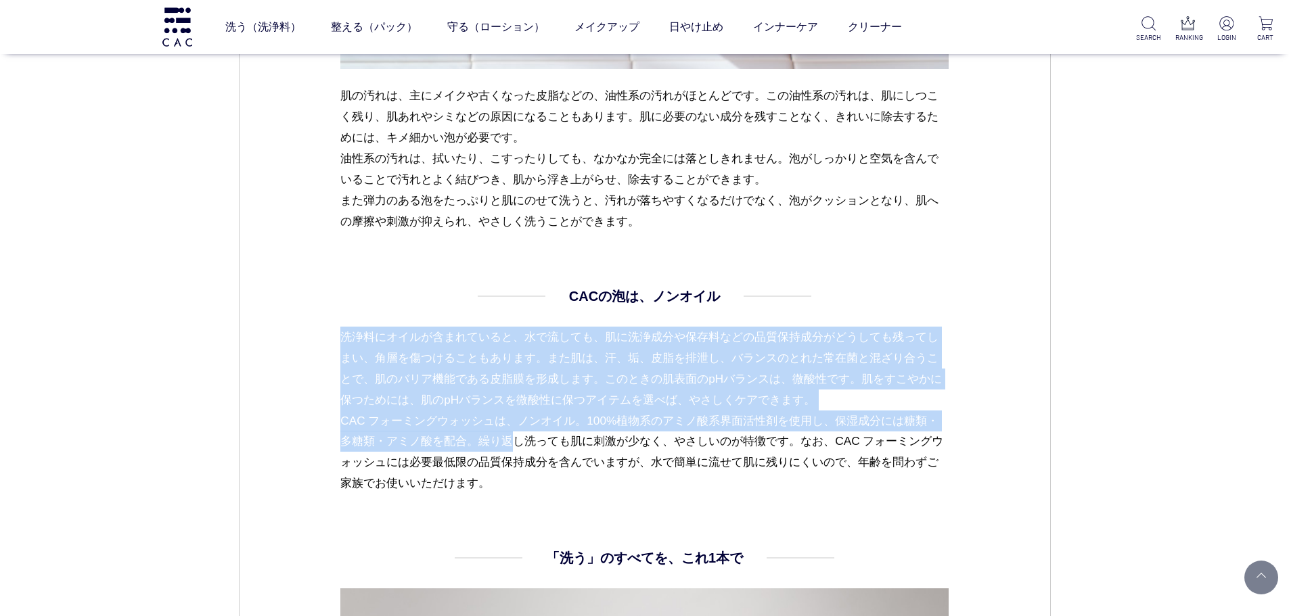
drag, startPoint x: 343, startPoint y: 332, endPoint x: 1110, endPoint y: 414, distance: 771.5
click at [1110, 414] on div "CAC コラム スキンケア [DATE] vol.06 泡といっしょに暮らそう！ 美しい肌のためには、泡で洗うことが基本です。けれども泡立てが苦手という方はた…" at bounding box center [644, 301] width 1289 height 3248
drag, startPoint x: 320, startPoint y: 421, endPoint x: 686, endPoint y: 489, distance: 372.2
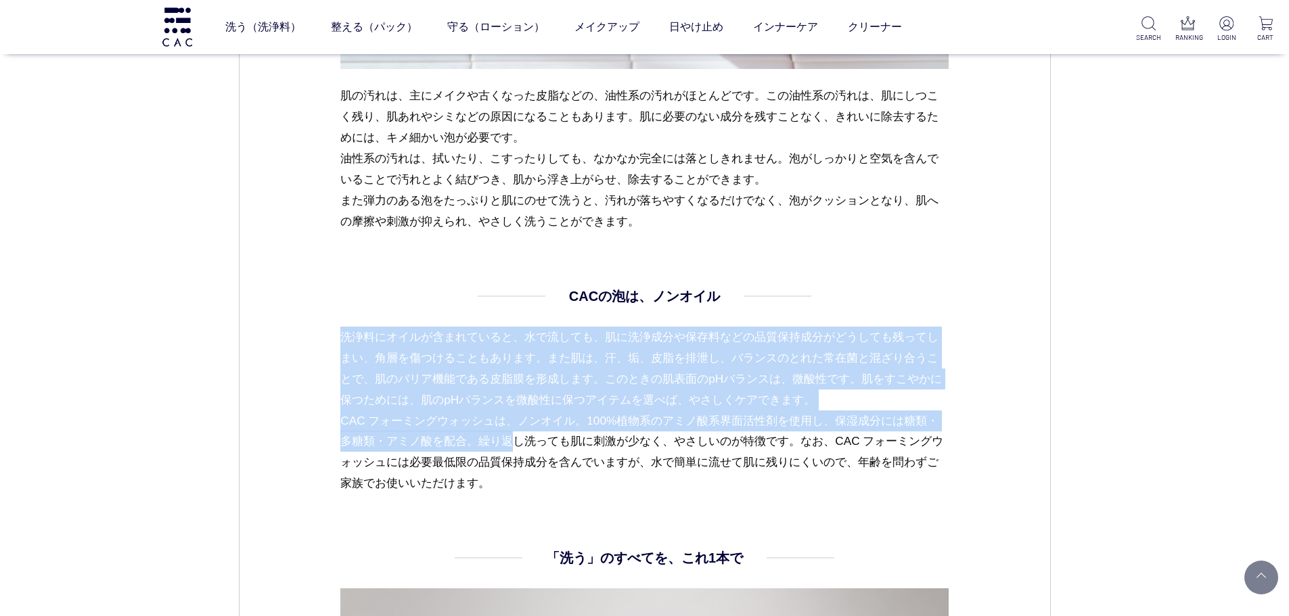
click at [601, 518] on dl "CACの泡は、ノンオイル 洗浄料にオイルが含まれていると、水で流しても、肌に洗浄成分や保存料などの品質保持成分がどうしても残ってしまい、角層を傷つけることもあ…" at bounding box center [644, 417] width 608 height 262
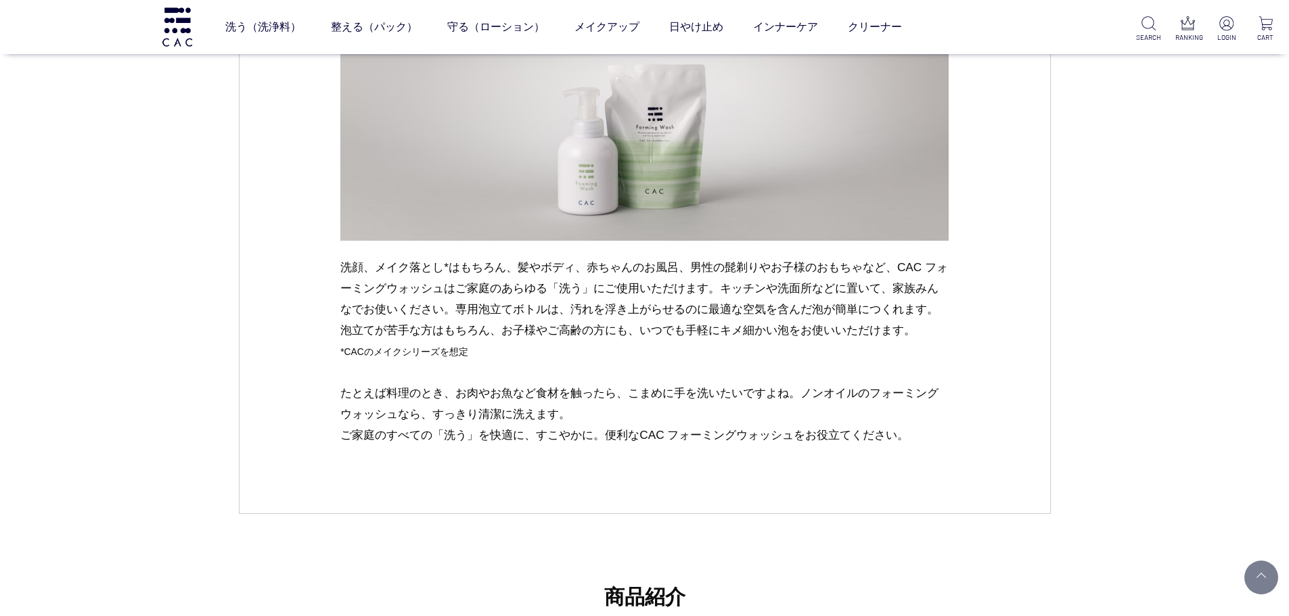
scroll to position [1962, 0]
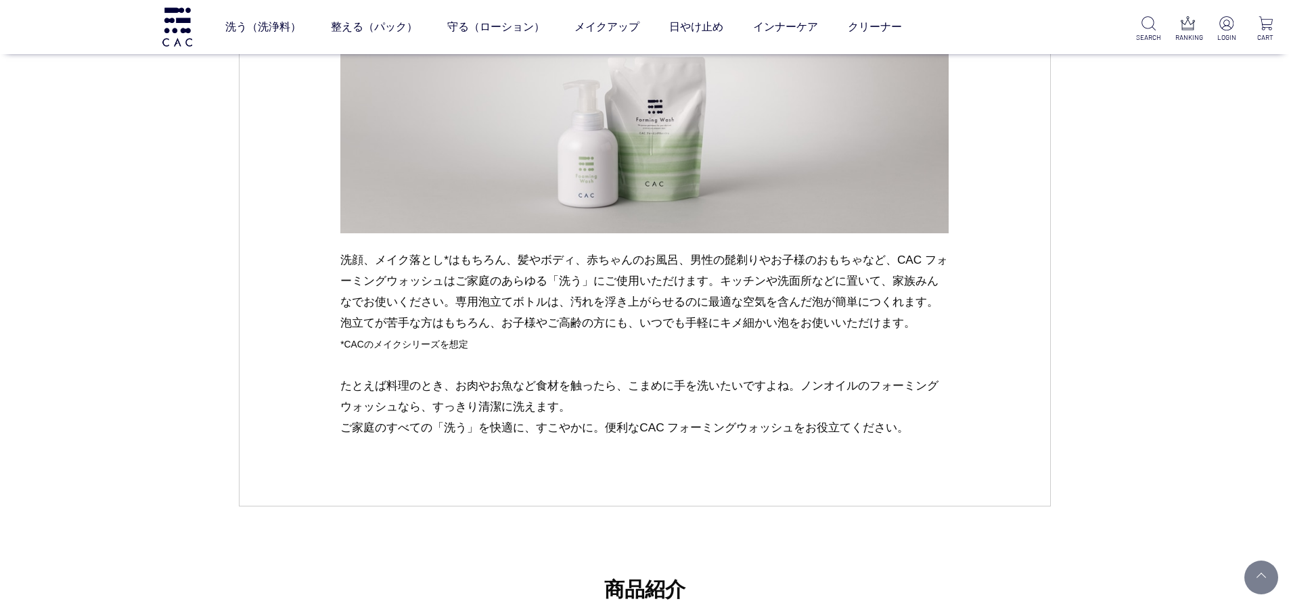
drag, startPoint x: 543, startPoint y: 408, endPoint x: 475, endPoint y: 335, distance: 100.0
click at [522, 389] on p "洗顔、メイク落とし*はもちろん、髪やボディ、赤ちゃんのお風呂、男性の髭剃りやお子様のおもちゃなど、CAC フォーミングウォッシュはご家庭のあらゆる「洗う」にご…" at bounding box center [644, 344] width 608 height 189
drag, startPoint x: 337, startPoint y: 235, endPoint x: 754, endPoint y: 402, distance: 449.0
click at [731, 419] on p "洗顔、メイク落とし*はもちろん、髪やボディ、赤ちゃんのお風呂、男性の髭剃りやお子様のおもちゃなど、CAC フォーミングウォッシュはご家庭のあらゆる「洗う」にご…" at bounding box center [644, 344] width 608 height 189
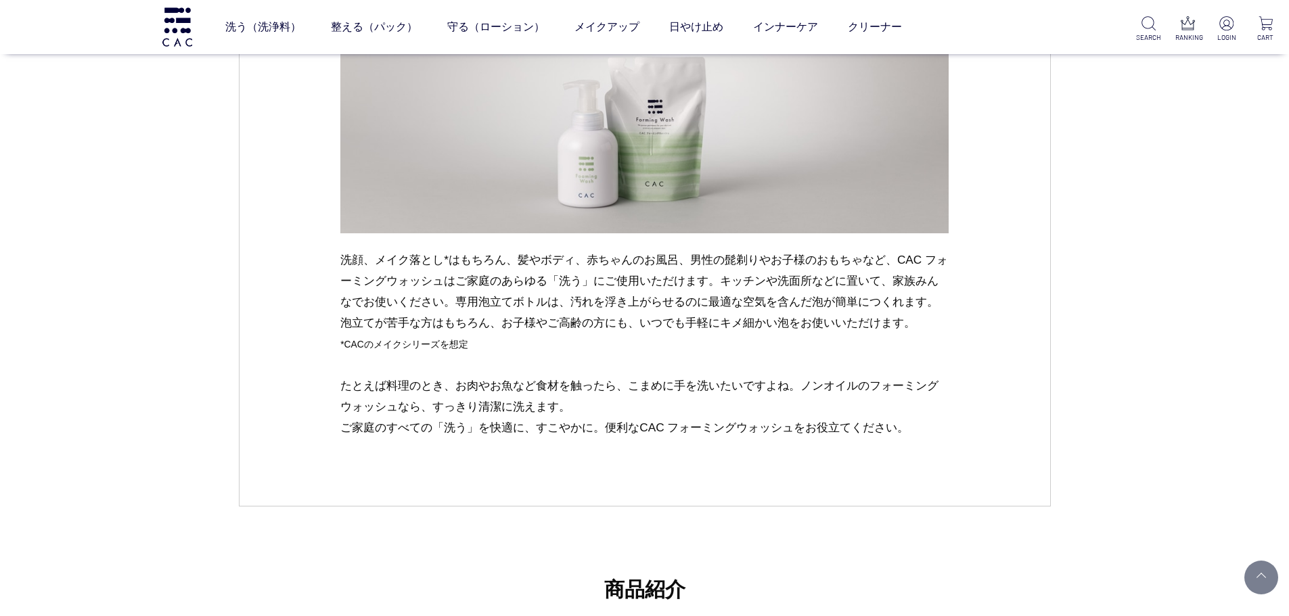
drag, startPoint x: 339, startPoint y: 381, endPoint x: 991, endPoint y: 432, distance: 654.1
drag, startPoint x: 335, startPoint y: 373, endPoint x: 960, endPoint y: 427, distance: 627.3
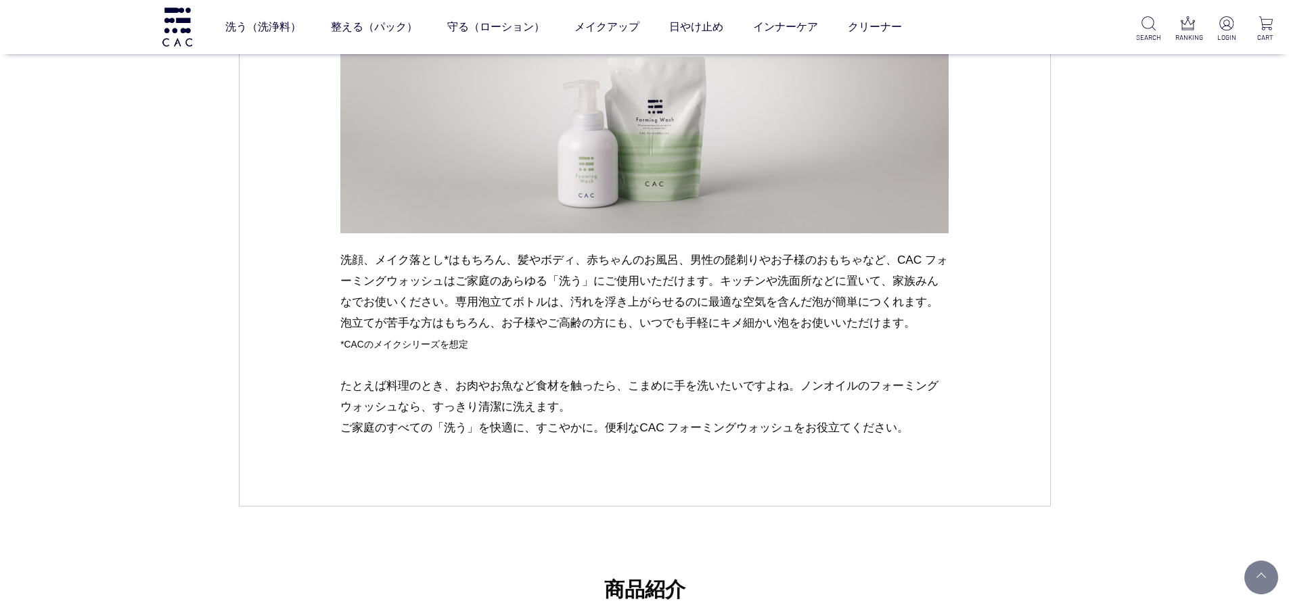
click at [487, 351] on p "洗顔、メイク落とし*はもちろん、髪やボディ、赤ちゃんのお風呂、男性の髭剃りやお子様のおもちゃなど、CAC フォーミングウォッシュはご家庭のあらゆる「洗う」にご…" at bounding box center [644, 344] width 608 height 189
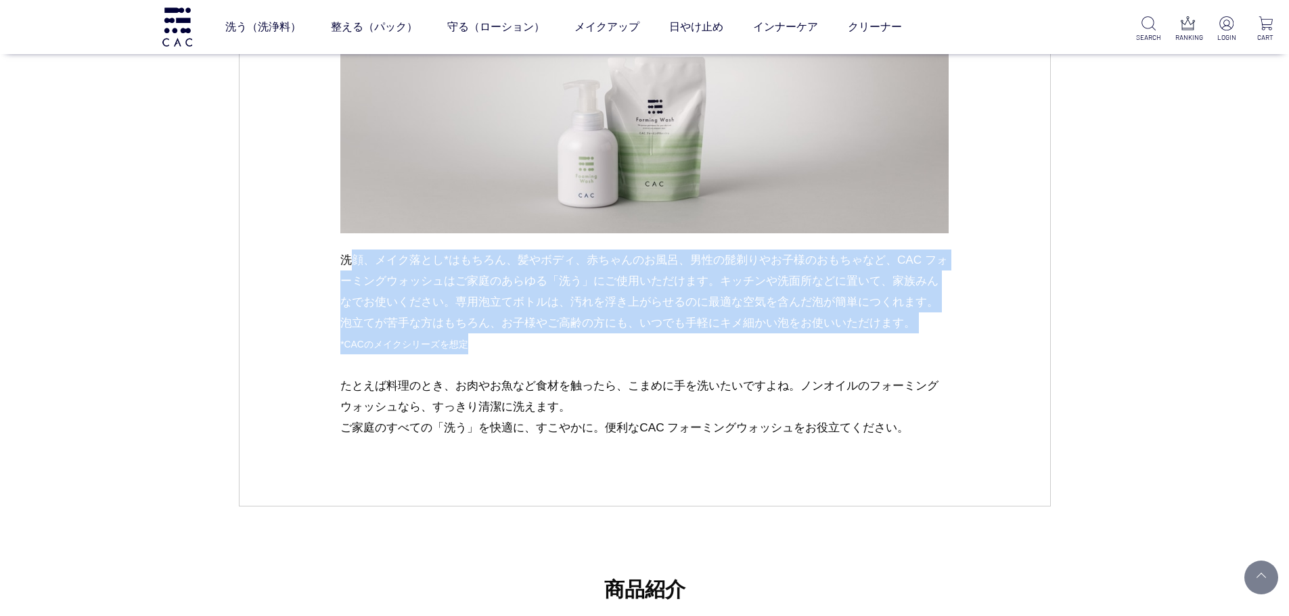
drag, startPoint x: 358, startPoint y: 260, endPoint x: 597, endPoint y: 345, distance: 254.0
click at [597, 345] on p "洗顔、メイク落とし*はもちろん、髪やボディ、赤ちゃんのお風呂、男性の髭剃りやお子様のおもちゃなど、CAC フォーミングウォッシュはご家庭のあらゆる「洗う」にご…" at bounding box center [644, 344] width 608 height 189
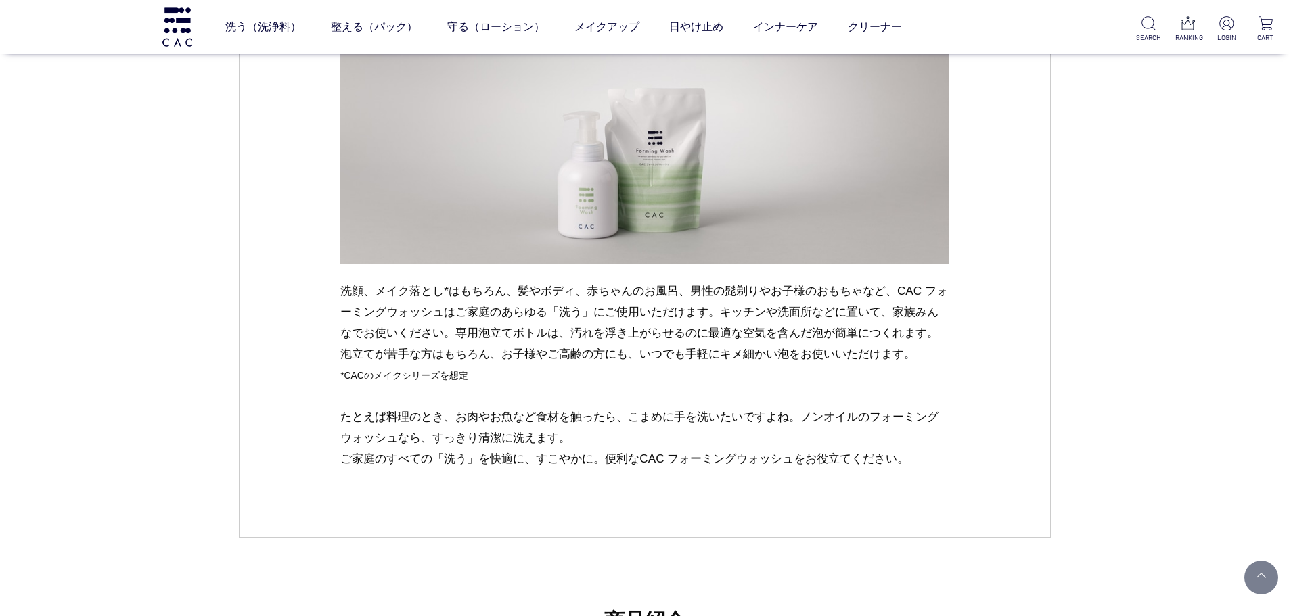
scroll to position [1826, 0]
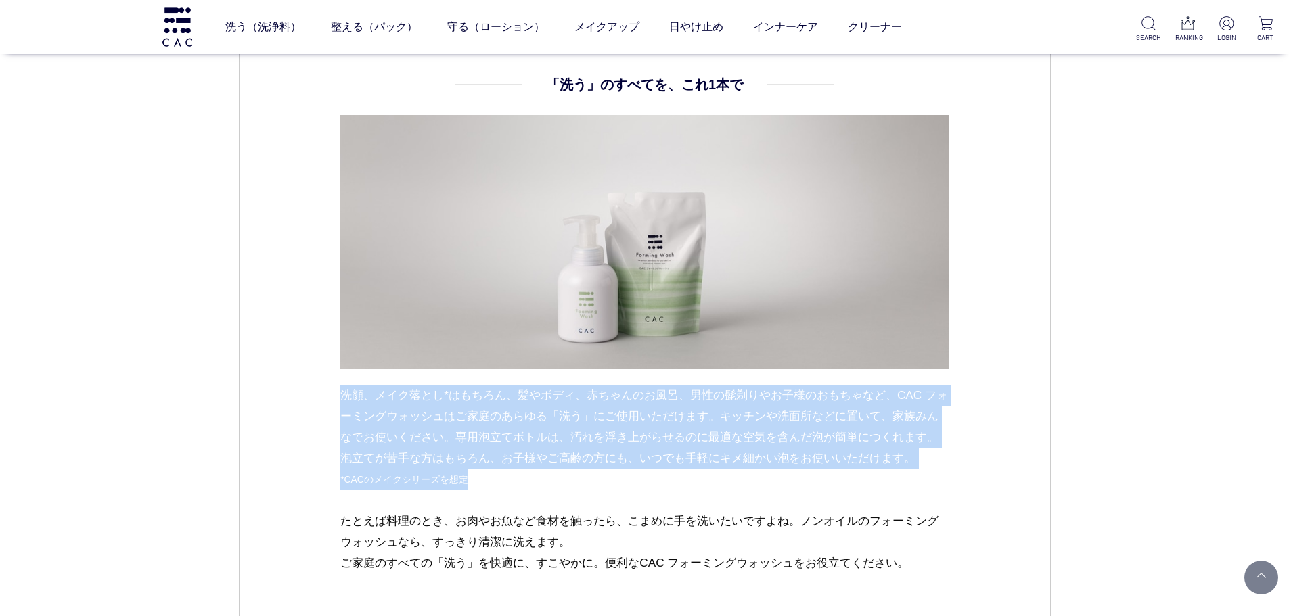
drag, startPoint x: 403, startPoint y: 388, endPoint x: 865, endPoint y: 478, distance: 470.0
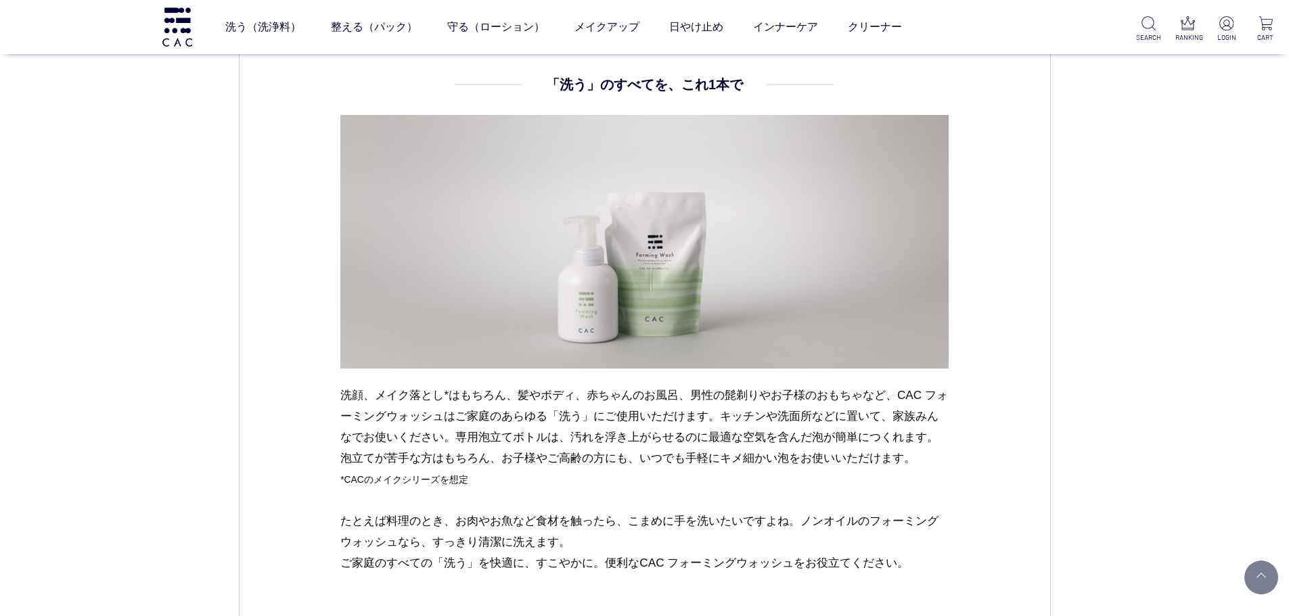
click at [476, 549] on p "洗顔、メイク落とし*はもちろん、髪やボディ、赤ちゃんのお風呂、男性の髭剃りやお子様のおもちゃなど、CAC フォーミングウォッシュはご家庭のあらゆる「洗う」にご…" at bounding box center [644, 479] width 608 height 189
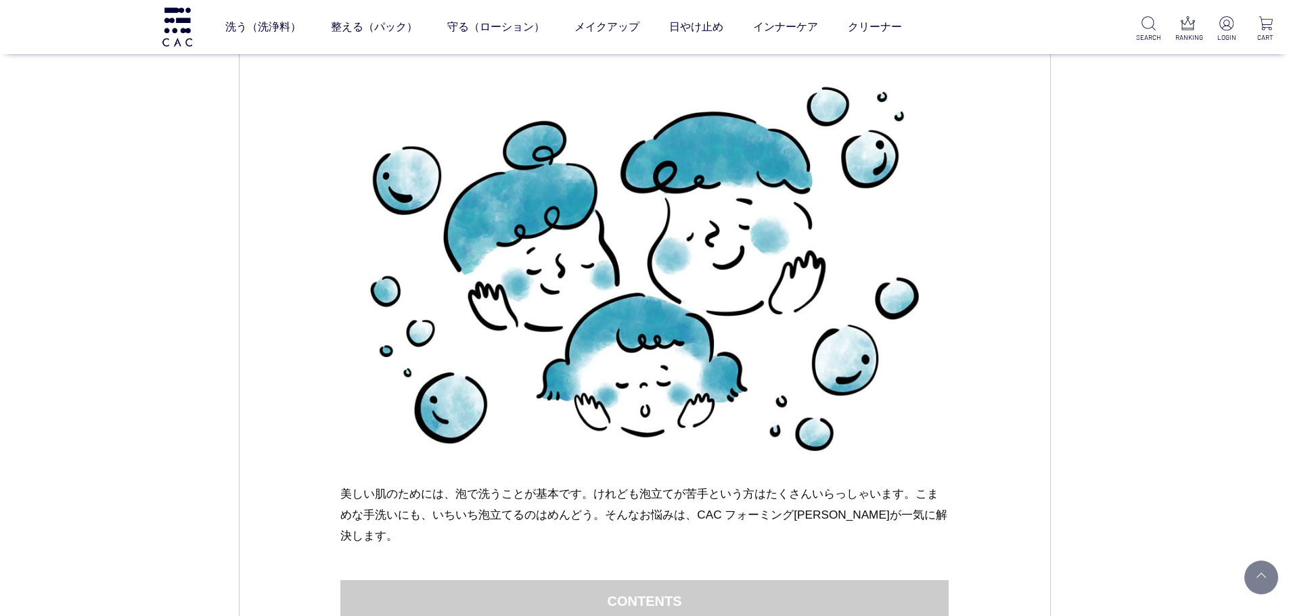
scroll to position [810, 0]
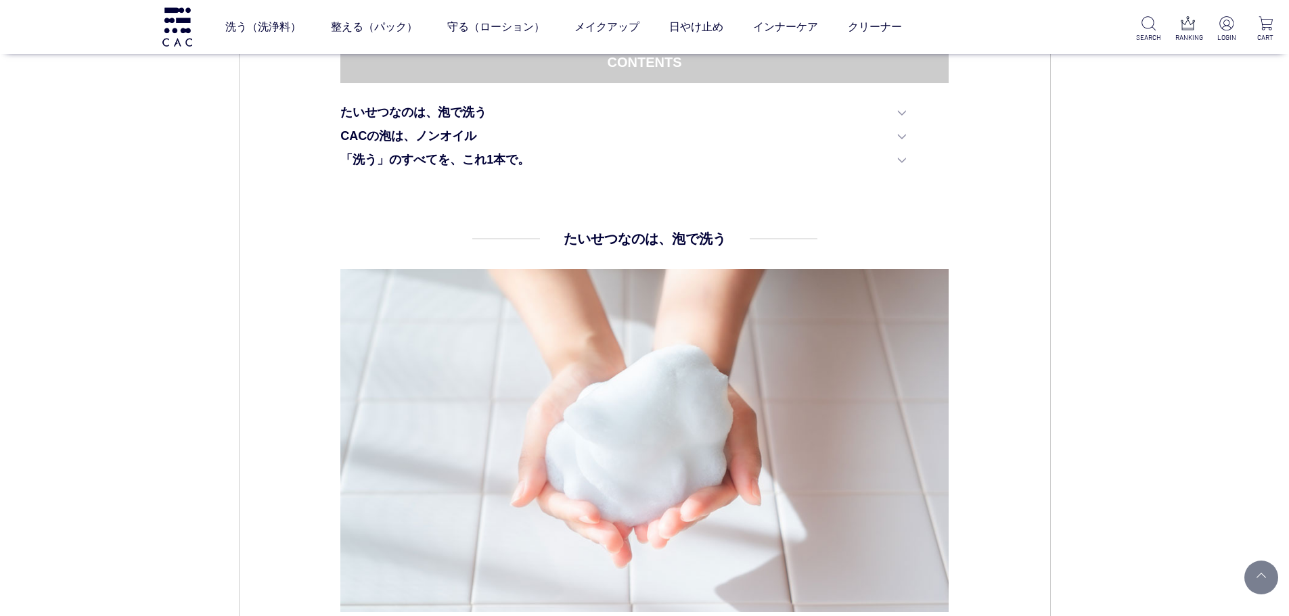
drag, startPoint x: 85, startPoint y: 453, endPoint x: 133, endPoint y: 445, distance: 49.4
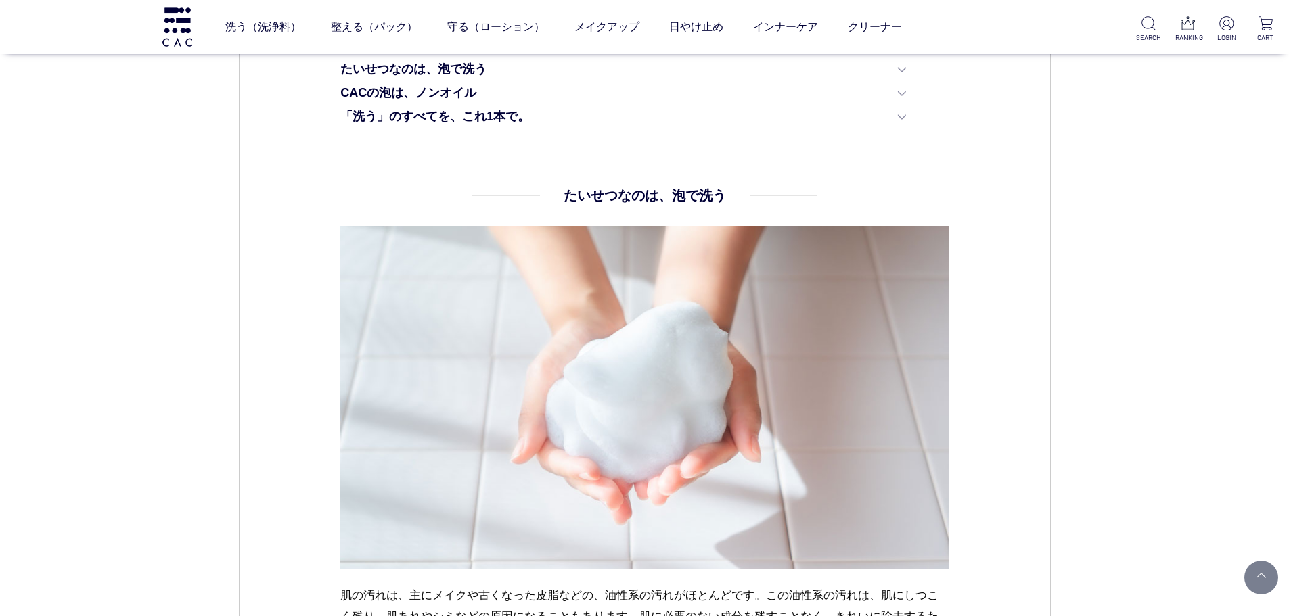
scroll to position [877, 0]
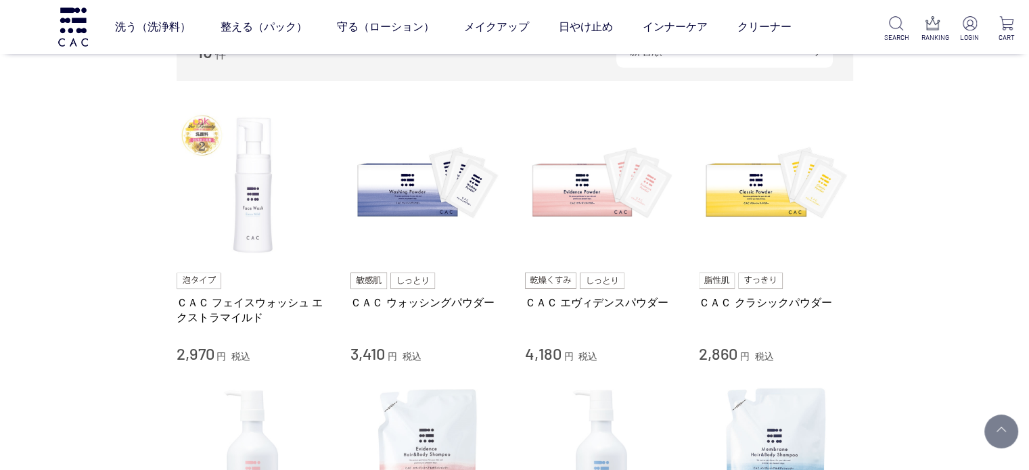
scroll to position [271, 0]
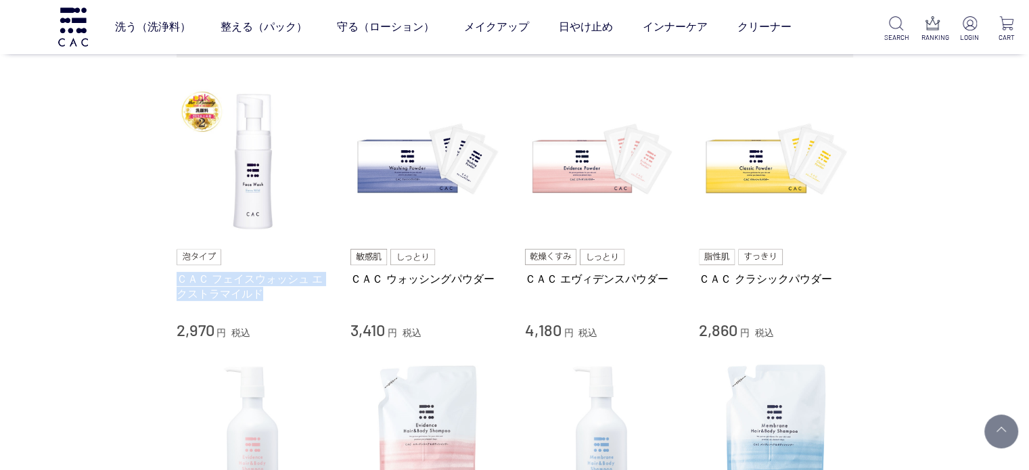
copy link "ＣＡＣ フェイスウォッシュ エクストラマイルド"
drag, startPoint x: 171, startPoint y: 273, endPoint x: 279, endPoint y: 296, distance: 110.0
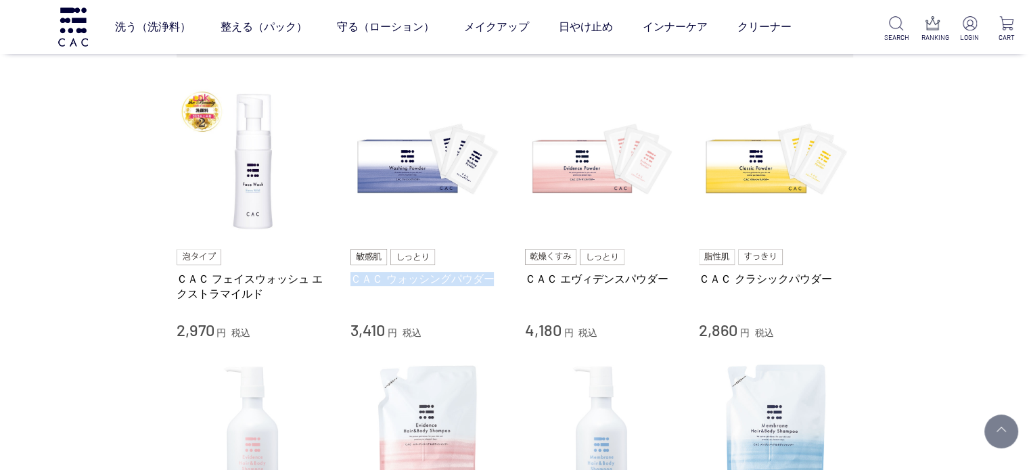
drag, startPoint x: 349, startPoint y: 277, endPoint x: 490, endPoint y: 275, distance: 140.7
click at [490, 275] on li "ＣＡＣ フェイスウォッシュ エクストラマイルド 2,970 円 税込 ＣＡＣ ウォッシングパウダー 3,410 円 税込 ＣＡＣ エヴィデンスパウダー 4,1…" at bounding box center [515, 213] width 676 height 256
copy link "ＣＡＣ ウォッシングパウダー"
drag, startPoint x: 521, startPoint y: 277, endPoint x: 663, endPoint y: 273, distance: 142.1
click at [663, 273] on li "ＣＡＣ フェイスウォッシュ エクストラマイルド 2,970 円 税込 ＣＡＣ ウォッシングパウダー 3,410 円 税込 ＣＡＣ エヴィデンスパウダー 4,1…" at bounding box center [515, 213] width 676 height 256
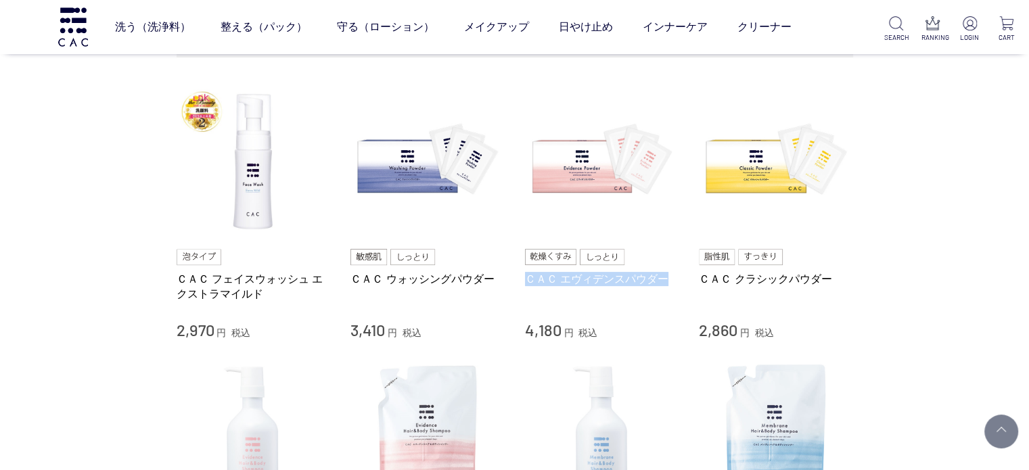
copy link "ＣＡＣ エヴィデンスパウダー"
drag, startPoint x: 697, startPoint y: 277, endPoint x: 832, endPoint y: 275, distance: 134.6
click at [832, 275] on li "ＣＡＣ フェイスウォッシュ エクストラマイルド 2,970 円 税込 ＣＡＣ ウォッシングパウダー 3,410 円 税込 ＣＡＣ エヴィデンスパウダー 4,1…" at bounding box center [515, 213] width 676 height 256
copy link "ＣＡＣ クラシックパウダー"
drag, startPoint x: 223, startPoint y: 319, endPoint x: 160, endPoint y: 319, distance: 63.6
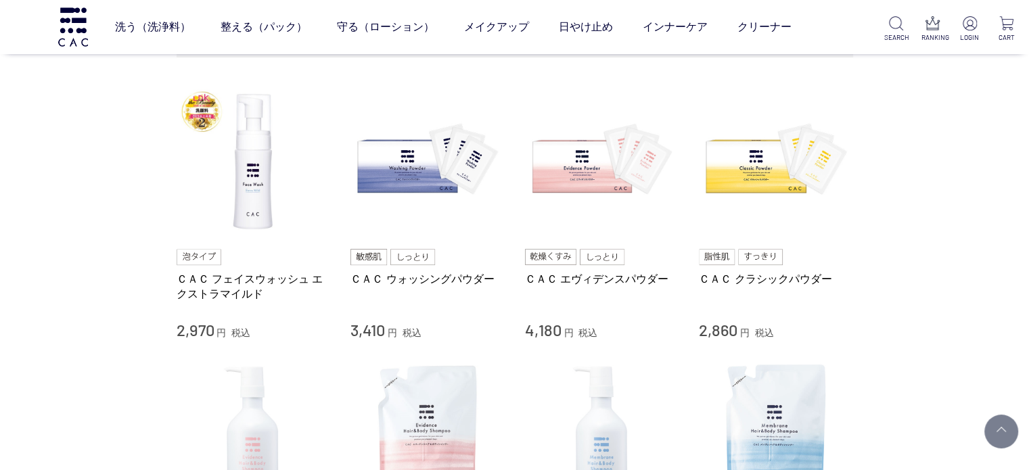
click at [223, 319] on div "ＣＡＣ フェイスウォッシュ エクストラマイルド 2,970 円 税込" at bounding box center [254, 295] width 154 height 92
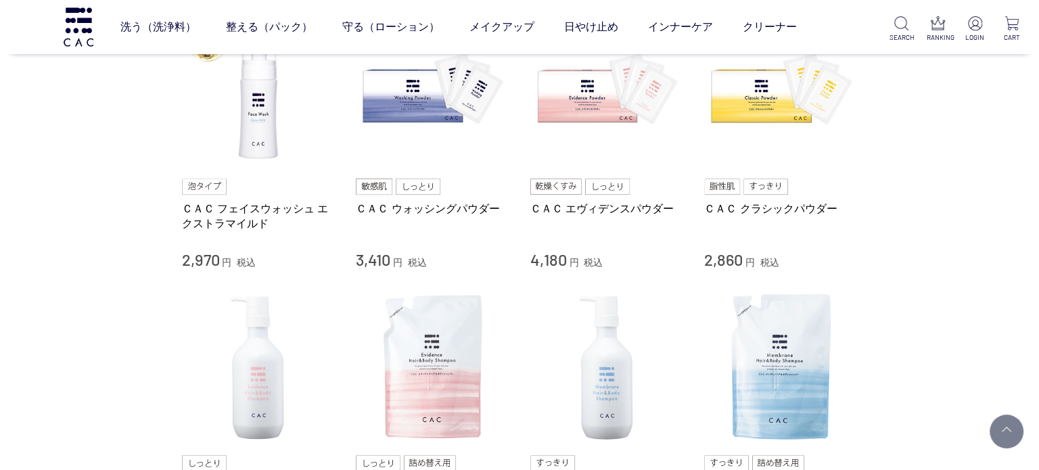
scroll to position [338, 0]
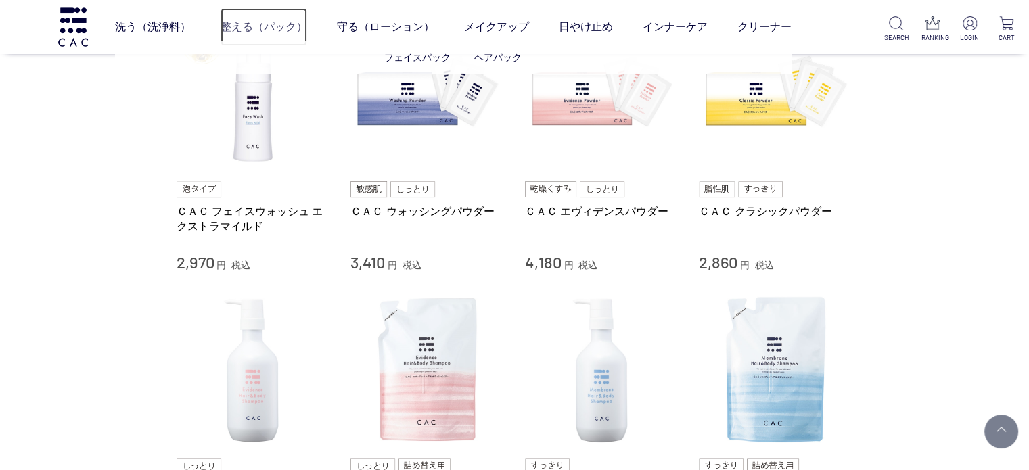
click at [258, 27] on link "整える（パック）" at bounding box center [264, 27] width 87 height 38
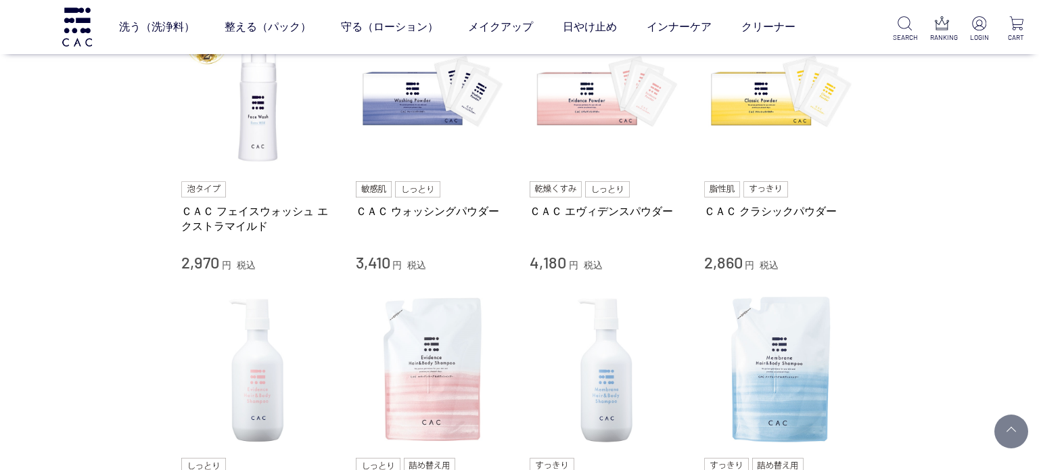
click at [41, 238] on div "買い物かご 買い物かご内の商品 買い物かごは空です... カテゴリから探す 商品一覧 スキンケア 洗う（洗浄料） 液体洗浄料 パウダー洗浄料 泡洗顔料 グッズ…" at bounding box center [519, 447] width 1039 height 1511
click at [129, 242] on div "買い物かご 買い物かご内の商品 買い物かごは空です... カテゴリから探す 商品一覧 スキンケア 洗う（洗浄料） 液体洗浄料 パウダー洗浄料 泡洗顔料 グッズ…" at bounding box center [519, 447] width 1039 height 1511
click at [0, 248] on div "買い物かご 買い物かご内の商品 買い物かごは空です... カテゴリから探す 商品一覧 スキンケア 洗う（洗浄料） 液体洗浄料 パウダー洗浄料 泡洗顔料 グッズ…" at bounding box center [519, 447] width 1039 height 1511
click at [1013, 310] on div "買い物かご 買い物かご内の商品 買い物かごは空です... カテゴリから探す 商品一覧 スキンケア 洗う（洗浄料） 液体洗浄料 パウダー洗浄料 泡洗顔料 グッズ…" at bounding box center [519, 447] width 1039 height 1511
click at [70, 275] on div "買い物かご 買い物かご内の商品 買い物かごは空です... カテゴリから探す 商品一覧 スキンケア 洗う（洗浄料） 液体洗浄料 パウダー洗浄料 泡洗顔料 グッズ…" at bounding box center [519, 447] width 1039 height 1511
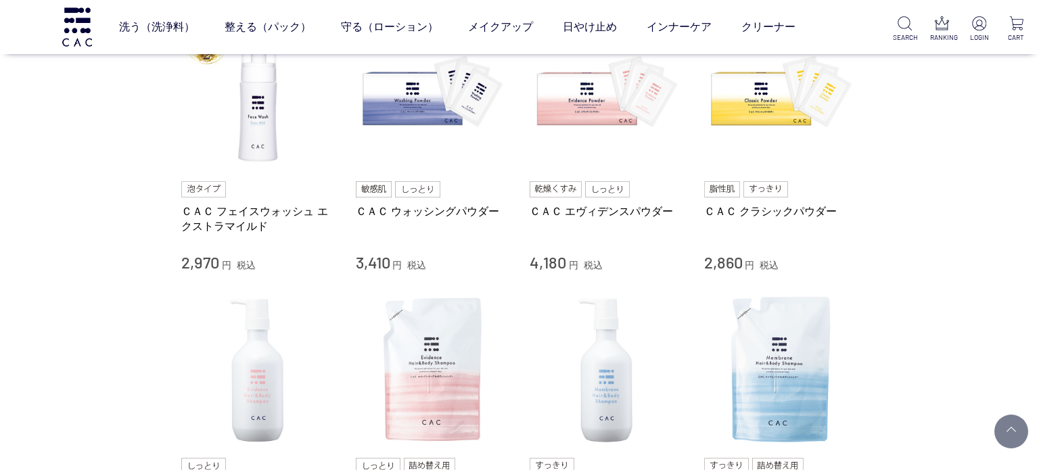
click at [16, 137] on div "買い物かご 買い物かご内の商品 買い物かごは空です... カテゴリから探す 商品一覧 スキンケア 洗う（洗浄料） 液体洗浄料 パウダー洗浄料 泡洗顔料 グッズ…" at bounding box center [519, 447] width 1039 height 1511
drag, startPoint x: 24, startPoint y: 215, endPoint x: 37, endPoint y: 225, distance: 15.4
click at [32, 231] on div "買い物かご 買い物かご内の商品 買い物かごは空です... カテゴリから探す 商品一覧 スキンケア 洗う（洗浄料） 液体洗浄料 パウダー洗浄料 泡洗顔料 グッズ…" at bounding box center [519, 447] width 1039 height 1511
click at [39, 218] on div "買い物かご 買い物かご内の商品 買い物かごは空です... カテゴリから探す 商品一覧 スキンケア 洗う（洗浄料） 液体洗浄料 パウダー洗浄料 泡洗顔料 グッズ…" at bounding box center [519, 447] width 1039 height 1511
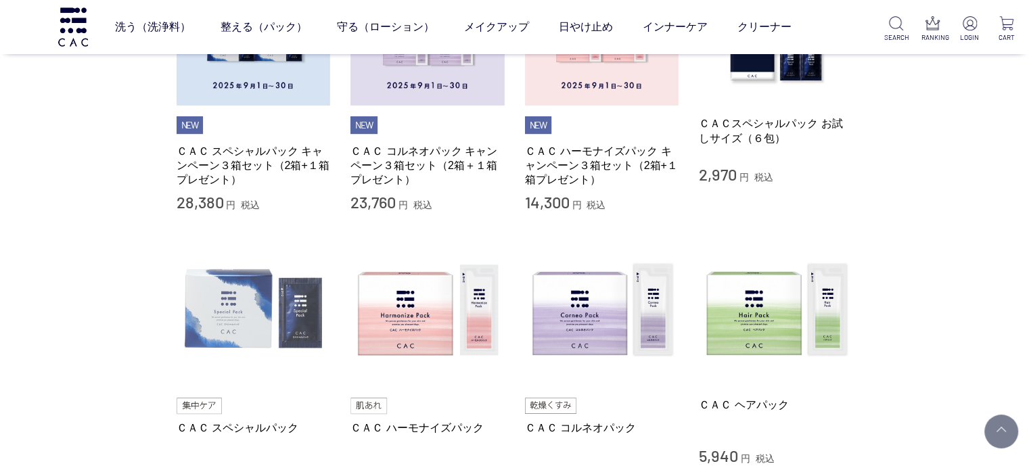
scroll to position [406, 0]
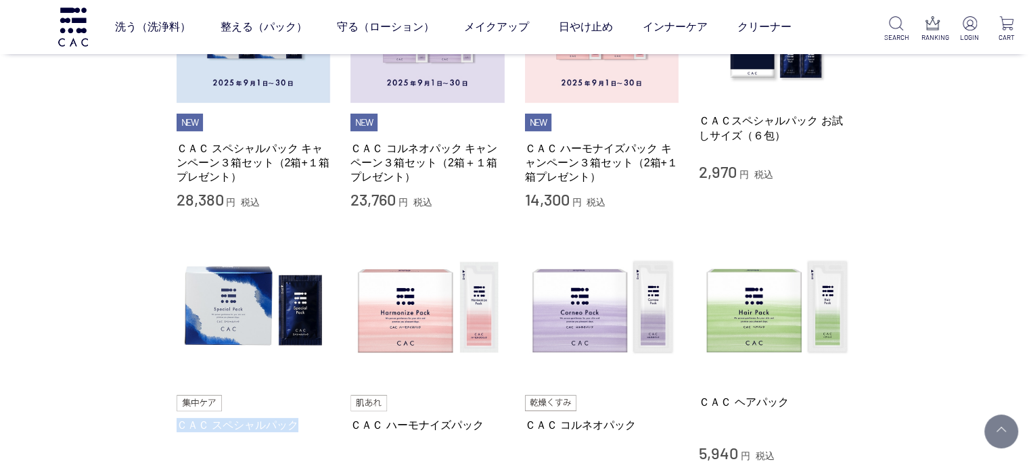
drag, startPoint x: 175, startPoint y: 421, endPoint x: 295, endPoint y: 424, distance: 120.4
click at [295, 424] on div "買い物かご 買い物かご内の商品 買い物かごは空です... カテゴリから探す 商品一覧 スキンケア 洗う（洗浄料） 整える（パック） フェイスパック ヘアパック…" at bounding box center [514, 122] width 717 height 971
copy link "ＣＡＣ スペシャルパック"
drag, startPoint x: 342, startPoint y: 426, endPoint x: 482, endPoint y: 426, distance: 140.0
click at [482, 426] on li "ＣＡＣ スペシャルパック 14,190 円 税込 ＣＡＣ ハーモナイズパック 7,150 円 税込 ＣＡＣ コルネオパック 11,880 円 税込 ＣＡＣ ヘ…" at bounding box center [515, 359] width 676 height 256
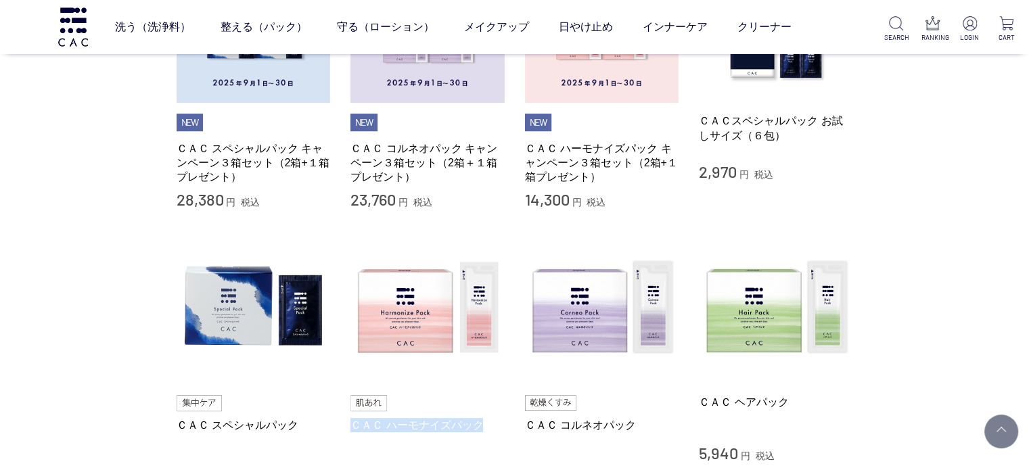
copy link "ＣＡＣ ハーモナイズパック"
drag, startPoint x: 524, startPoint y: 427, endPoint x: 641, endPoint y: 426, distance: 116.4
click at [641, 426] on li "ＣＡＣ スペシャルパック 14,190 円 税込 ＣＡＣ ハーモナイズパック 7,150 円 税込 ＣＡＣ コルネオパック 11,880 円 税込 ＣＡＣ ヘ…" at bounding box center [515, 359] width 676 height 256
copy link "ＣＡＣ コルネオパック"
drag, startPoint x: 691, startPoint y: 404, endPoint x: 792, endPoint y: 400, distance: 100.9
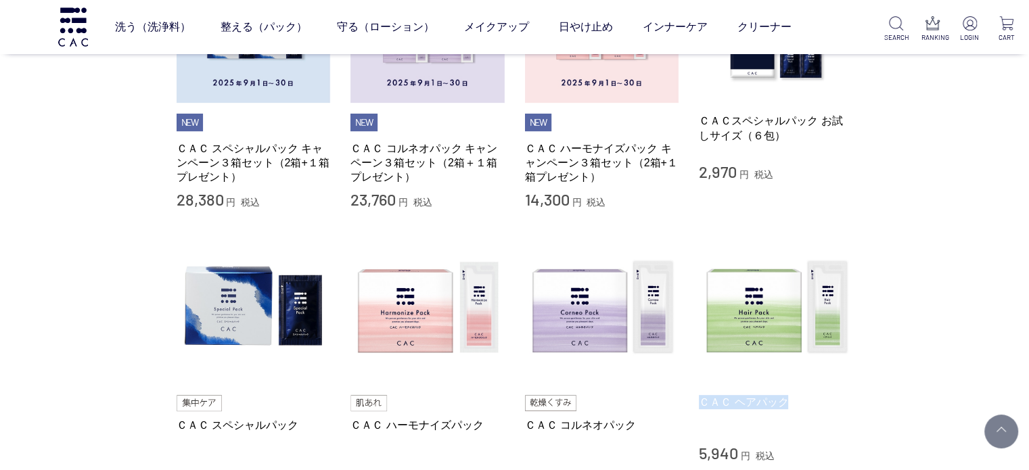
click at [792, 400] on li "ＣＡＣ スペシャルパック 14,190 円 税込 ＣＡＣ ハーモナイズパック 7,150 円 税込 ＣＡＣ コルネオパック 11,880 円 税込 ＣＡＣ ヘ…" at bounding box center [515, 359] width 676 height 256
copy link "ＣＡＣ ヘアパック"
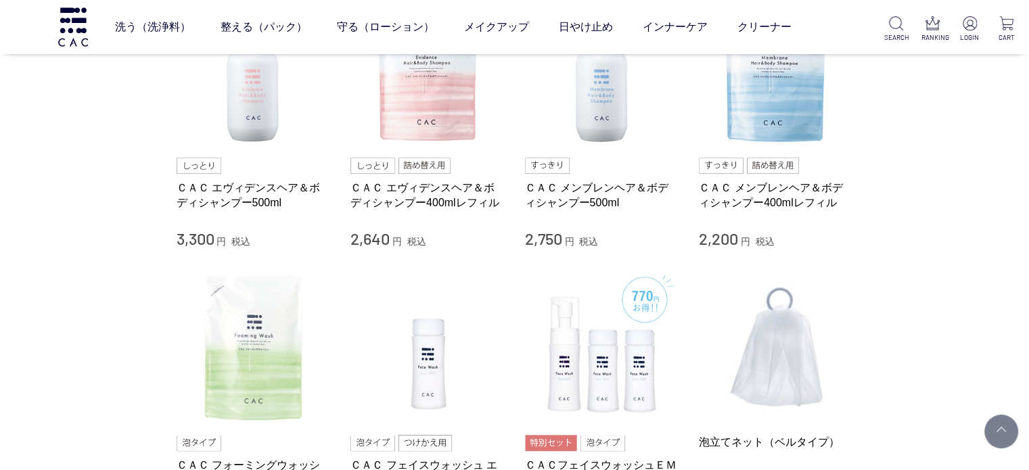
scroll to position [609, 0]
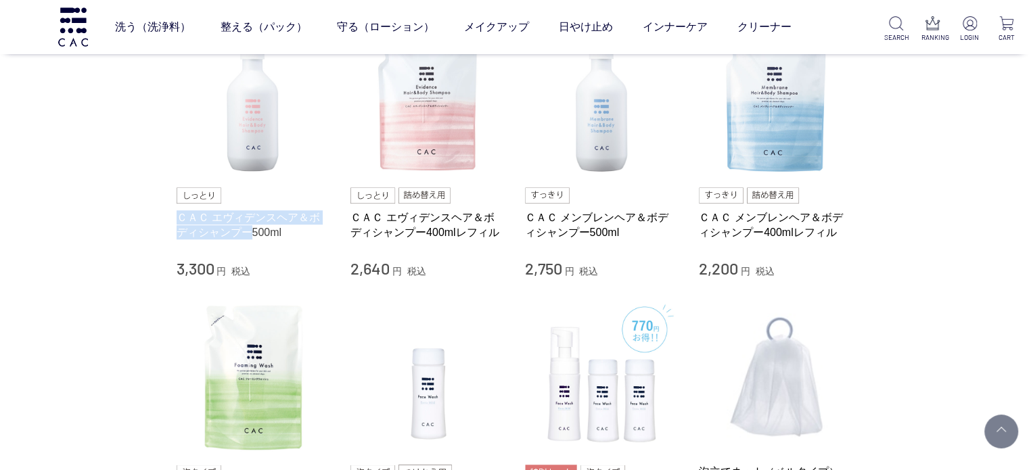
drag, startPoint x: 165, startPoint y: 216, endPoint x: 237, endPoint y: 231, distance: 73.2
click at [237, 231] on div "買い物かご 買い物かご内の商品 買い物かごは空です... カテゴリから探す 商品一覧 スキンケア 洗う（洗浄料） 液体洗浄料 パウダー洗浄料 泡洗顔料 [GE…" at bounding box center [514, 182] width 717 height 1497
copy link "ＣＡＣ エヴィデンスヘア＆ボディシャンプー"
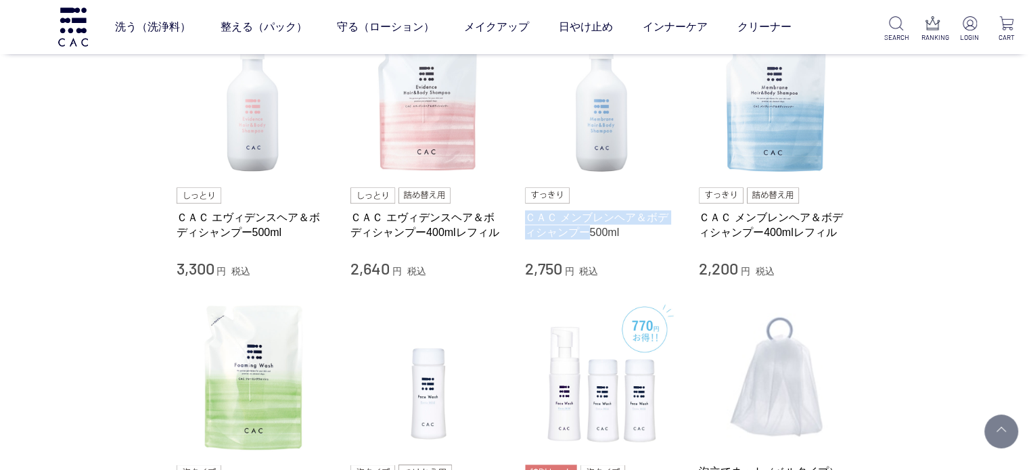
drag, startPoint x: 519, startPoint y: 216, endPoint x: 575, endPoint y: 233, distance: 58.6
click at [575, 233] on li "ＣＡＣ エヴィデンスヘア＆ボディシャンプー500ml 3,300 円 税込 ＣＡＣ エヴィデンスヘア＆ボディシャンプー400mlレフィル 2,640 円 税込…" at bounding box center [515, 151] width 676 height 256
copy link "ＣＡＣ メンブレンヘア＆ボディシャンプー"
click at [0, 314] on div "買い物かご 買い物かご内の商品 買い物かごは空です... カテゴリから探す 商品一覧 スキンケア 洗う（洗浄料） 液体洗浄料 パウダー洗浄料 泡洗顔料 グッズ…" at bounding box center [514, 176] width 1029 height 1511
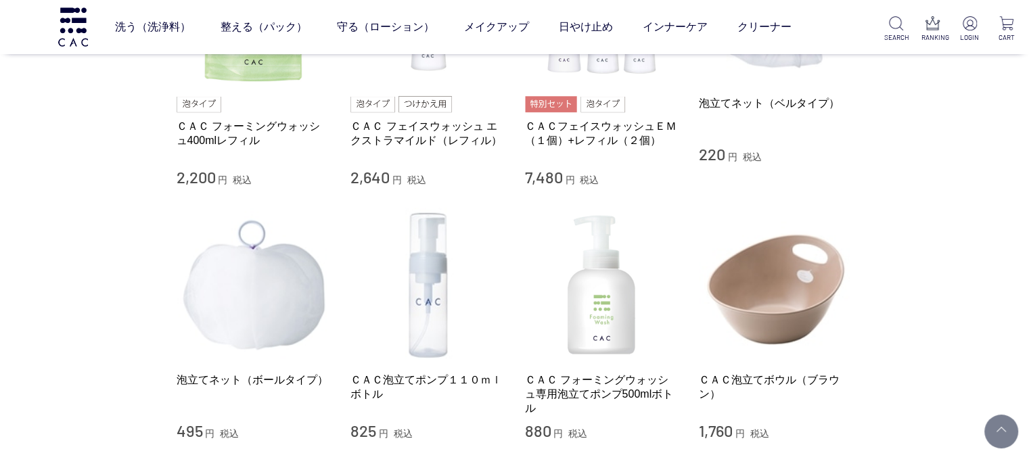
scroll to position [1015, 0]
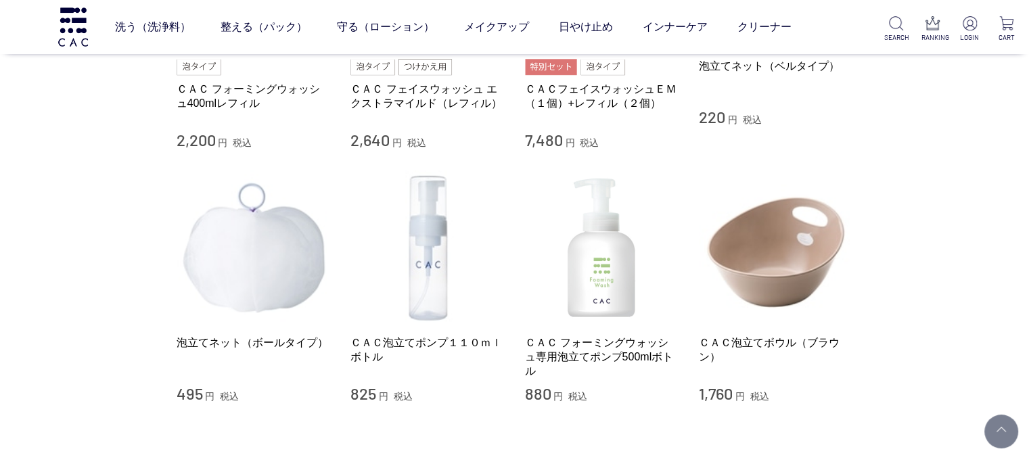
click at [649, 332] on div "ＣＡＣ フォーミングウォッシュ専用泡立てポンプ500mlボトル 880 円 税込" at bounding box center [602, 286] width 154 height 233
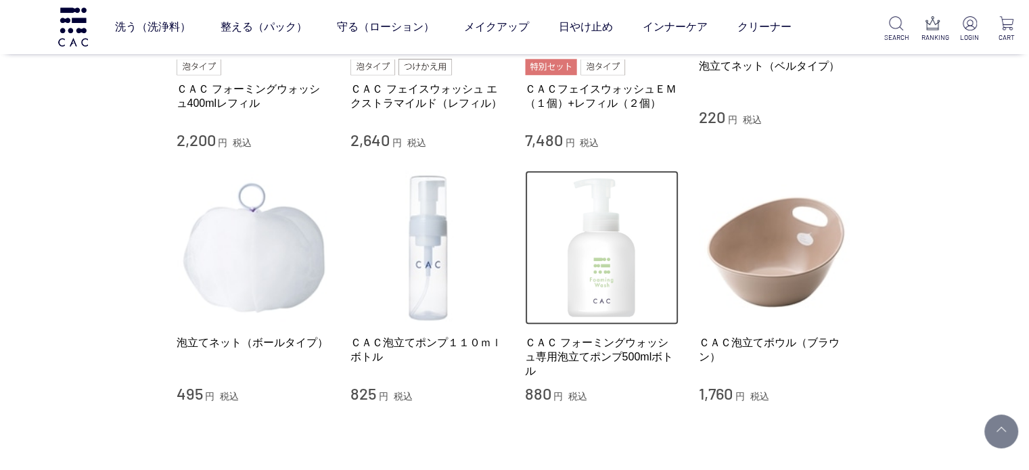
click at [528, 292] on img at bounding box center [602, 247] width 154 height 154
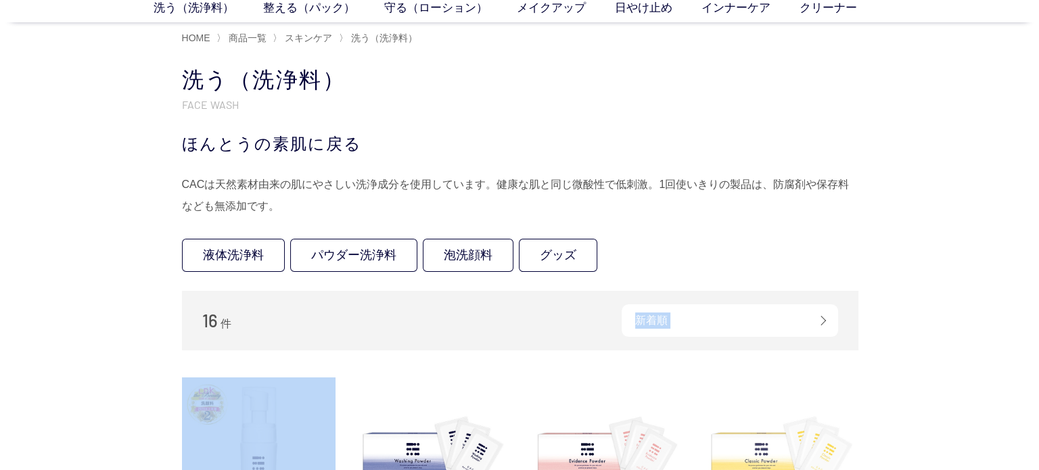
scroll to position [158, 0]
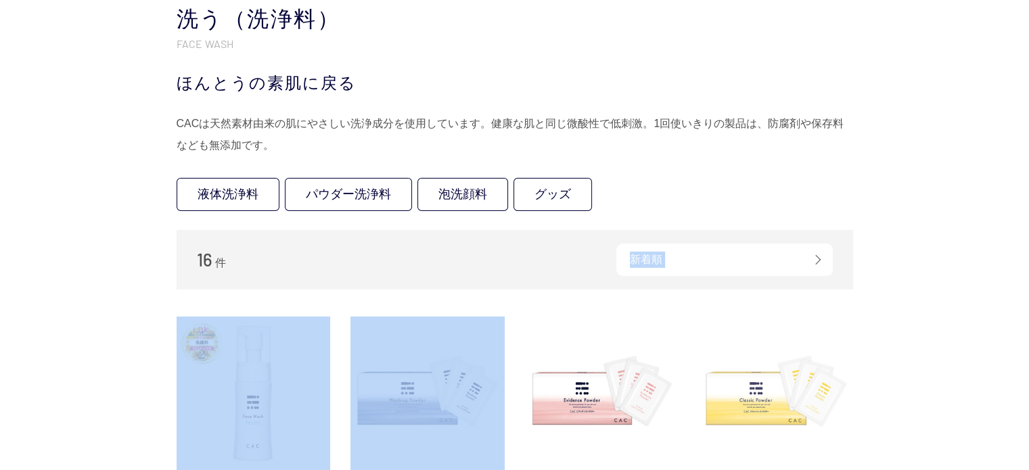
drag, startPoint x: 295, startPoint y: 397, endPoint x: 728, endPoint y: 292, distance: 445.5
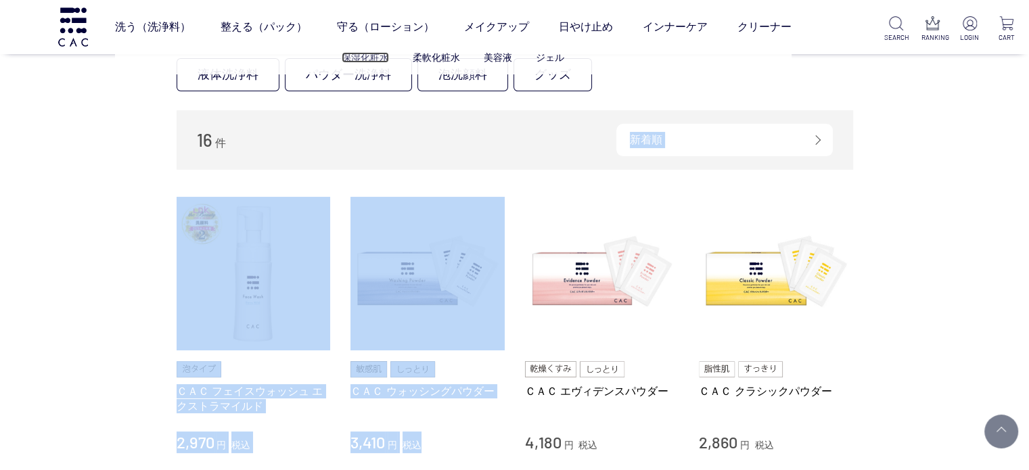
click at [385, 56] on link "保湿化粧水" at bounding box center [365, 57] width 47 height 11
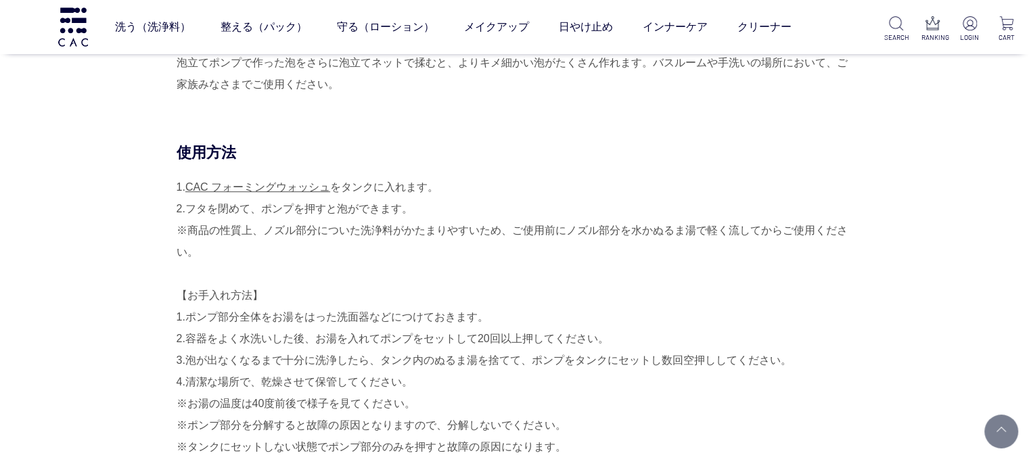
scroll to position [406, 0]
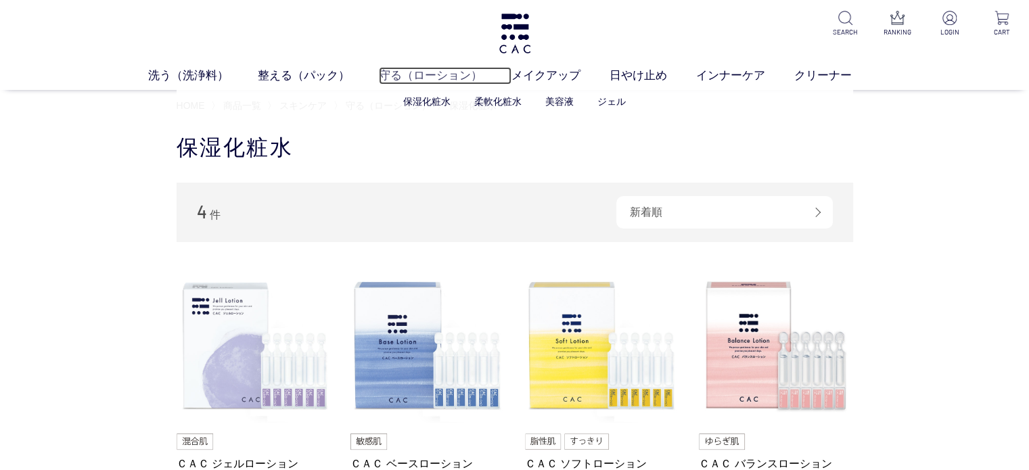
click at [390, 83] on link "守る（ローション）" at bounding box center [445, 76] width 133 height 18
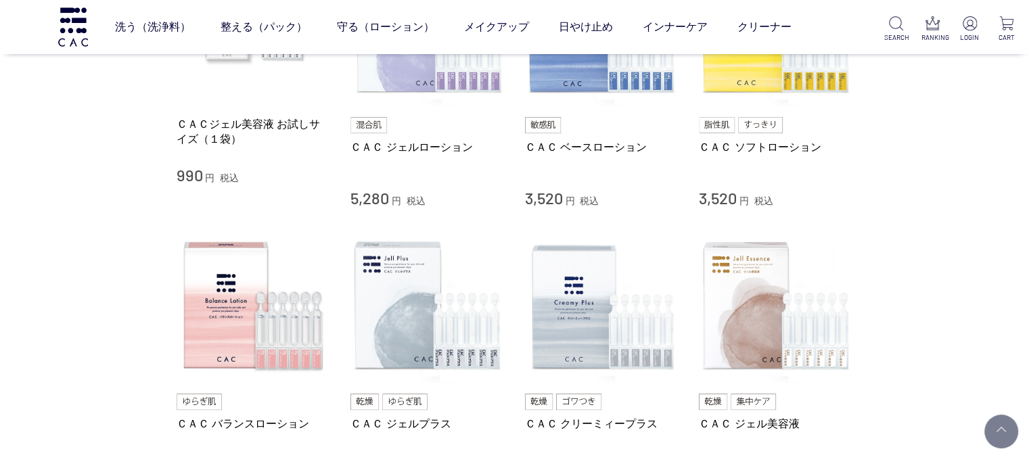
scroll to position [271, 0]
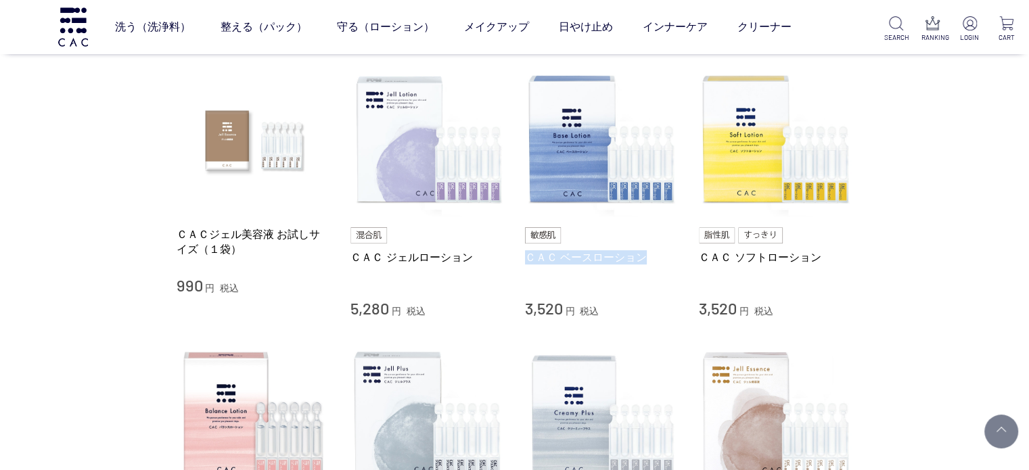
drag, startPoint x: 524, startPoint y: 258, endPoint x: 667, endPoint y: 257, distance: 143.4
click at [667, 257] on li "ＣＡＣジェル美容液 お試しサイズ（１袋） 990 円 税込 ＣＡＣ ジェルローション 5,280 円 税込 ＣＡＣ ベースローション 3,520 円 税込 Ｃ…" at bounding box center [515, 191] width 676 height 256
copy link "ＣＡＣ ベースローション"
drag, startPoint x: 691, startPoint y: 260, endPoint x: 819, endPoint y: 258, distance: 128.5
click at [819, 258] on li "ＣＡＣジェル美容液 お試しサイズ（１袋） 990 円 税込 ＣＡＣ ジェルローション 5,280 円 税込 ＣＡＣ ベースローション 3,520 円 税込 Ｃ…" at bounding box center [515, 191] width 676 height 256
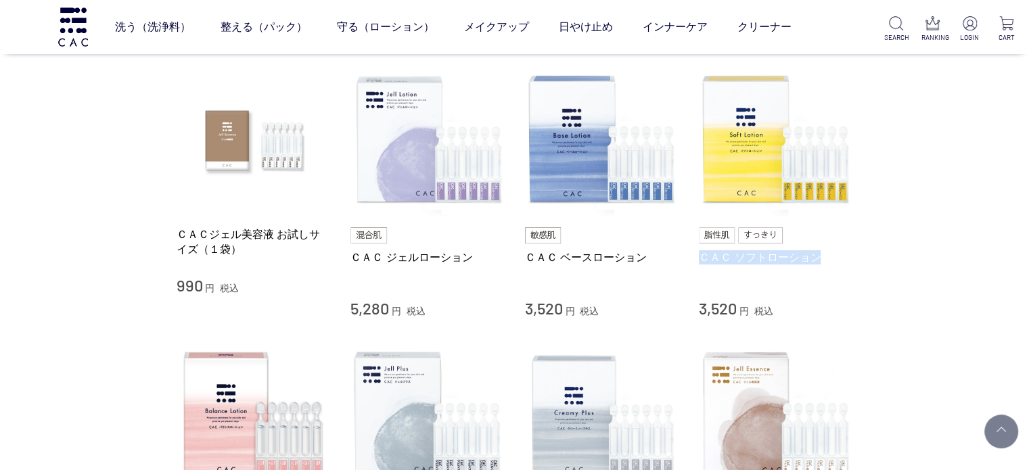
copy link "ＣＡＣ ソフトローション"
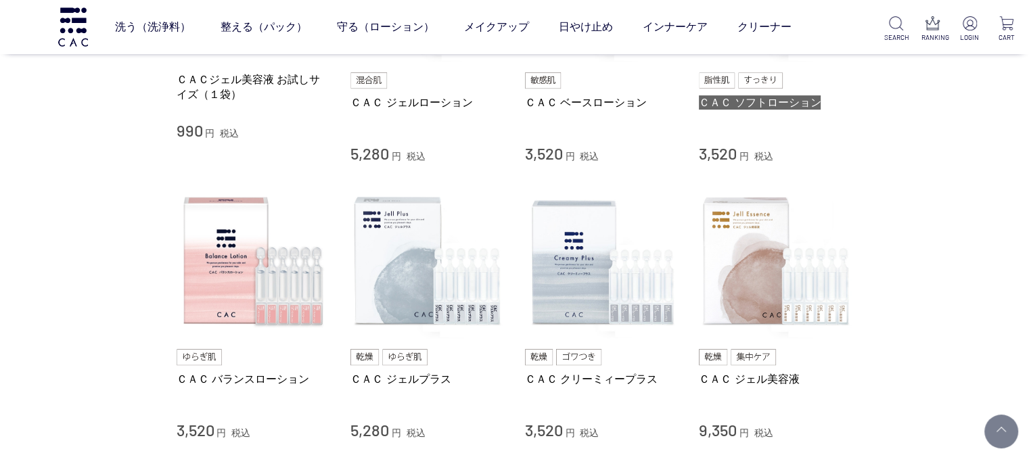
scroll to position [474, 0]
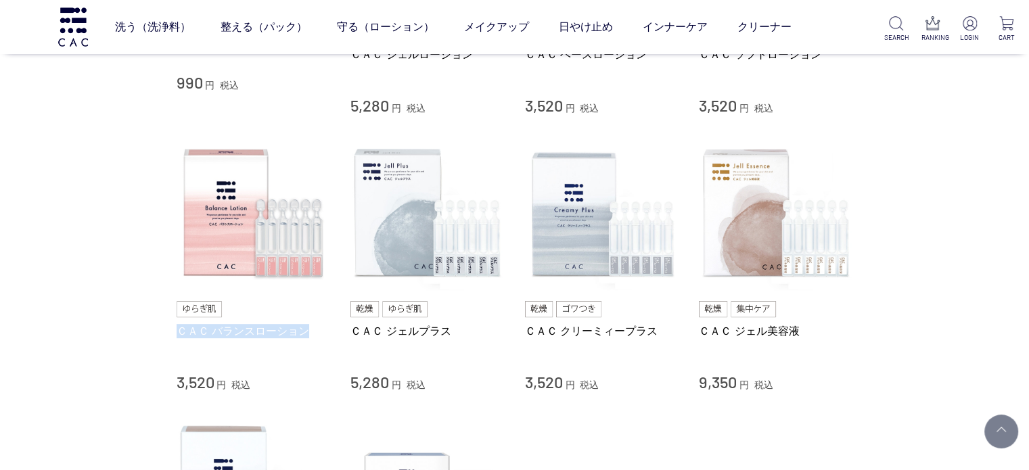
drag, startPoint x: 172, startPoint y: 333, endPoint x: 307, endPoint y: 332, distance: 135.3
click at [307, 332] on div "買い物かご 買い物かご内の商品 買い物かごは空です... カテゴリから探す 商品一覧 スキンケア 洗う（洗浄料） 整える（パック） 守る（ローション） 保湿化…" at bounding box center [514, 181] width 717 height 1222
copy link "ＣＡＣ バランスローション"
click at [0, 331] on div "買い物かご 買い物かご内の商品 買い物かごは空です... カテゴリから探す 商品一覧 スキンケア 洗う（洗浄料） 整える（パック） 守る（ローション） 保湿化…" at bounding box center [514, 173] width 1029 height 1235
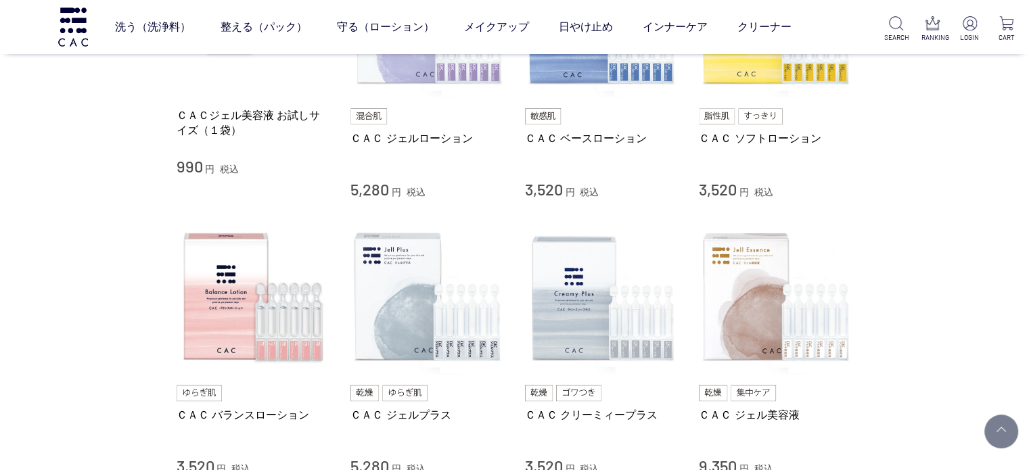
scroll to position [271, 0]
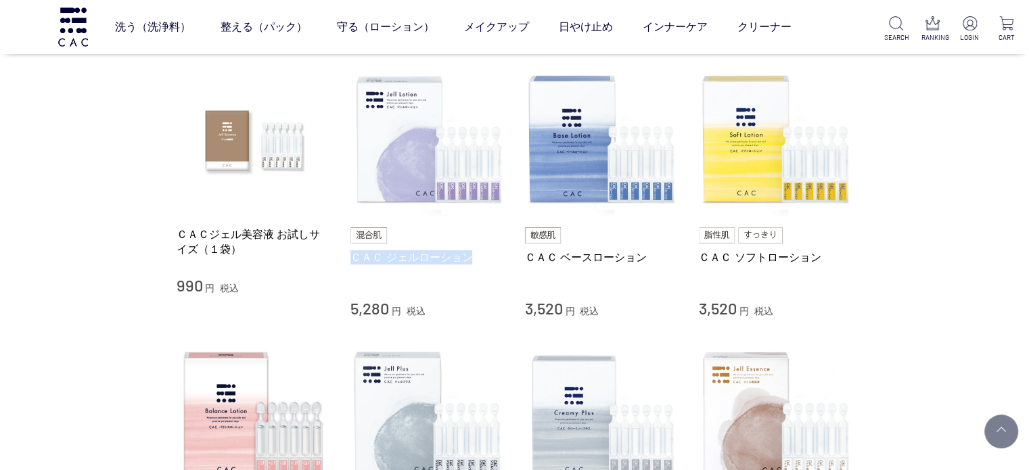
drag, startPoint x: 346, startPoint y: 253, endPoint x: 473, endPoint y: 256, distance: 126.5
click at [473, 256] on li "ＣＡＣジェル美容液 お試しサイズ（１袋） 990 円 税込 ＣＡＣ ジェルローション 5,280 円 税込 ＣＡＣ ベースローション 3,520 円 税込 Ｃ…" at bounding box center [515, 191] width 676 height 256
copy link "ＣＡＣ ジェルローション"
click at [975, 346] on div "買い物かご 買い物かご内の商品 買い物かごは空です... カテゴリから探す 商品一覧 スキンケア 洗う（洗浄料） 整える（パック） 守る（ローション） 保湿化…" at bounding box center [514, 376] width 1029 height 1235
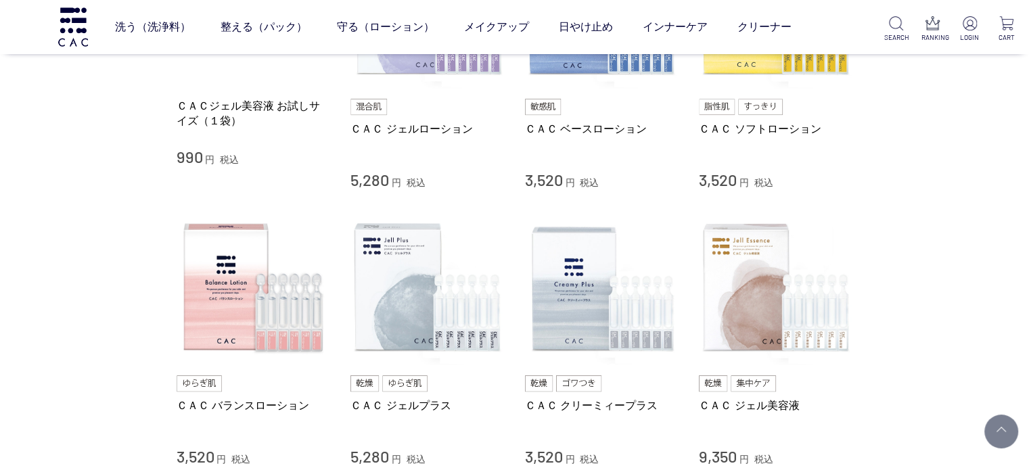
scroll to position [474, 0]
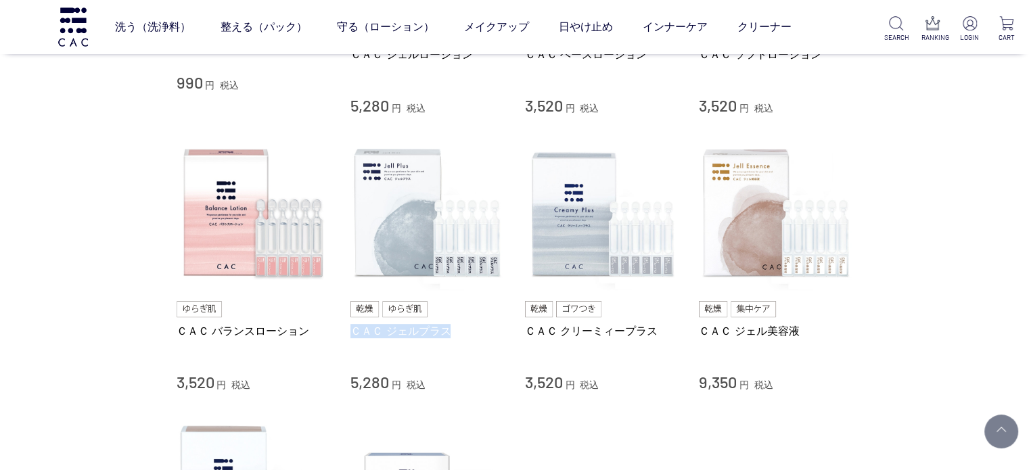
drag, startPoint x: 344, startPoint y: 329, endPoint x: 450, endPoint y: 329, distance: 106.2
click at [450, 329] on li "ＣＡＣ バランスローション 3,520 円 税込 ＣＡＣ ジェルプラス 5,280 円 税込 ＣＡＣ クリーミィープラス 3,520 円 税込 ＣＡＣ ジェル…" at bounding box center [515, 265] width 676 height 256
copy link "ＣＡＣ ジェルプラス"
click at [515, 343] on li "ＣＡＣ バランスローション 3,520 円 税込 ＣＡＣ ジェルプラス 5,280 円 税込 ＣＡＣ クリーミィープラス 3,520 円 税込 ＣＡＣ ジェル…" at bounding box center [515, 265] width 676 height 256
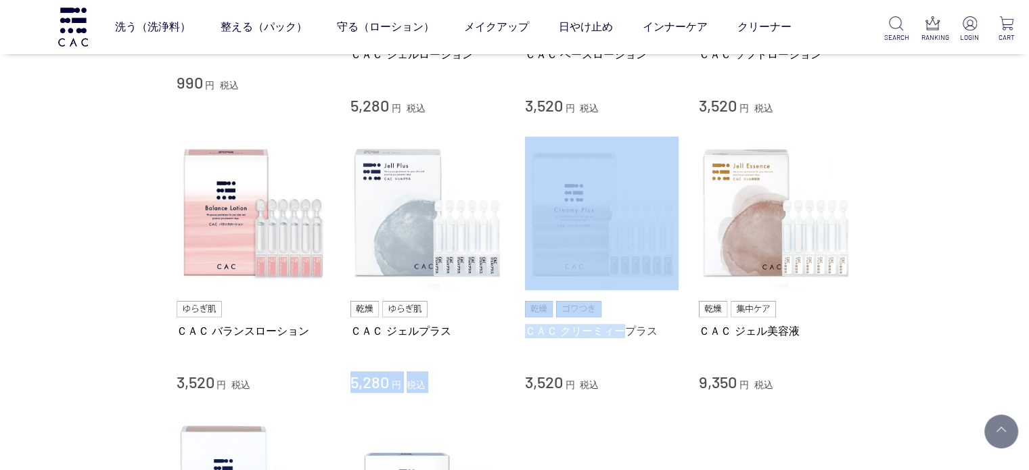
drag, startPoint x: 515, startPoint y: 331, endPoint x: 624, endPoint y: 326, distance: 109.7
click at [624, 326] on li "ＣＡＣ バランスローション 3,520 円 税込 ＣＡＣ ジェルプラス 5,280 円 税込 ＣＡＣ クリーミィープラス 3,520 円 税込 ＣＡＣ ジェル…" at bounding box center [515, 265] width 676 height 256
click at [492, 357] on div "ＣＡＣ ジェルプラス" at bounding box center [427, 345] width 154 height 43
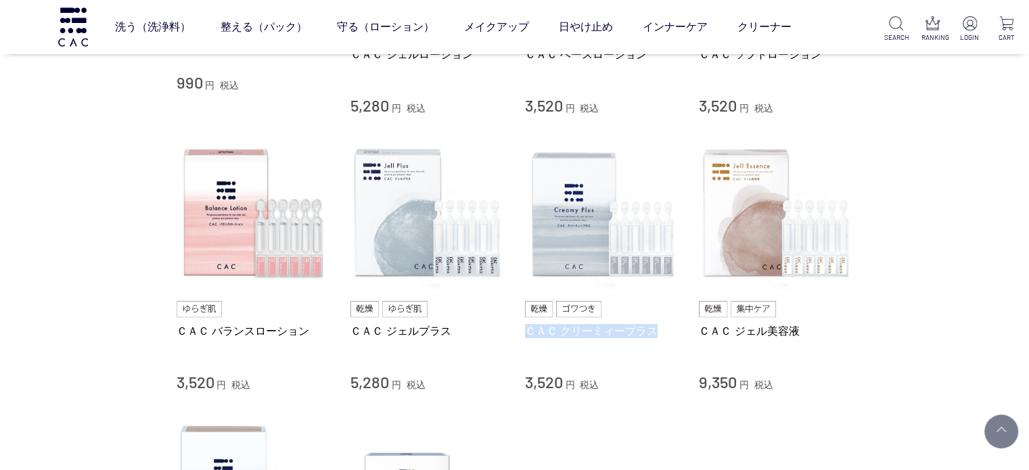
drag, startPoint x: 520, startPoint y: 331, endPoint x: 657, endPoint y: 333, distance: 137.3
click at [657, 333] on li "ＣＡＣ バランスローション 3,520 円 税込 ＣＡＣ ジェルプラス 5,280 円 税込 ＣＡＣ クリーミィープラス 3,520 円 税込 ＣＡＣ ジェル…" at bounding box center [515, 265] width 676 height 256
copy link "ＣＡＣ クリーミィープラス"
click at [685, 338] on li "ＣＡＣ バランスローション 3,520 円 税込 ＣＡＣ ジェルプラス 5,280 円 税込 ＣＡＣ クリーミィープラス 3,520 円 税込 ＣＡＣ ジェル…" at bounding box center [515, 265] width 676 height 256
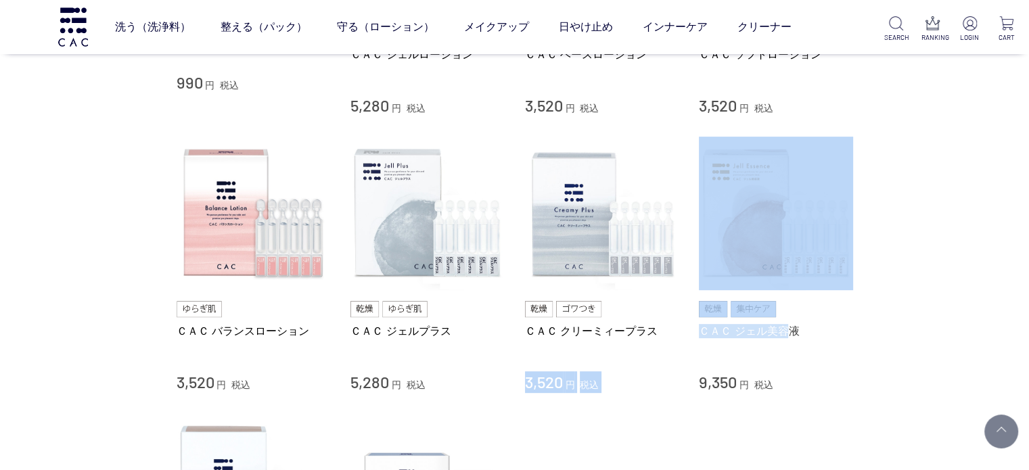
drag, startPoint x: 679, startPoint y: 329, endPoint x: 793, endPoint y: 327, distance: 113.7
click at [793, 327] on li "ＣＡＣ バランスローション 3,520 円 税込 ＣＡＣ ジェルプラス 5,280 円 税込 ＣＡＣ クリーミィープラス 3,520 円 税込 ＣＡＣ ジェル…" at bounding box center [515, 265] width 676 height 256
click at [699, 341] on div "ＣＡＣ ジェル美容液" at bounding box center [776, 345] width 154 height 43
drag, startPoint x: 681, startPoint y: 332, endPoint x: 750, endPoint y: 332, distance: 68.3
click at [750, 332] on li "ＣＡＣ バランスローション 3,520 円 税込 ＣＡＣ ジェルプラス 5,280 円 税込 ＣＡＣ クリーミィープラス 3,520 円 税込 ＣＡＣ ジェル…" at bounding box center [515, 265] width 676 height 256
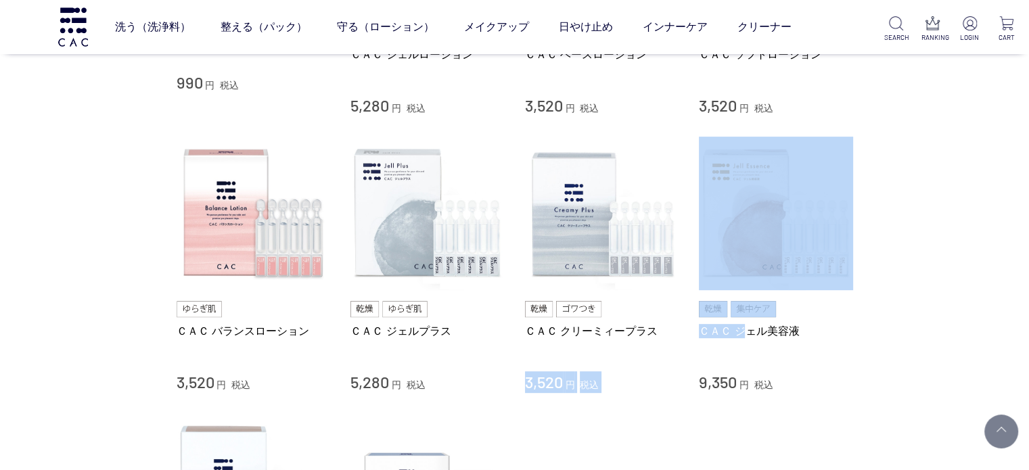
click at [714, 343] on div "ＣＡＣ ジェル美容液" at bounding box center [776, 345] width 154 height 43
drag, startPoint x: 682, startPoint y: 334, endPoint x: 716, endPoint y: 334, distance: 34.5
click at [716, 334] on li "ＣＡＣ バランスローション 3,520 円 税込 ＣＡＣ ジェルプラス 5,280 円 税込 ＣＡＣ クリーミィープラス 3,520 円 税込 ＣＡＣ ジェル…" at bounding box center [515, 265] width 676 height 256
click at [706, 334] on link "ＣＡＣ ジェル美容液" at bounding box center [776, 331] width 154 height 14
click at [671, 326] on link "ＣＡＣ クリーミィープラス" at bounding box center [602, 331] width 154 height 14
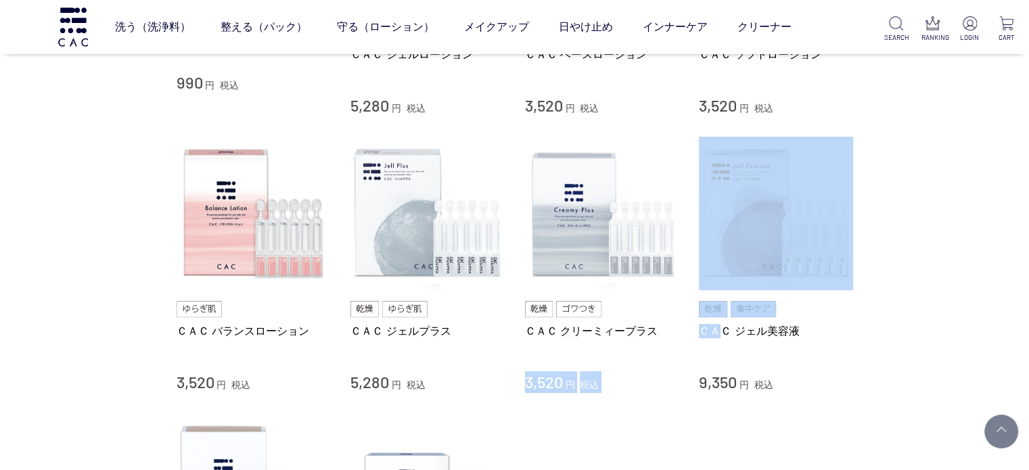
click at [958, 307] on div "買い物かご 買い物かご内の商品 買い物かごは空です... カテゴリから探す 商品一覧 スキンケア 洗う（洗浄料） 整える（パック） 守る（ローション） 保湿化…" at bounding box center [514, 173] width 1029 height 1235
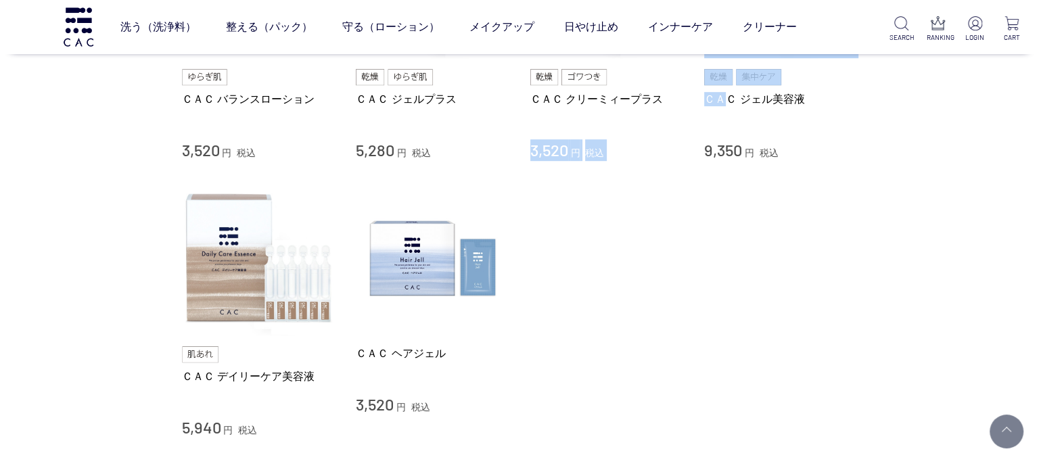
scroll to position [676, 0]
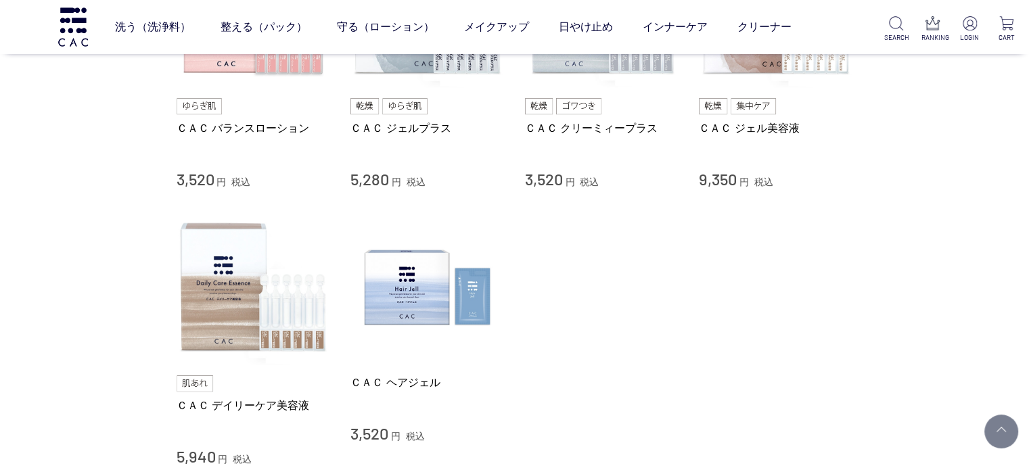
drag, startPoint x: 690, startPoint y: 130, endPoint x: 798, endPoint y: 130, distance: 108.2
click at [798, 130] on li "ＣＡＣ バランスローション 3,520 円 税込 ＣＡＣ ジェルプラス 5,280 円 税込 ＣＡＣ クリーミィープラス 3,520 円 税込 ＣＡＣ ジェル…" at bounding box center [515, 62] width 676 height 256
copy link "ＣＡＣ ジェル美容液"
drag, startPoint x: 149, startPoint y: 405, endPoint x: 305, endPoint y: 405, distance: 156.3
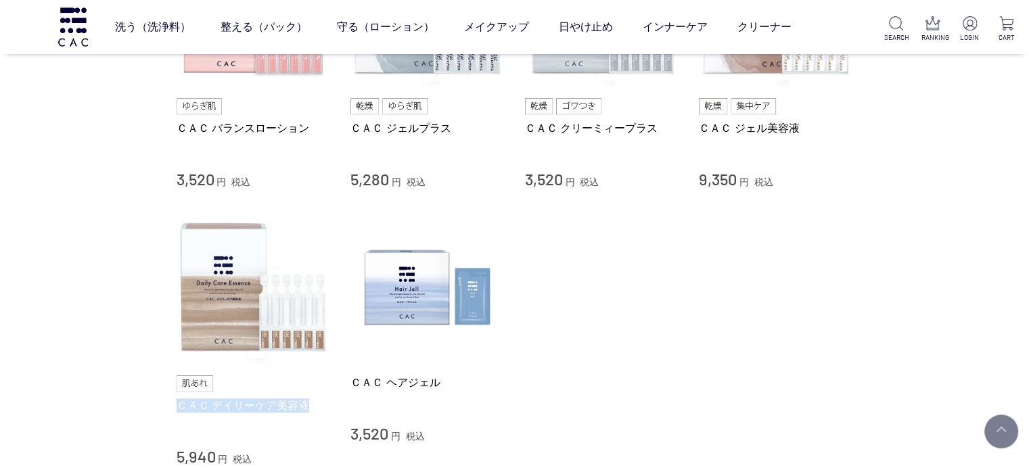
copy link "ＣＡＣ デイリーケア美容液"
drag, startPoint x: 341, startPoint y: 385, endPoint x: 453, endPoint y: 385, distance: 111.6
click at [453, 385] on li "ＣＡＣ デイリーケア美容液 5,940 円 税込 ＣＡＣ ヘアジェル 3,520 円 税込" at bounding box center [515, 338] width 676 height 256
copy link "ＣＡＣ ヘアジェル"
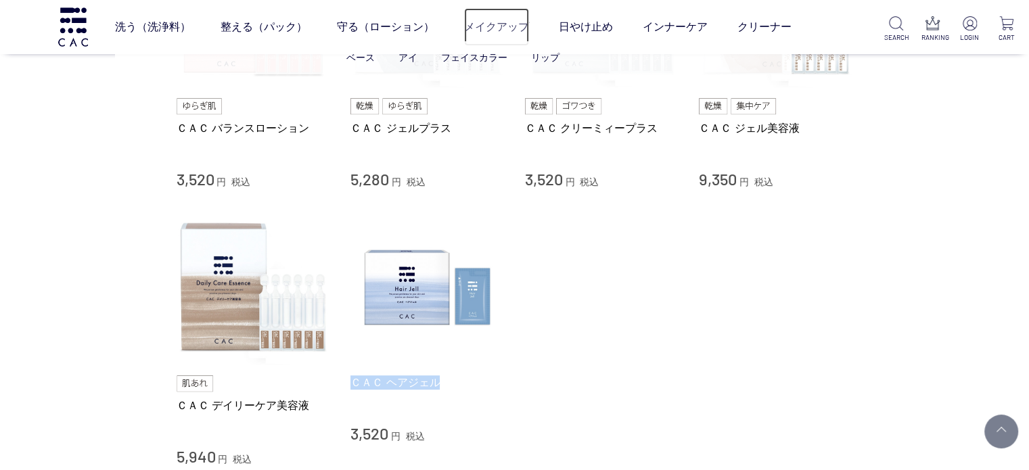
click at [503, 37] on link "メイクアップ" at bounding box center [496, 27] width 65 height 38
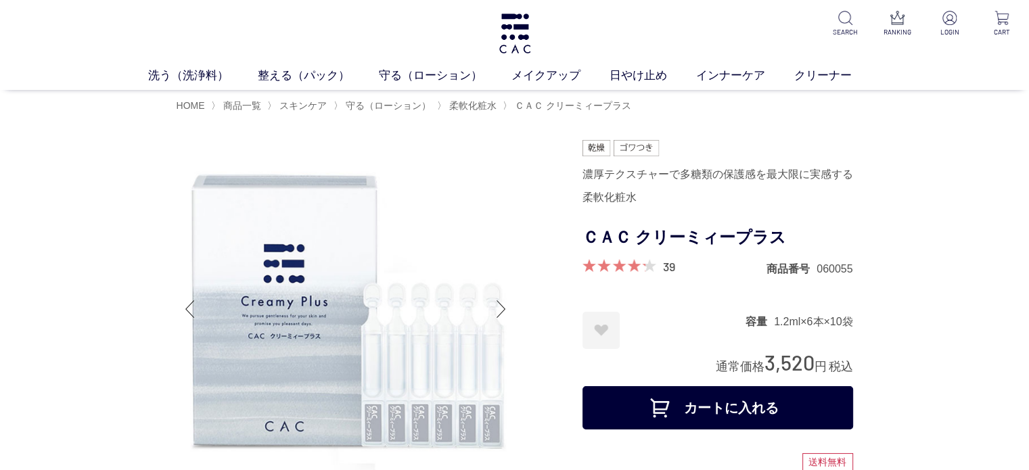
drag, startPoint x: 16, startPoint y: 175, endPoint x: 26, endPoint y: 170, distance: 11.8
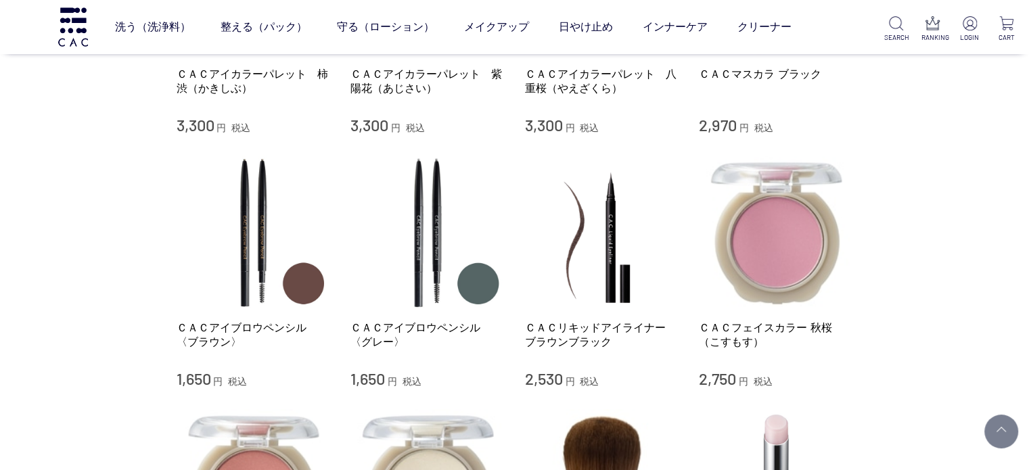
scroll to position [1638, 0]
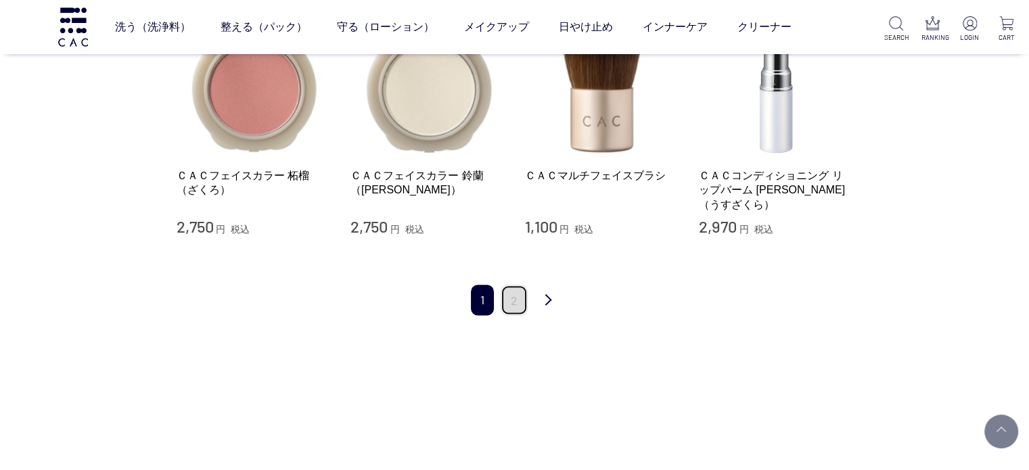
click at [520, 285] on link "2" at bounding box center [514, 300] width 27 height 30
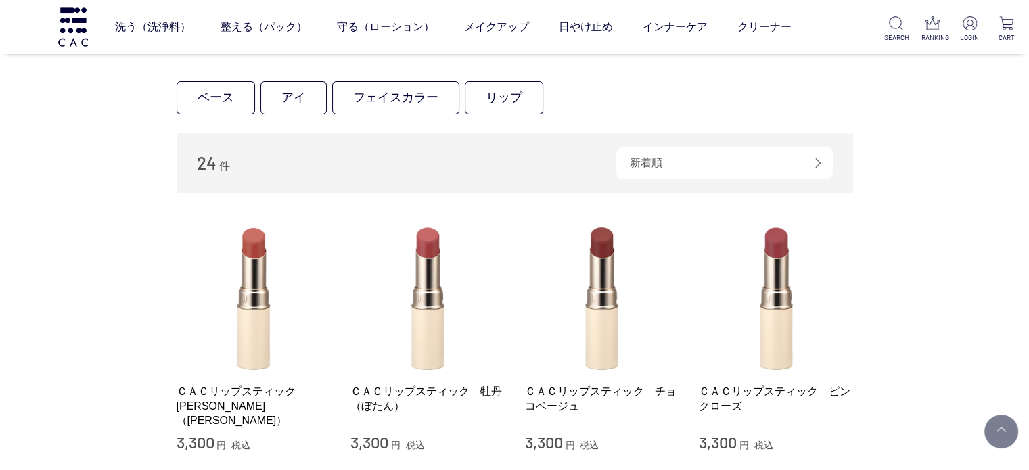
scroll to position [203, 0]
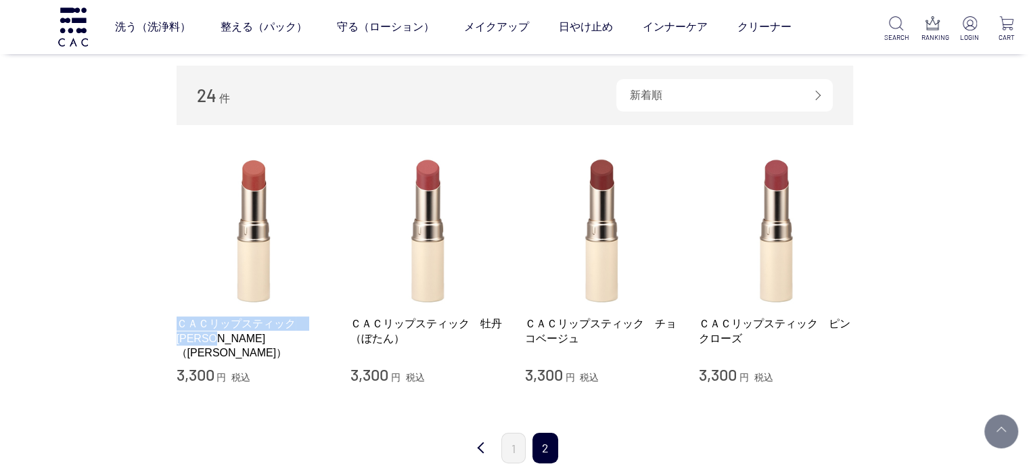
drag, startPoint x: 173, startPoint y: 321, endPoint x: 258, endPoint y: 348, distance: 88.8
click at [258, 348] on div "買い物かご 買い物かご内の商品 買い物かごは空です... カテゴリから探す 商品一覧 スキンケア メイクアップ ベース アイ フェイスカラー リップ その他 …" at bounding box center [514, 188] width 717 height 697
copy link "ＣＡＣリップスティック　[PERSON_NAME]（[PERSON_NAME]）"
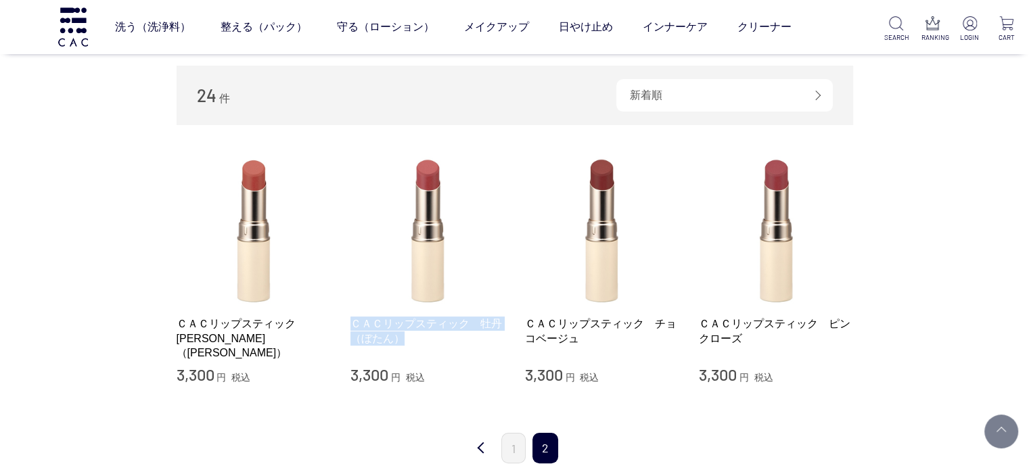
drag, startPoint x: 346, startPoint y: 317, endPoint x: 402, endPoint y: 338, distance: 60.2
click at [402, 338] on li "ＣＡＣリップスティック　[PERSON_NAME]（[PERSON_NAME]） 3,300 円 税込 ＣＡＣリップスティック　牡丹（ぼたん） 3,300 円…" at bounding box center [515, 268] width 676 height 233
copy link "ＣＡＣリップスティック　牡丹（ぼたん）"
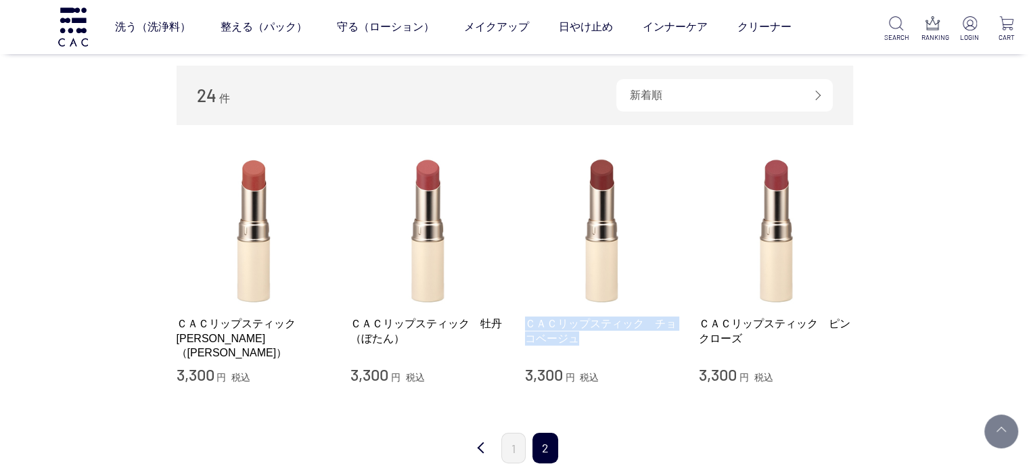
drag, startPoint x: 520, startPoint y: 321, endPoint x: 587, endPoint y: 338, distance: 69.9
click at [587, 338] on li "ＣＡＣリップスティック　[PERSON_NAME]（[PERSON_NAME]） 3,300 円 税込 ＣＡＣリップスティック　牡丹（ぼたん） 3,300 円…" at bounding box center [515, 268] width 676 height 233
copy link "ＣＡＣリップスティック　チョコベージュ"
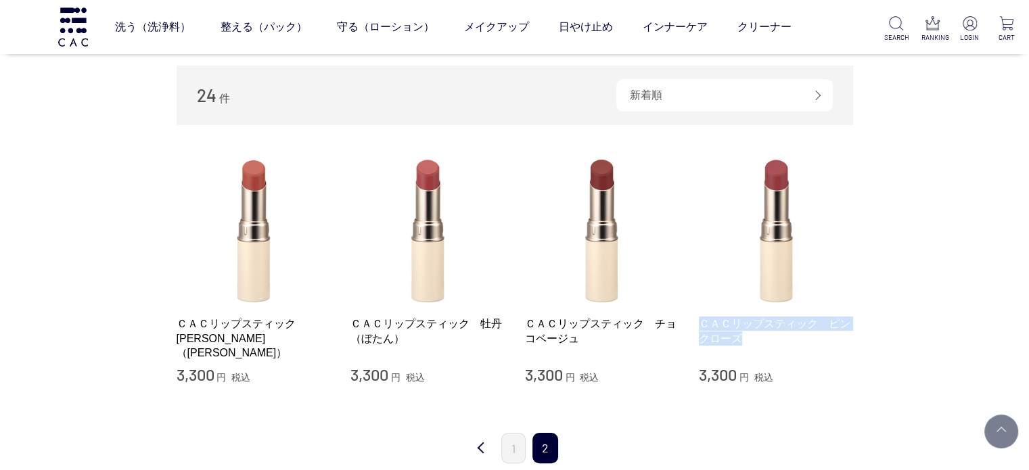
drag, startPoint x: 697, startPoint y: 315, endPoint x: 745, endPoint y: 336, distance: 53.0
click at [745, 336] on li "ＣＡＣリップスティック　[PERSON_NAME]（[PERSON_NAME]） 3,300 円 税込 ＣＡＣリップスティック　牡丹（ぼたん） 3,300 円…" at bounding box center [515, 268] width 676 height 233
copy link "ＣＡＣリップスティック　ピンクローズ"
click at [519, 436] on link "1" at bounding box center [513, 448] width 24 height 30
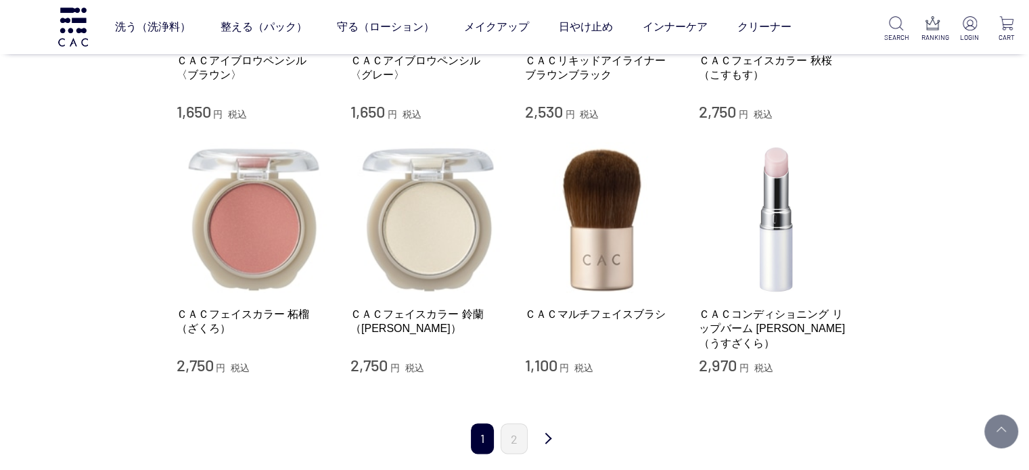
scroll to position [1556, 0]
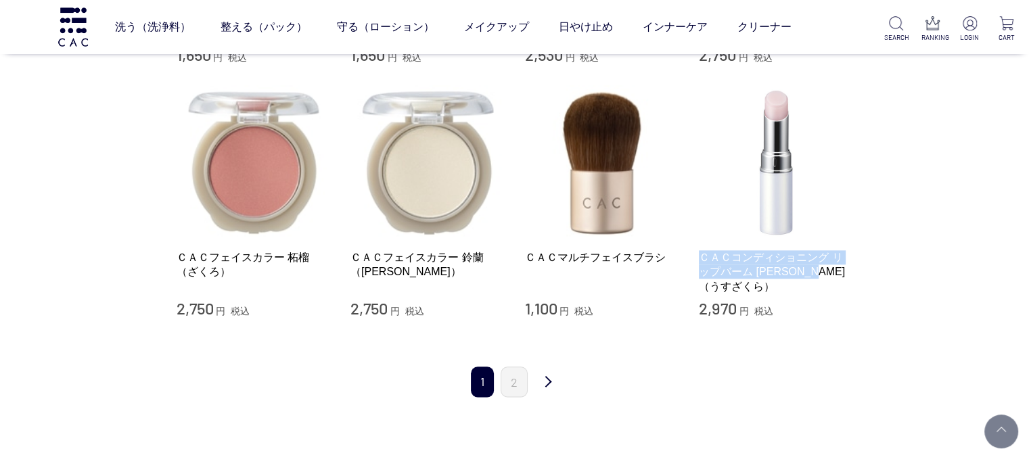
copy link "ＣＡＣコンディショニング リップバーム 薄桜（うすざくら）"
drag, startPoint x: 693, startPoint y: 239, endPoint x: 882, endPoint y: 269, distance: 191.1
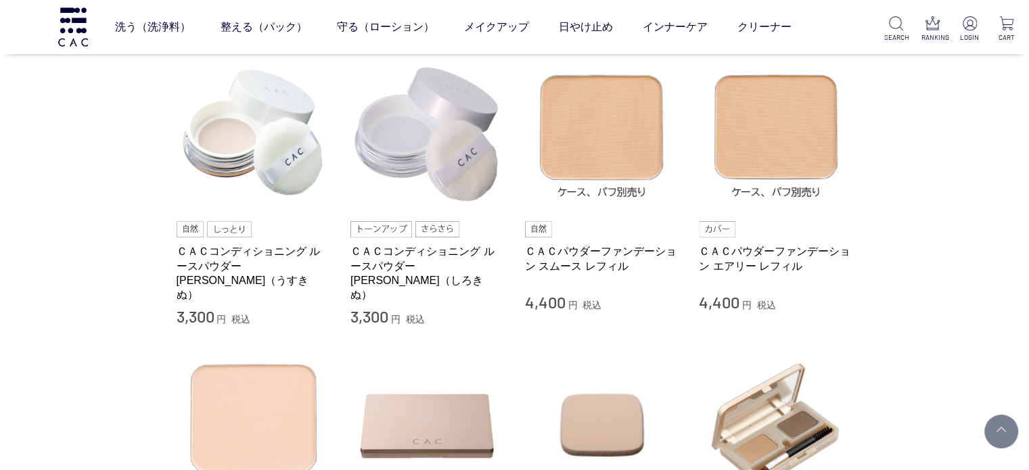
scroll to position [474, 0]
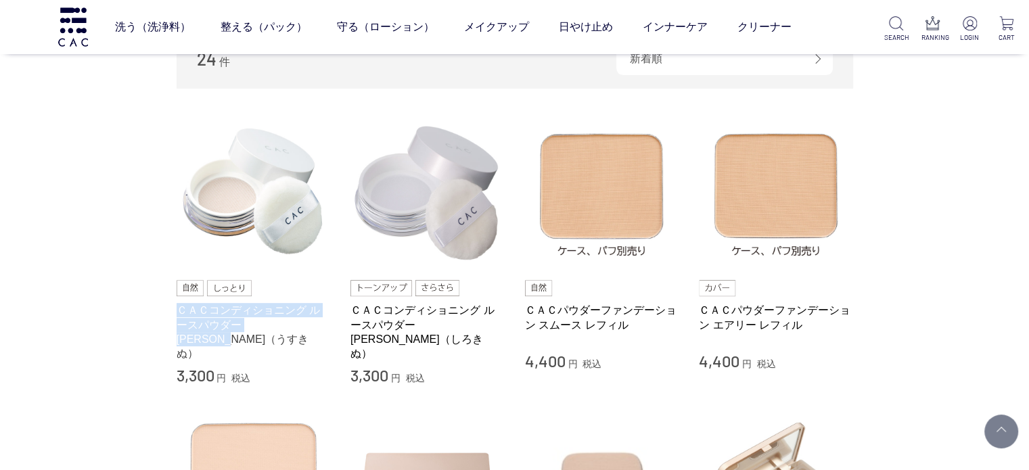
drag, startPoint x: 167, startPoint y: 309, endPoint x: 317, endPoint y: 321, distance: 150.0
copy link "ＣＡＣコンディショニング ルースパウダー 薄絹（うすきぬ）"
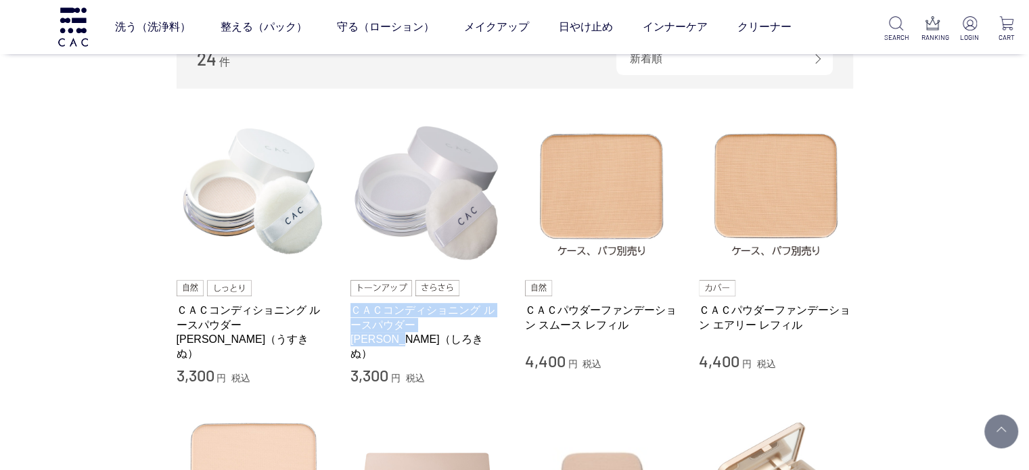
drag, startPoint x: 348, startPoint y: 303, endPoint x: 501, endPoint y: 337, distance: 156.6
click at [501, 337] on li "ＣＡＣコンディショニング ルースパウダー 薄絹（うすきぬ） 3,300 円 税込 ＣＡＣコンディショニング ルースパウダー 白絹（しろきぬ） 3,300 円 …" at bounding box center [515, 251] width 676 height 271
copy link "ＣＡＣコンディショニング ルースパウダー 白絹（しろきぬ）"
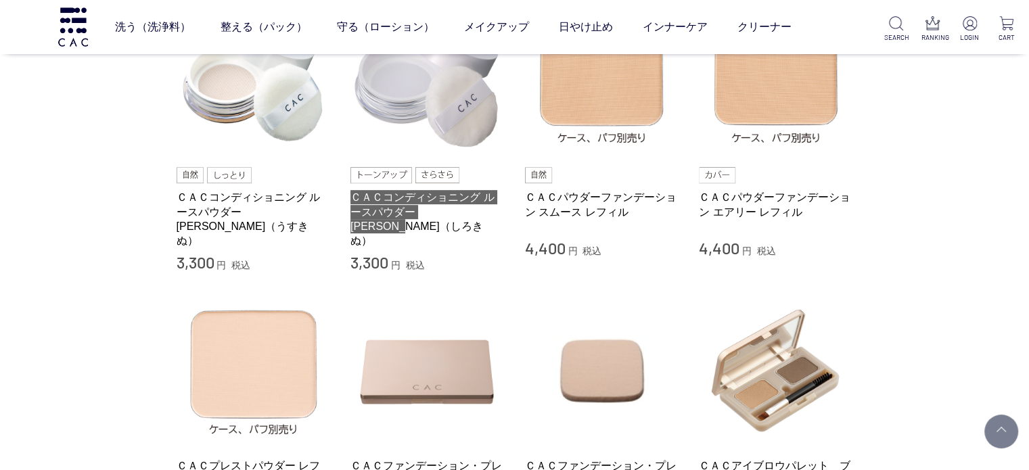
scroll to position [541, 0]
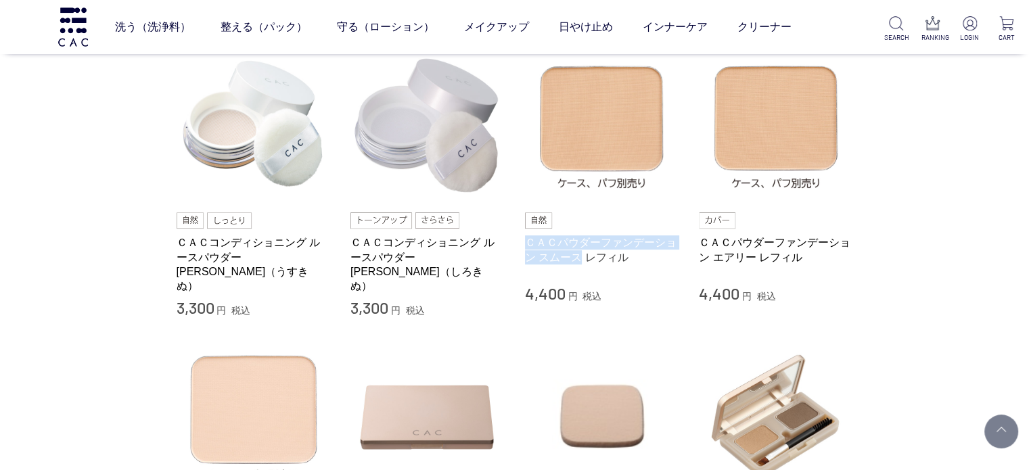
drag, startPoint x: 524, startPoint y: 232, endPoint x: 579, endPoint y: 254, distance: 58.9
click at [579, 254] on div "ＣＡＣパウダーファンデーション スムース レフィル 4,400 円 税込" at bounding box center [602, 258] width 154 height 92
copy link "ＣＡＣパウダーファンデーション スムース"
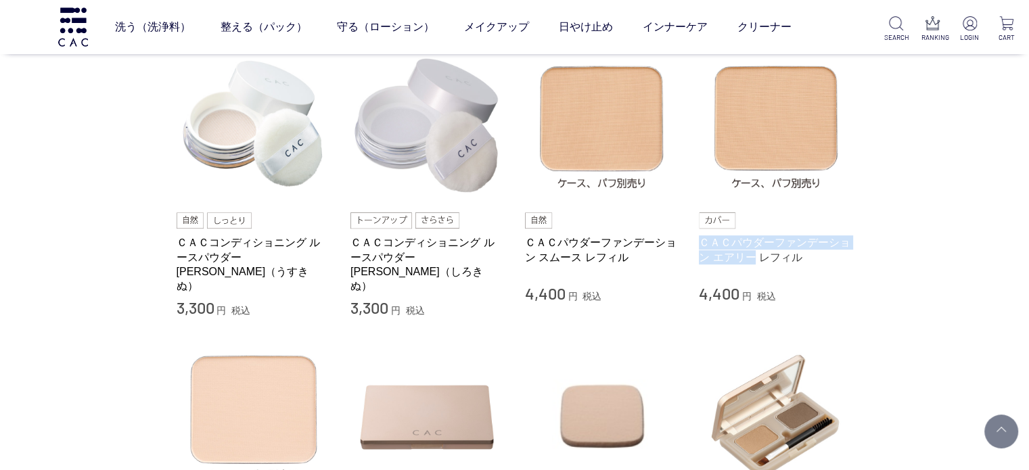
drag, startPoint x: 693, startPoint y: 232, endPoint x: 757, endPoint y: 254, distance: 67.2
click at [757, 254] on li "ＣＡＣコンディショニング ルースパウダー 薄絹（うすきぬ） 3,300 円 税込 ＣＡＣコンディショニング ルースパウダー 白絹（しろきぬ） 3,300 円 …" at bounding box center [515, 183] width 676 height 271
copy link "ＣＡＣパウダーファンデーション エアリー"
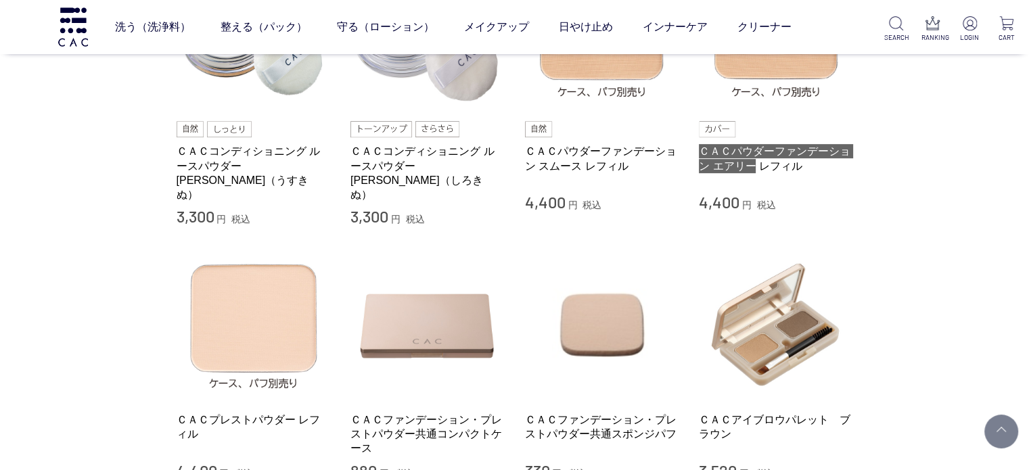
scroll to position [744, 0]
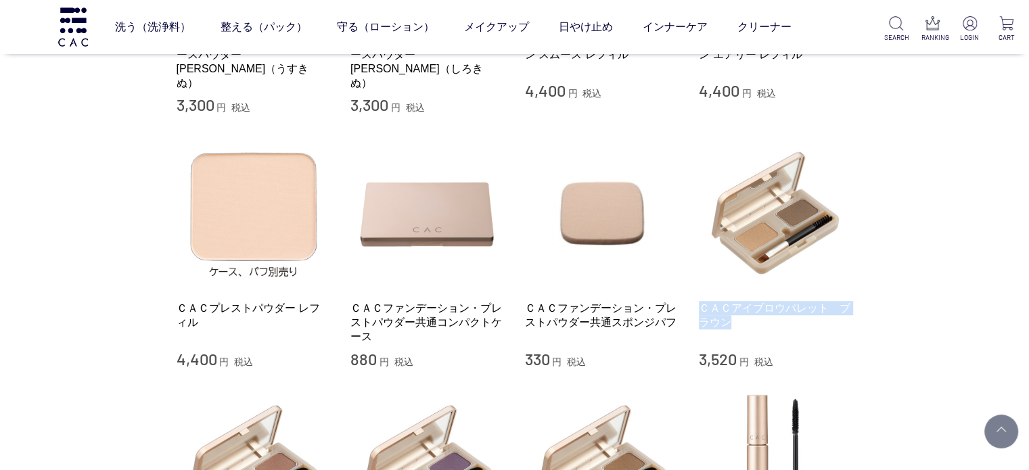
drag, startPoint x: 698, startPoint y: 288, endPoint x: 741, endPoint y: 308, distance: 47.8
click at [741, 308] on li "ＣＡＣプレストパウダー レフィル 4,400 円 税込 ＣＡＣファンデーション・プレストパウダー共通コンパクトケース 880 円 税込 ＣＡＣファンデーション…" at bounding box center [515, 252] width 676 height 233
copy link "ＣＡＣアイブロウパレット　ブラウン"
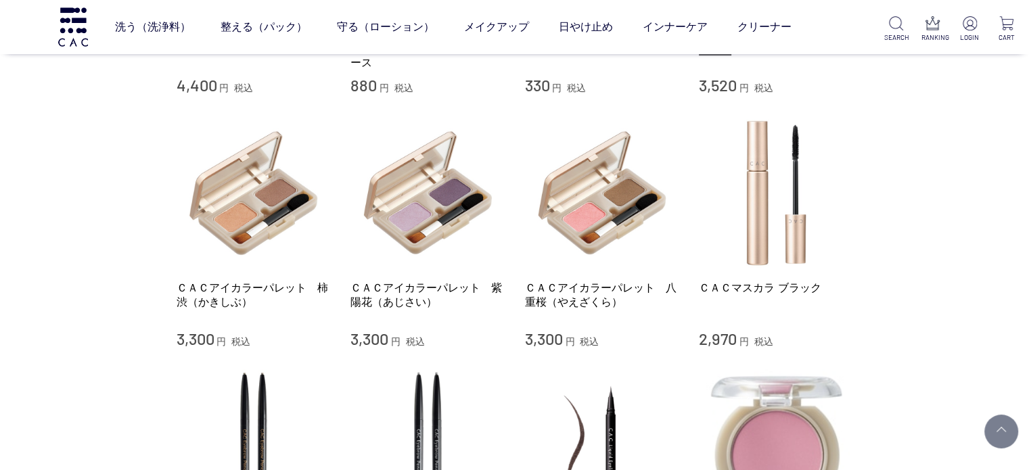
scroll to position [1082, 0]
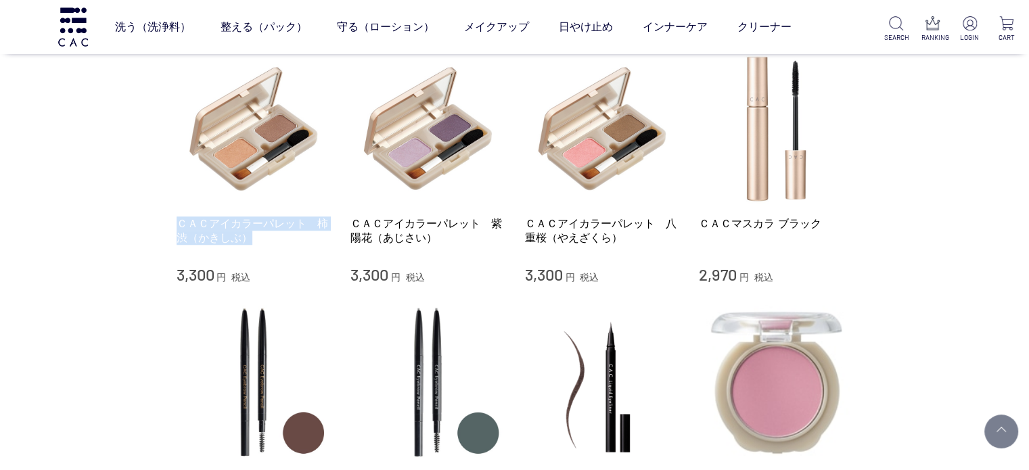
drag, startPoint x: 212, startPoint y: 204, endPoint x: 254, endPoint y: 219, distance: 45.1
click at [254, 219] on div "買い物かご 買い物かご内の商品 買い物かごは空です... カテゴリから探す 商品一覧 スキンケア メイクアップ ベース アイ フェイスカラー リップ その他 …" at bounding box center [514, 70] width 717 height 1750
copy link "ＣＡＣアイカラーパレット　柿渋（かきしぶ）"
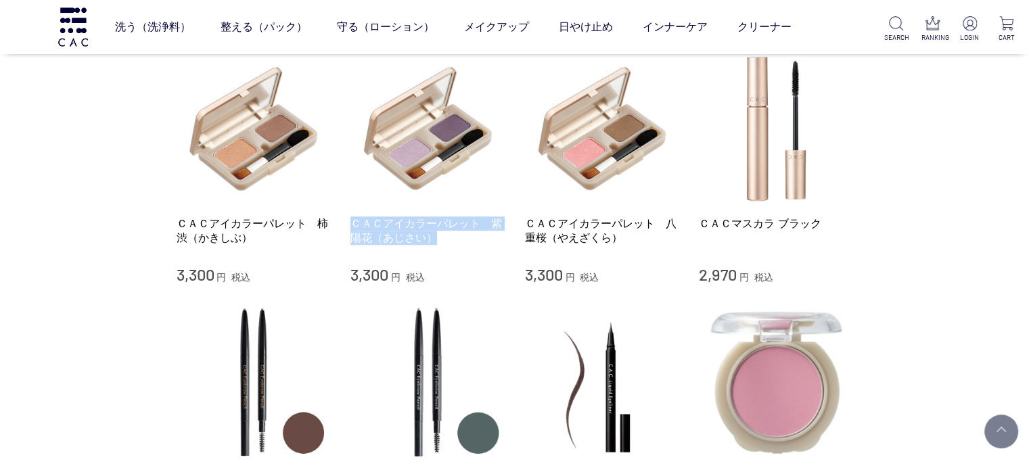
drag, startPoint x: 441, startPoint y: 231, endPoint x: 349, endPoint y: 202, distance: 96.3
click at [349, 202] on li "ＣＡＣアイカラーパレット　柿渋（かきしぶ） 3,300 円 税込 ＣＡＣアイカラーパレット　紫陽花（あじさい） 3,300 円 税込 ＣＡＣアイカラーパレット…" at bounding box center [515, 167] width 676 height 233
copy link "ＣＡＣアイカラーパレット　紫陽花（あじさい）"
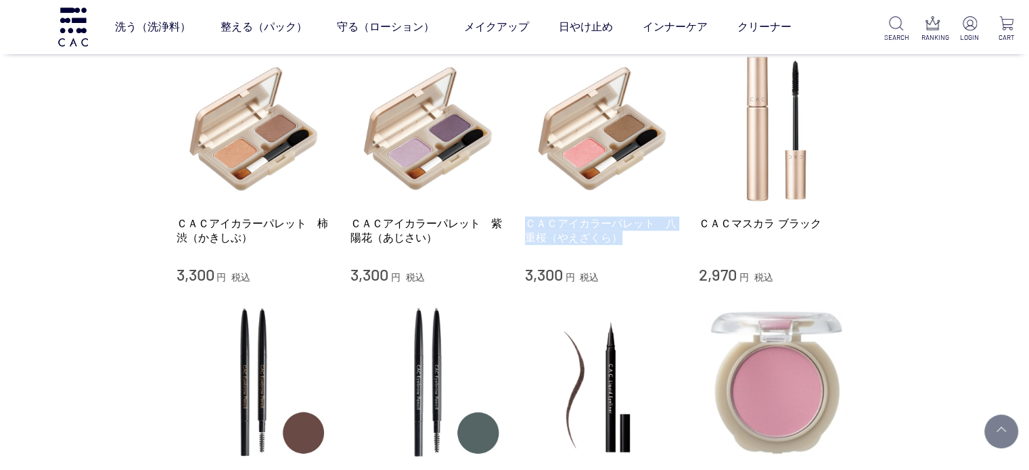
drag, startPoint x: 520, startPoint y: 205, endPoint x: 632, endPoint y: 226, distance: 114.2
click at [632, 226] on li "ＣＡＣアイカラーパレット　柿渋（かきしぶ） 3,300 円 税込 ＣＡＣアイカラーパレット　紫陽花（あじさい） 3,300 円 税込 ＣＡＣアイカラーパレット…" at bounding box center [515, 167] width 676 height 233
copy link "ＣＡＣアイカラーパレット　八重桜（やえざくら）"
drag, startPoint x: 695, startPoint y: 206, endPoint x: 825, endPoint y: 208, distance: 130.6
click at [825, 208] on li "ＣＡＣアイカラーパレット　柿渋（かきしぶ） 3,300 円 税込 ＣＡＣアイカラーパレット　紫陽花（あじさい） 3,300 円 税込 ＣＡＣアイカラーパレット…" at bounding box center [515, 167] width 676 height 233
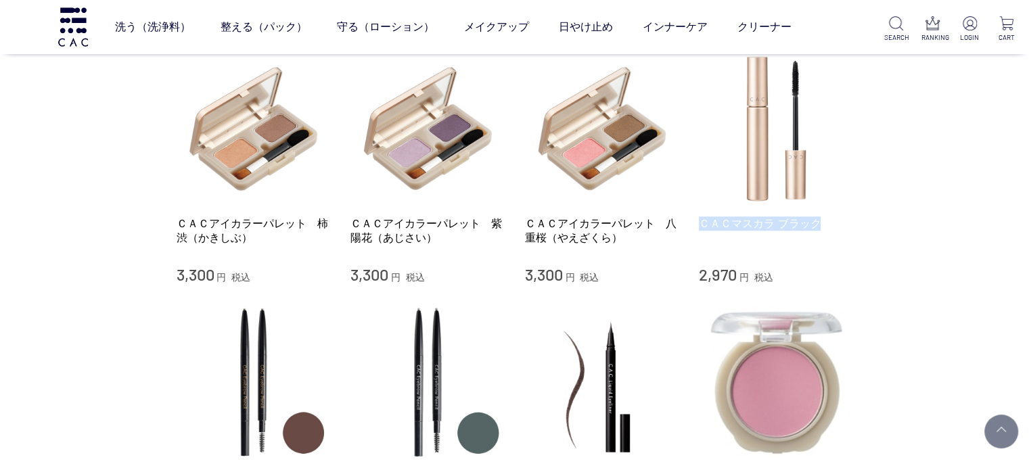
copy link "ＣＡＣマスカラ ブラック"
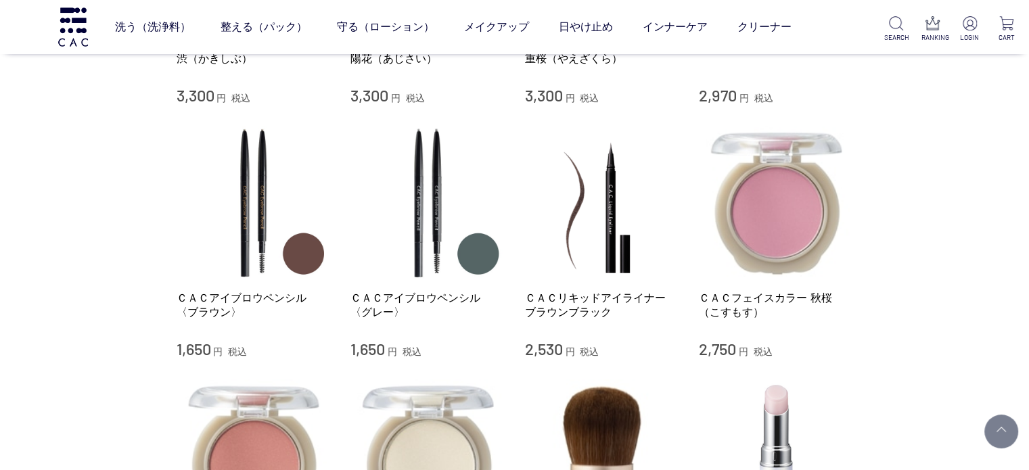
scroll to position [1285, 0]
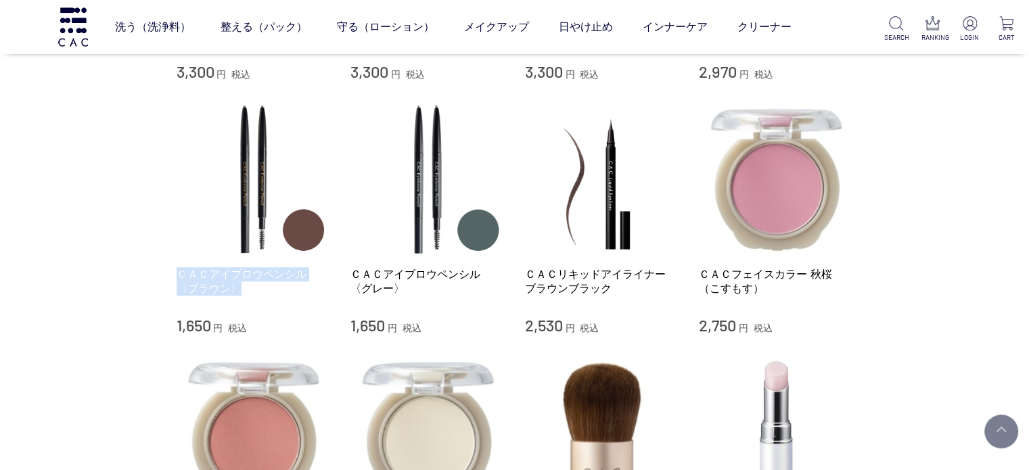
drag, startPoint x: 168, startPoint y: 251, endPoint x: 238, endPoint y: 272, distance: 72.8
drag, startPoint x: 346, startPoint y: 249, endPoint x: 400, endPoint y: 283, distance: 64.2
click at [400, 283] on li "ＣＡＣアイブロウペンシル 〈ブラウン〉 1,650 円 税込 ＣＡＣアイブロウペンシル 〈グレー〉 1,650 円 税込 ＣＡＣリキッドアイライナー　ブラウン…" at bounding box center [515, 218] width 676 height 233
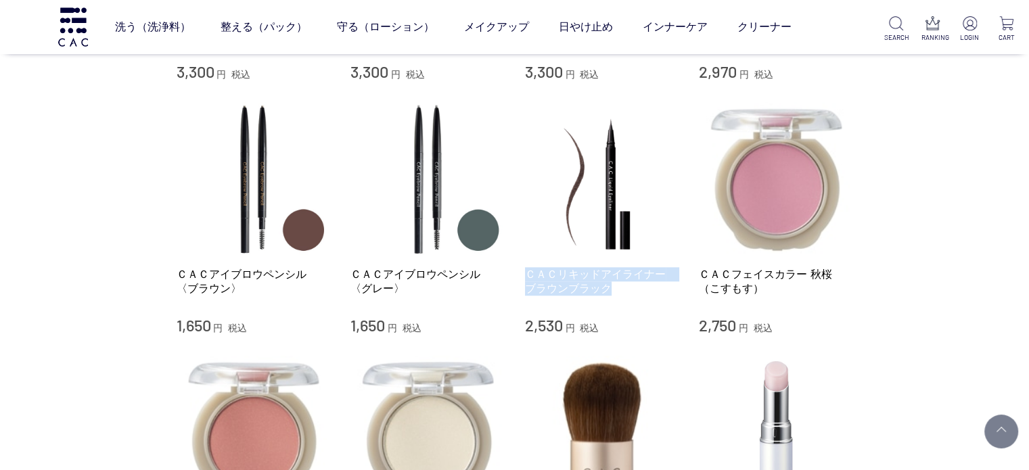
drag, startPoint x: 519, startPoint y: 256, endPoint x: 631, endPoint y: 277, distance: 114.1
click at [631, 277] on li "ＣＡＣアイブロウペンシル 〈ブラウン〉 1,650 円 税込 ＣＡＣアイブロウペンシル 〈グレー〉 1,650 円 税込 ＣＡＣリキッドアイライナー　ブラウン…" at bounding box center [515, 218] width 676 height 233
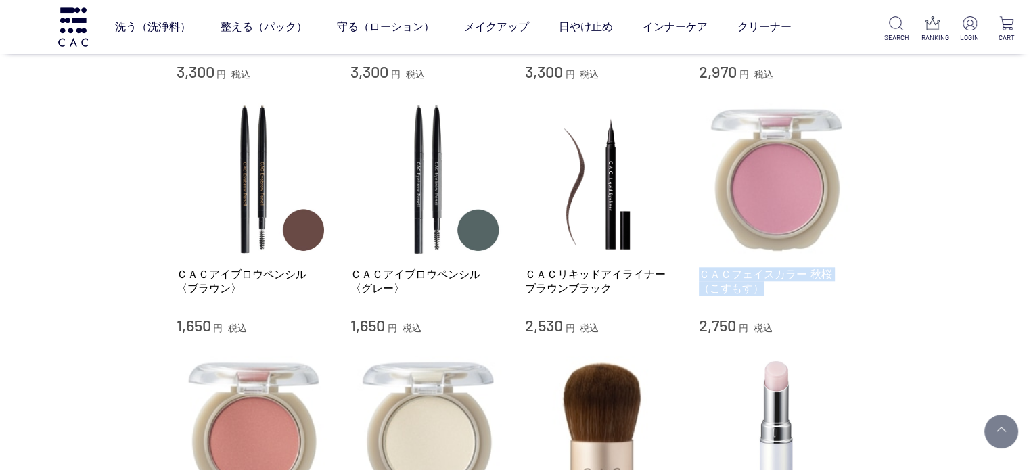
drag, startPoint x: 695, startPoint y: 252, endPoint x: 776, endPoint y: 267, distance: 81.9
click at [776, 267] on li "ＣＡＣアイブロウペンシル 〈ブラウン〉 1,650 円 税込 ＣＡＣアイブロウペンシル 〈グレー〉 1,650 円 税込 ＣＡＣリキッドアイライナー　ブラウン…" at bounding box center [515, 218] width 676 height 233
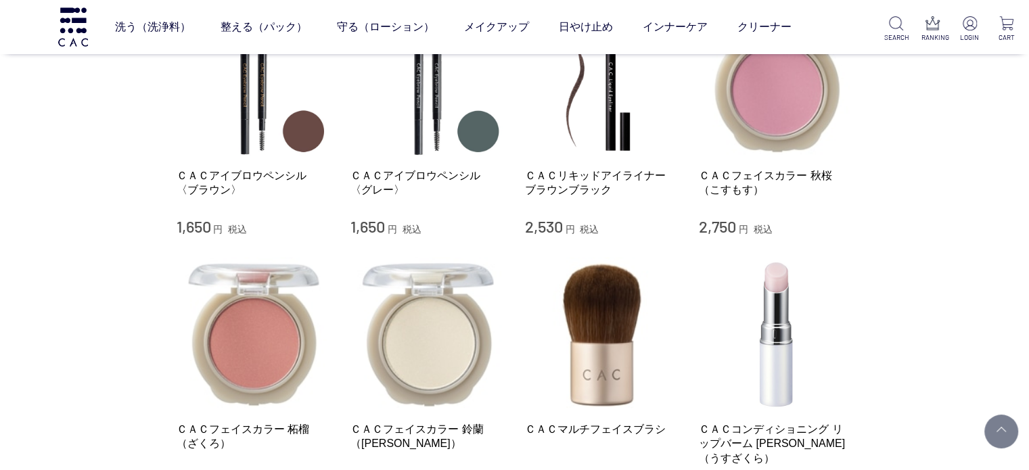
scroll to position [1488, 0]
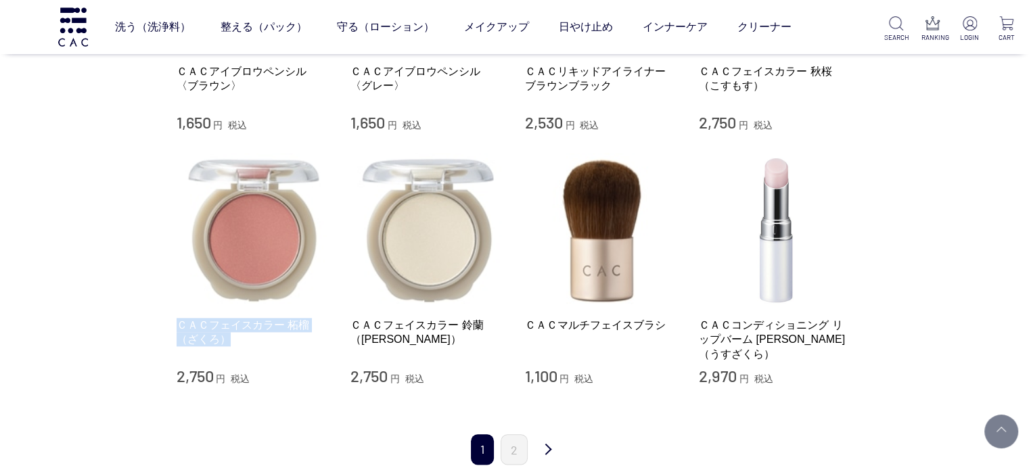
drag, startPoint x: 165, startPoint y: 311, endPoint x: 251, endPoint y: 329, distance: 87.8
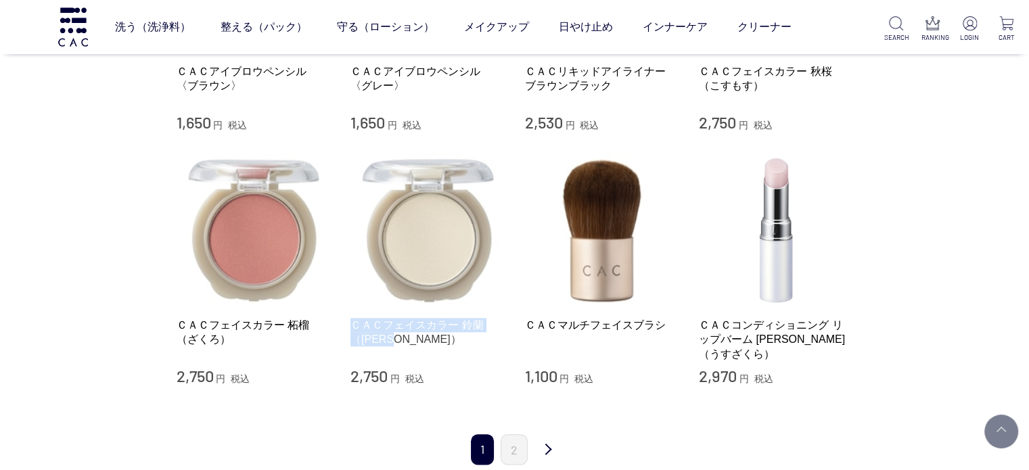
drag, startPoint x: 352, startPoint y: 300, endPoint x: 416, endPoint y: 324, distance: 68.5
click at [416, 324] on div "ＣＡＣフェイスカラー 鈴蘭（すずらん） 2,750 円 税込" at bounding box center [427, 269] width 154 height 233
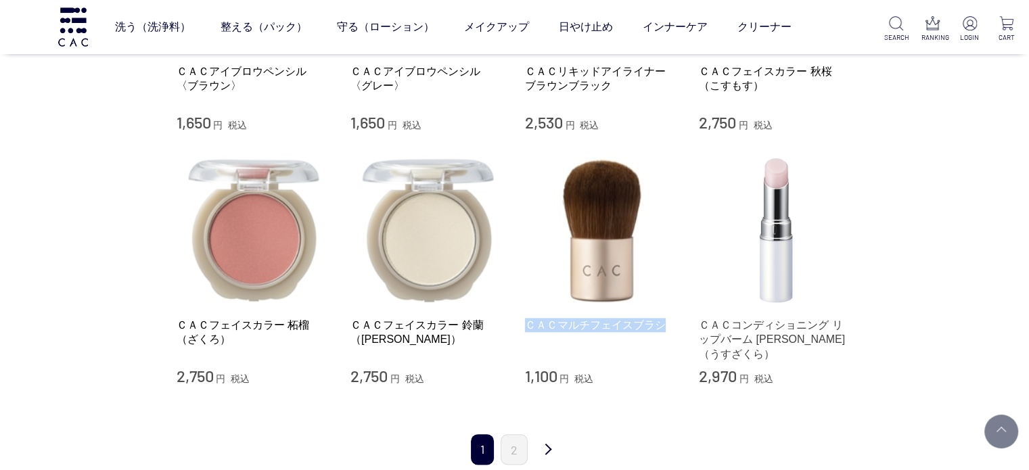
drag, startPoint x: 522, startPoint y: 300, endPoint x: 741, endPoint y: 313, distance: 219.6
click at [685, 302] on li "ＣＡＣフェイスカラー 柘榴（ざくろ） 2,750 円 税込 ＣＡＣフェイスカラー 鈴蘭（すずらん） 2,750 円 税込 ＣＡＣマルチフェイスブラシ 1,10…" at bounding box center [515, 269] width 676 height 233
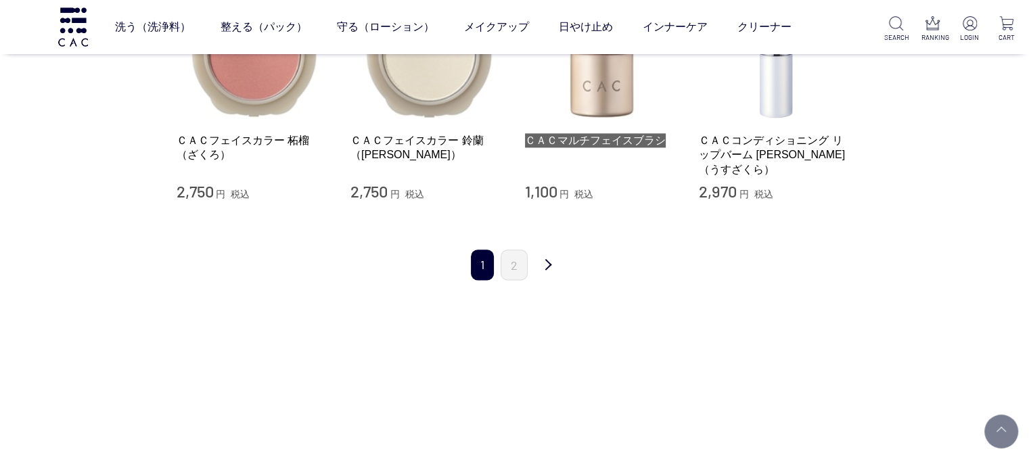
scroll to position [1826, 0]
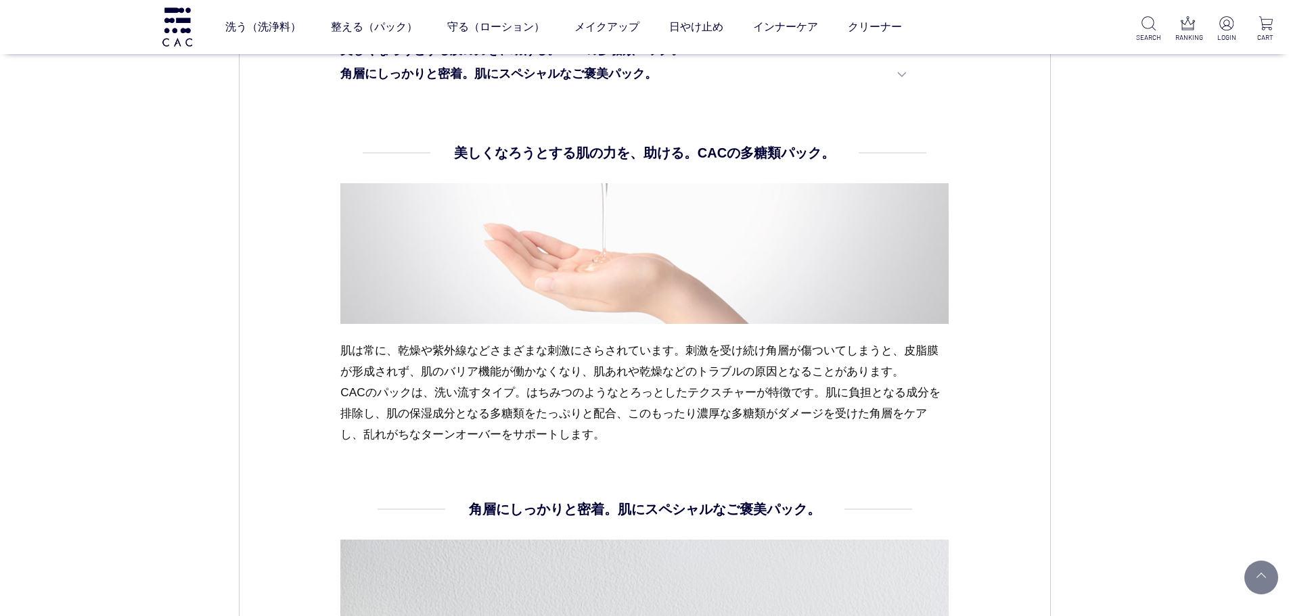
scroll to position [744, 0]
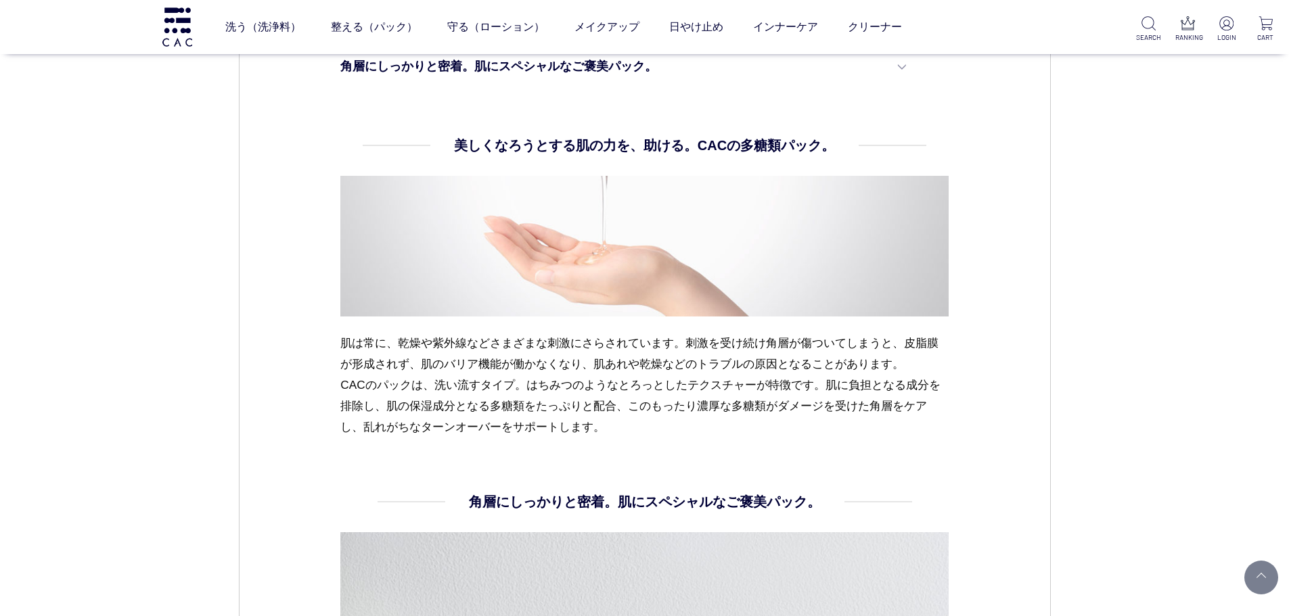
drag, startPoint x: 321, startPoint y: 331, endPoint x: 710, endPoint y: 445, distance: 405.4
click at [710, 445] on div "スキンケア [DATE] vol.07 肌のゆらぎを感じたら、CAC史上最高*の集中ケアパック 冬は外気との温度差や暖房の影響で乾燥しやすく、肌への刺激も増え…" at bounding box center [645, 318] width 812 height 1829
click at [754, 453] on dl "美しくなろうとする肌の力を、助ける。CACの多糖類パック。 肌は常に、乾燥や紫外線などさまざまな刺激にさらされています。刺激を受け続け角層が傷ついてしまうと、…" at bounding box center [644, 313] width 608 height 356
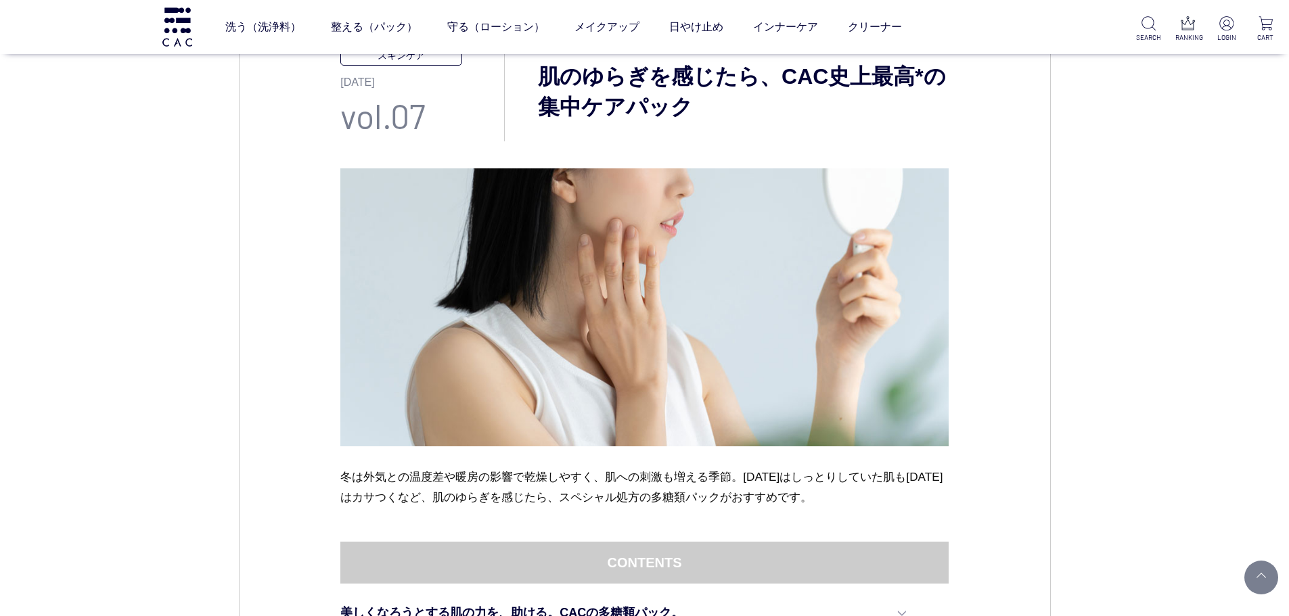
scroll to position [0, 0]
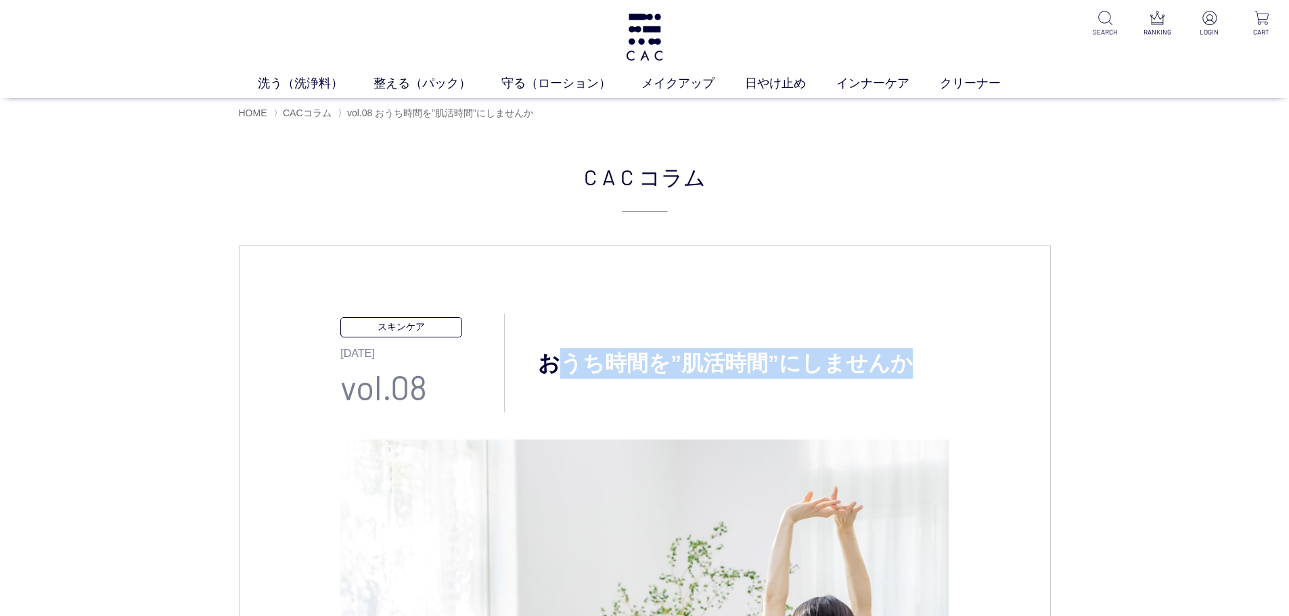
drag, startPoint x: 568, startPoint y: 348, endPoint x: 1017, endPoint y: 374, distance: 449.3
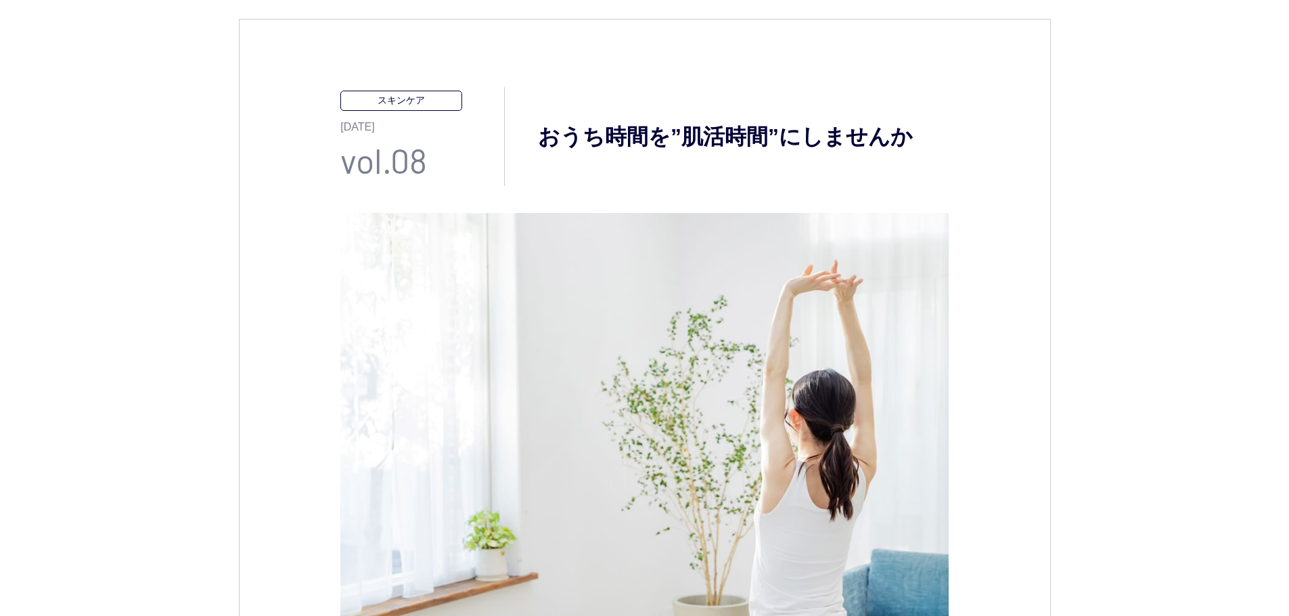
scroll to position [406, 0]
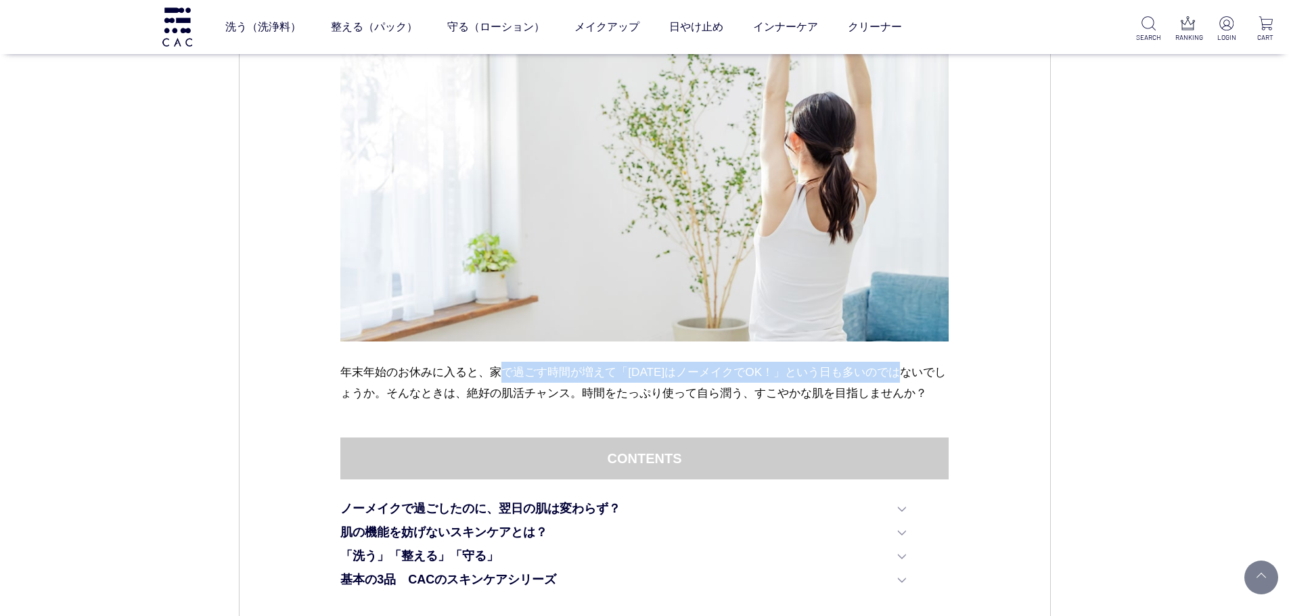
drag, startPoint x: 505, startPoint y: 382, endPoint x: 974, endPoint y: 365, distance: 469.1
drag, startPoint x: 757, startPoint y: 378, endPoint x: 995, endPoint y: 382, distance: 238.1
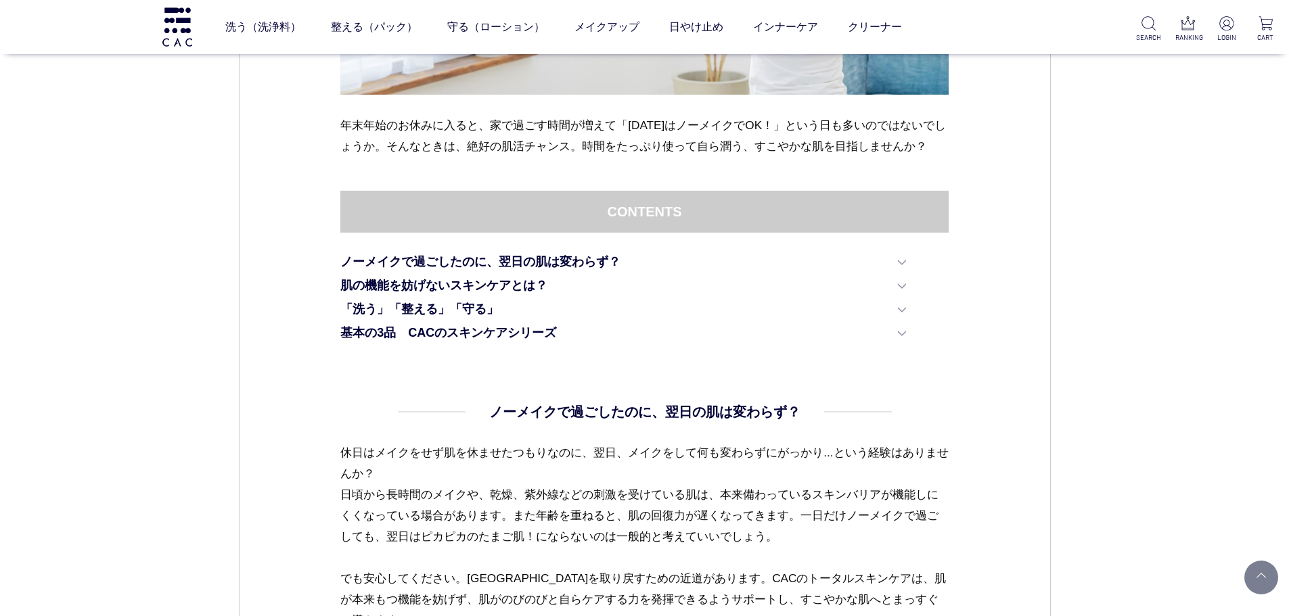
scroll to position [676, 0]
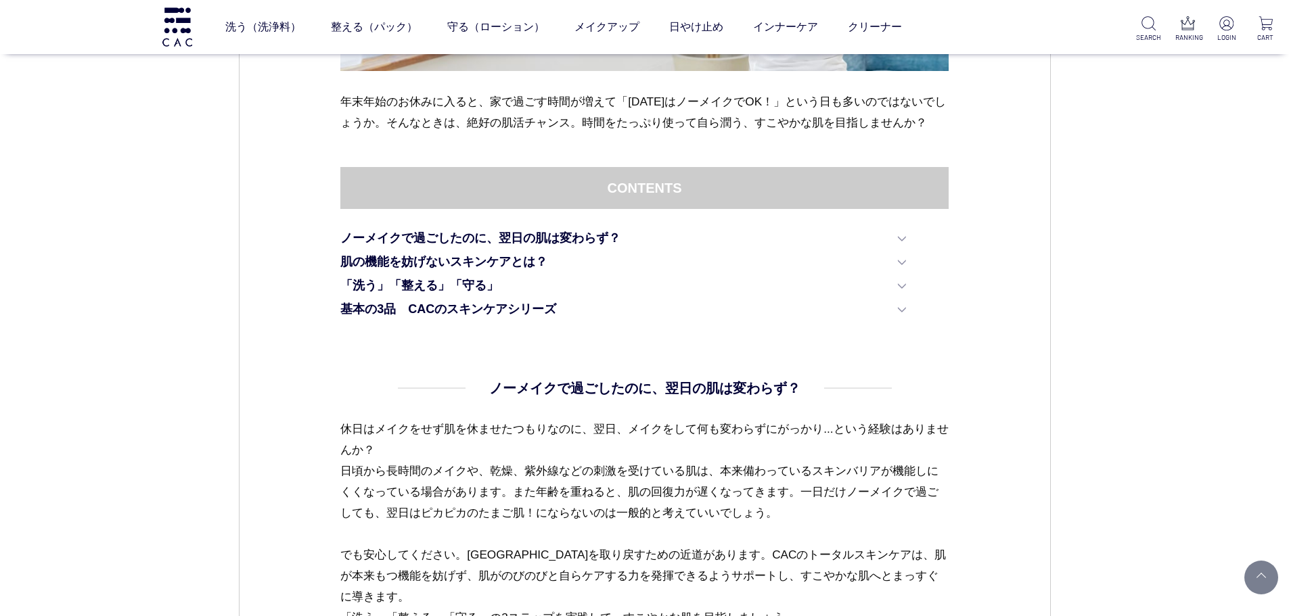
click at [706, 371] on dl "CONTENTS ノーメイクで過ごしたのに、翌日の肌は変わらず？ 肌の機能を妨げないスキンケアとは？ 「洗う」「整える」「守る」 基本の3品　CACのスキンケ…" at bounding box center [644, 272] width 608 height 211
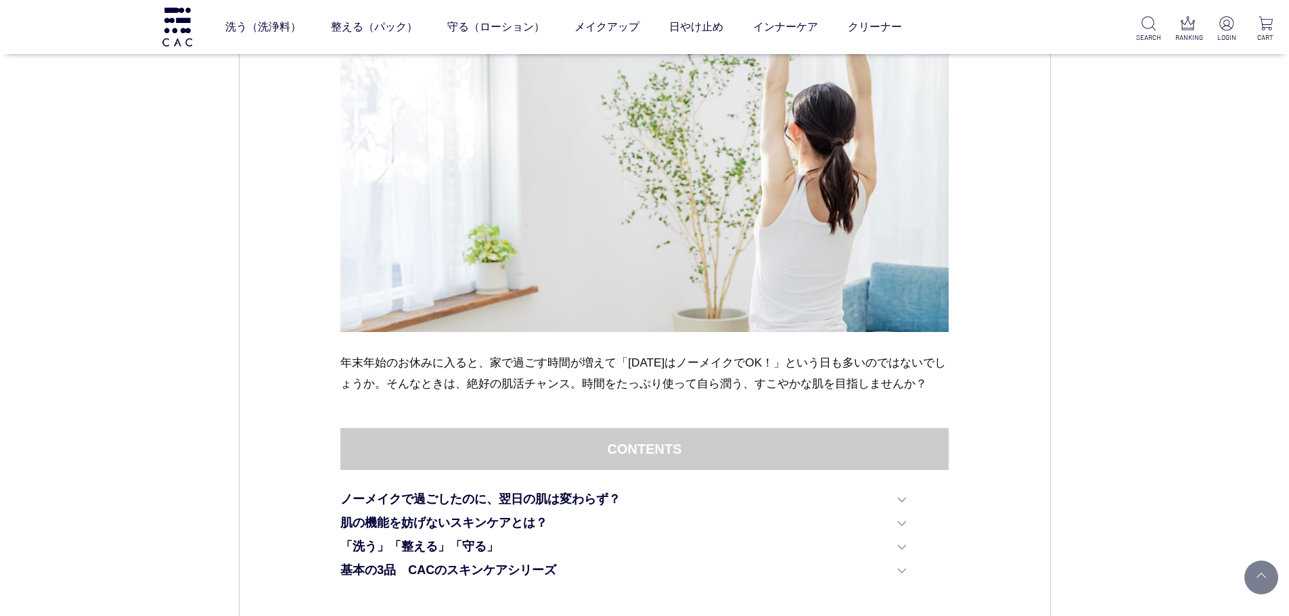
scroll to position [406, 0]
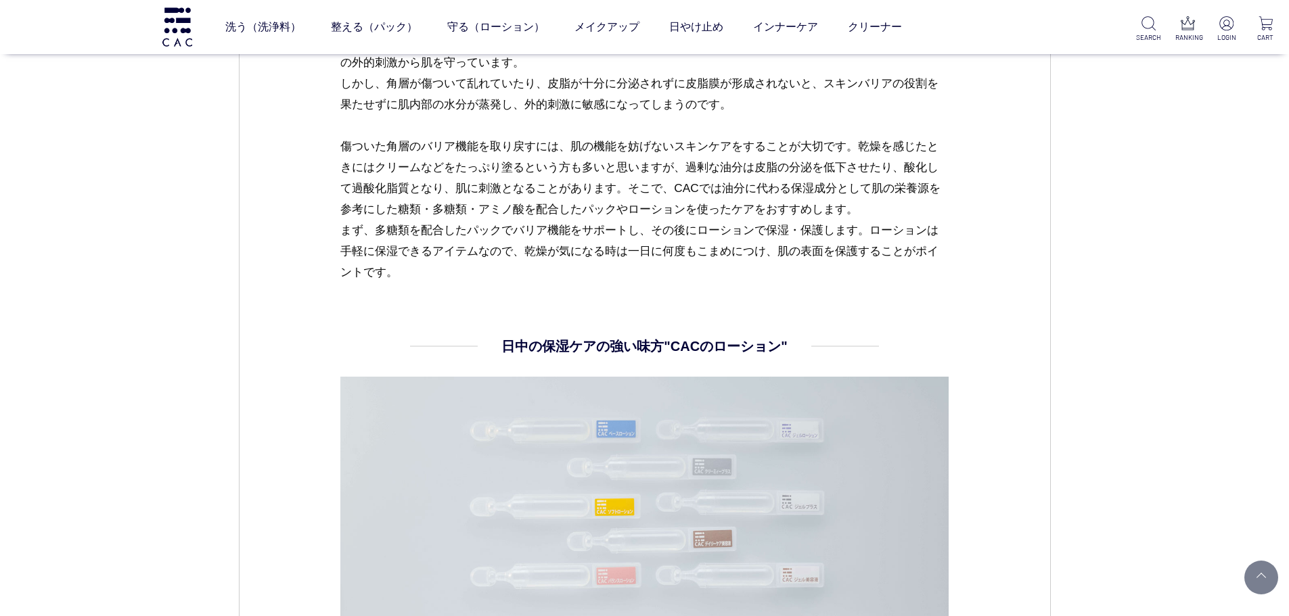
scroll to position [1218, 0]
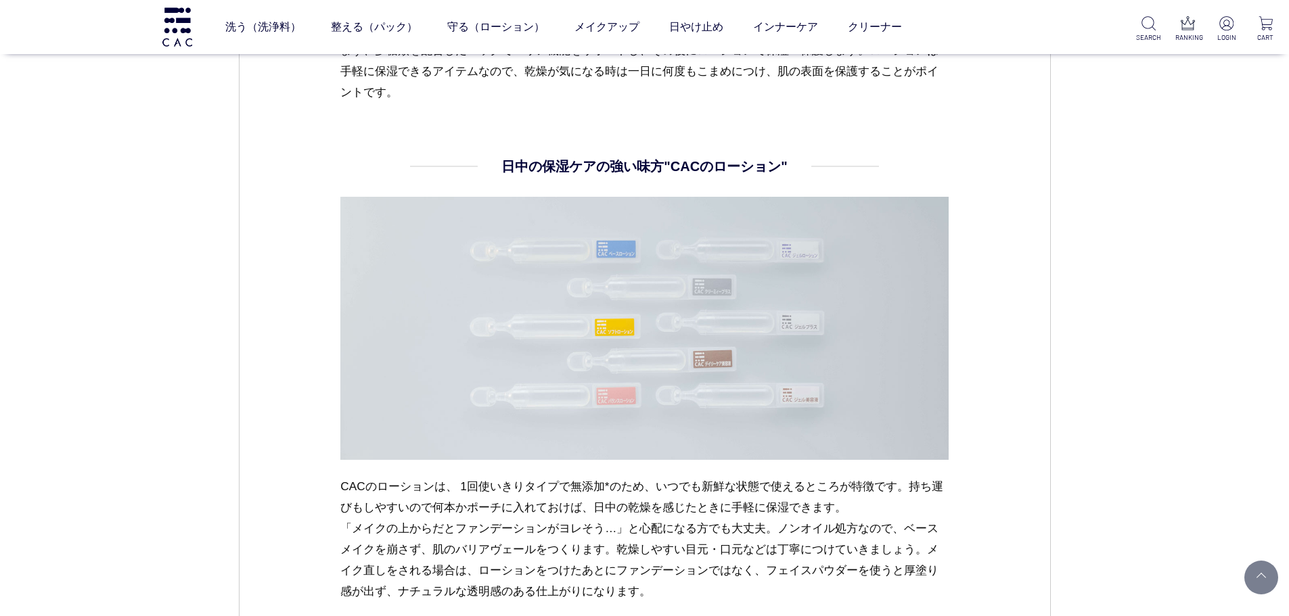
drag, startPoint x: 302, startPoint y: 480, endPoint x: 702, endPoint y: 588, distance: 414.0
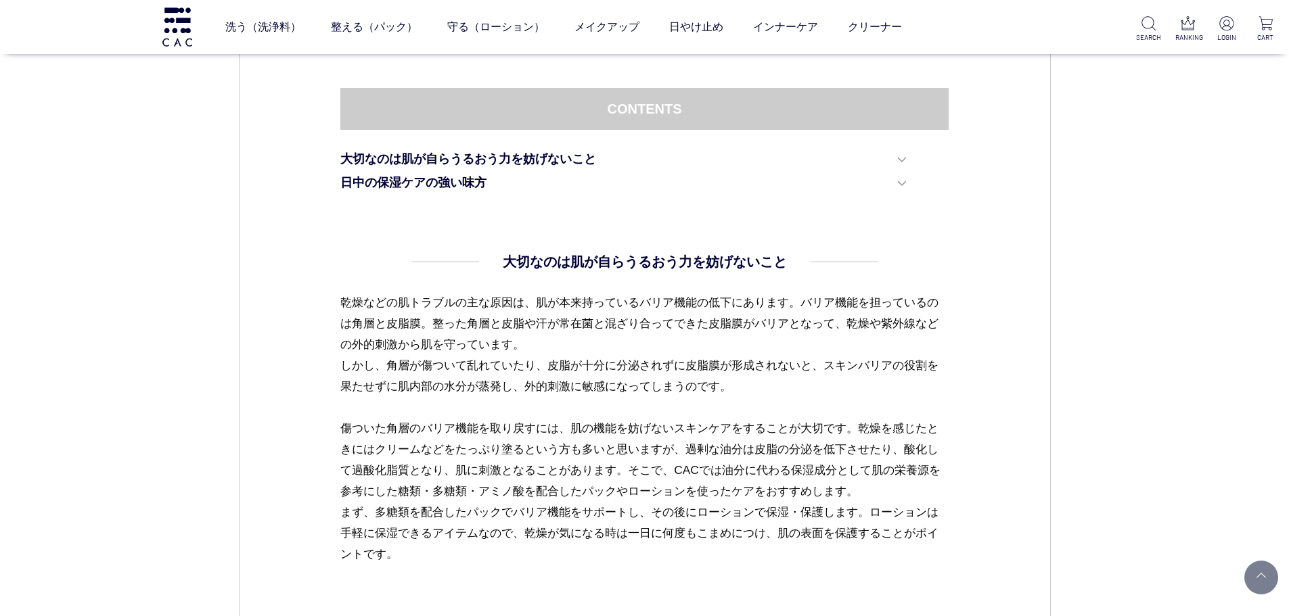
scroll to position [744, 0]
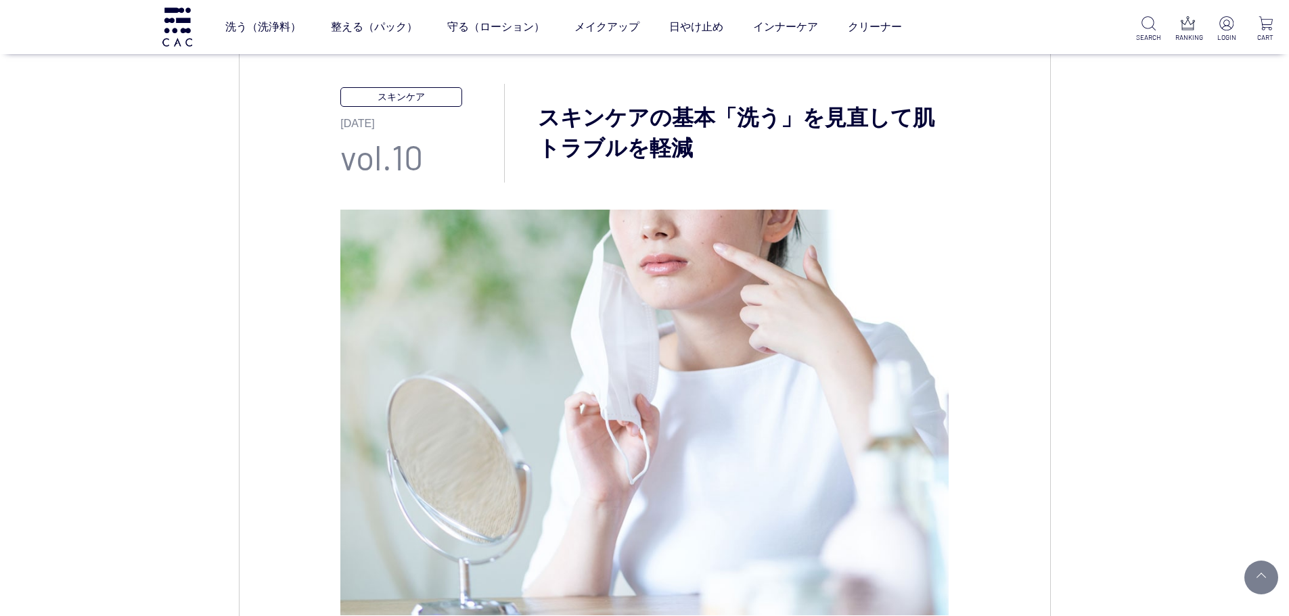
scroll to position [135, 0]
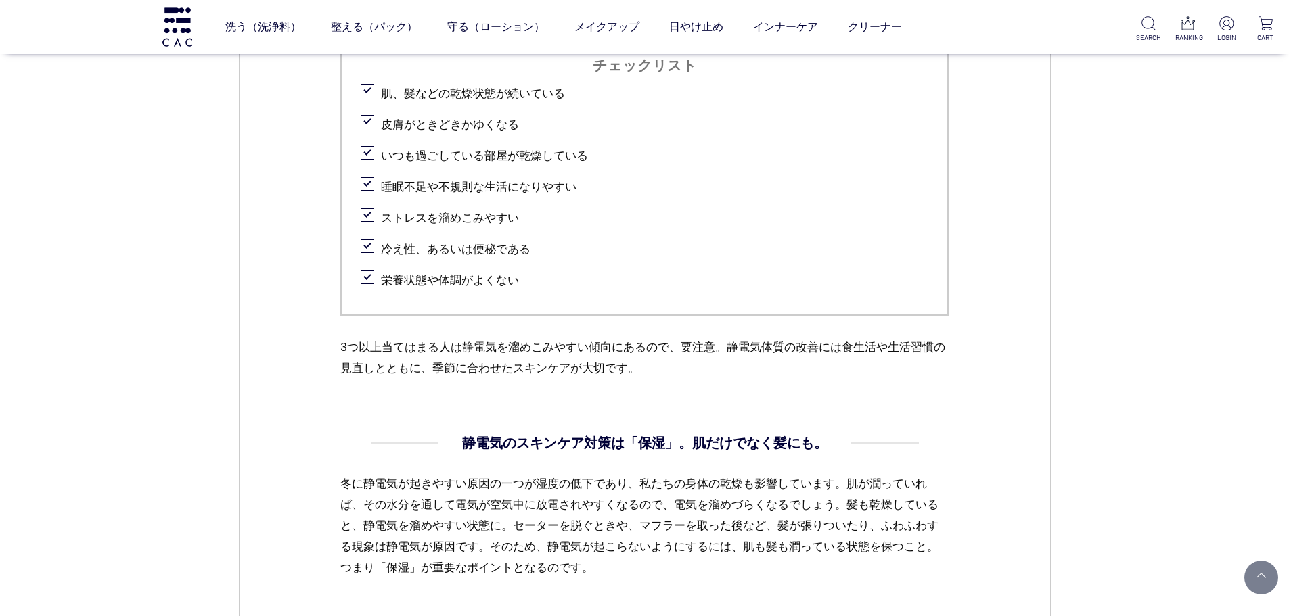
scroll to position [1285, 0]
